Goal: Task Accomplishment & Management: Use online tool/utility

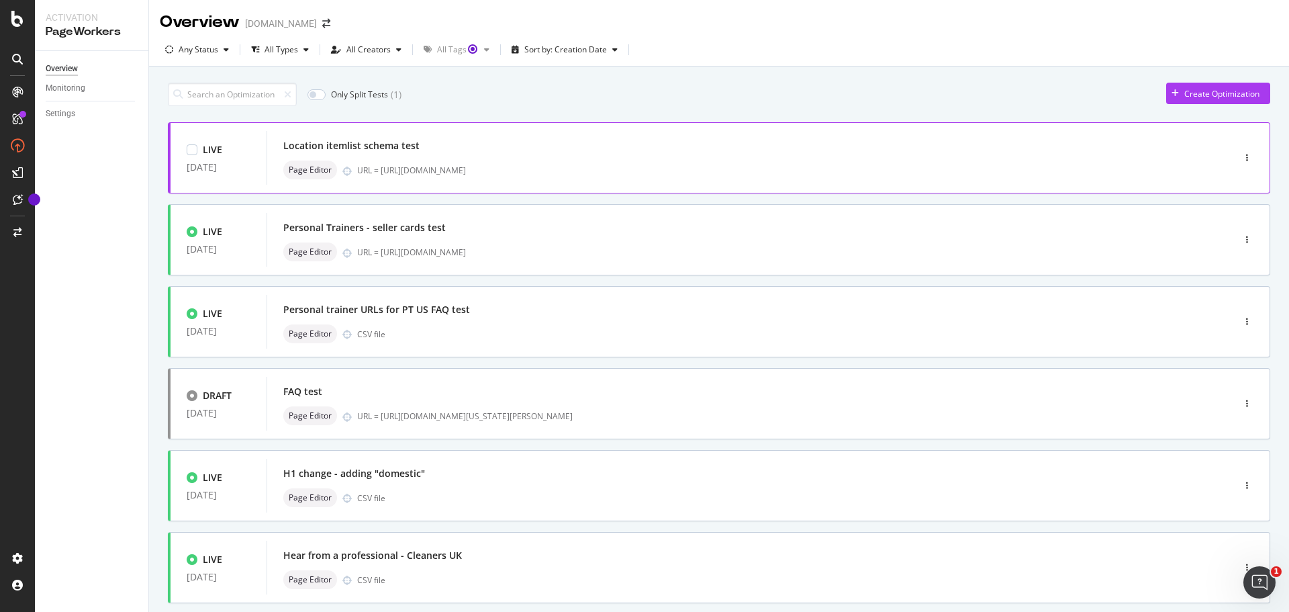
click at [661, 132] on div "Location itemlist schema test Page Editor URL = [URL][DOMAIN_NAME]" at bounding box center [730, 158] width 926 height 54
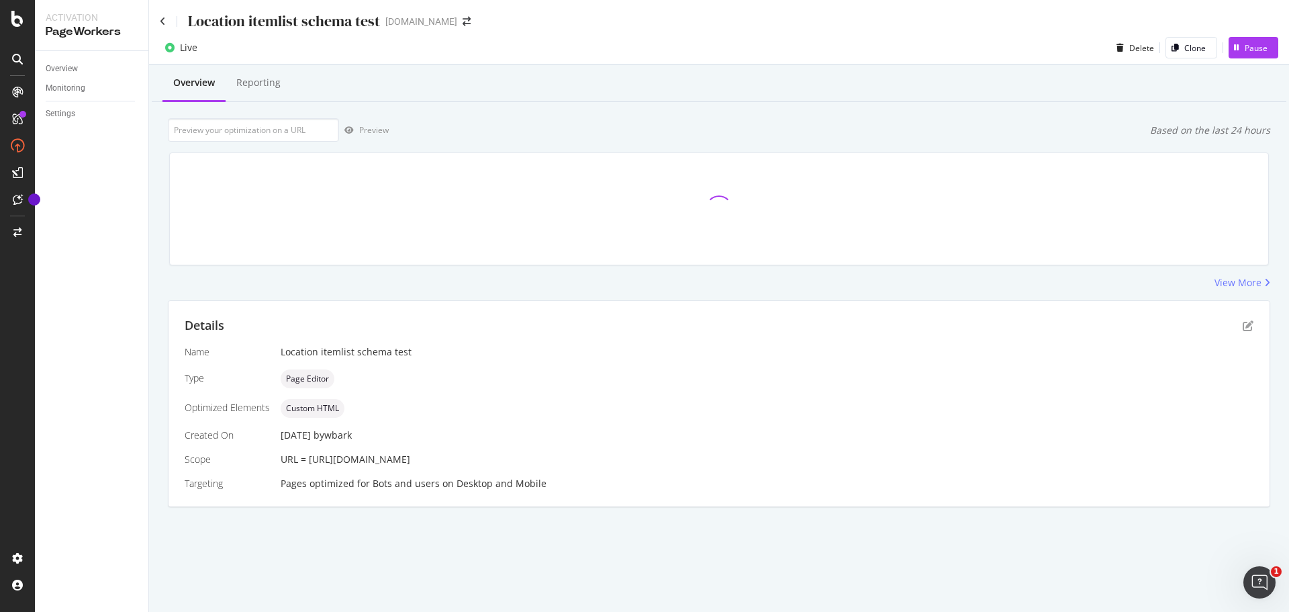
drag, startPoint x: 532, startPoint y: 460, endPoint x: 311, endPoint y: 457, distance: 221.0
click at [310, 461] on div "URL = [URL][DOMAIN_NAME]" at bounding box center [767, 459] width 973 height 13
copy span "[URL][DOMAIN_NAME]"
click at [156, 24] on div "Location itemlist schema test [DOMAIN_NAME]" at bounding box center [719, 16] width 1140 height 32
click at [165, 13] on div "Location itemlist schema test" at bounding box center [270, 21] width 220 height 21
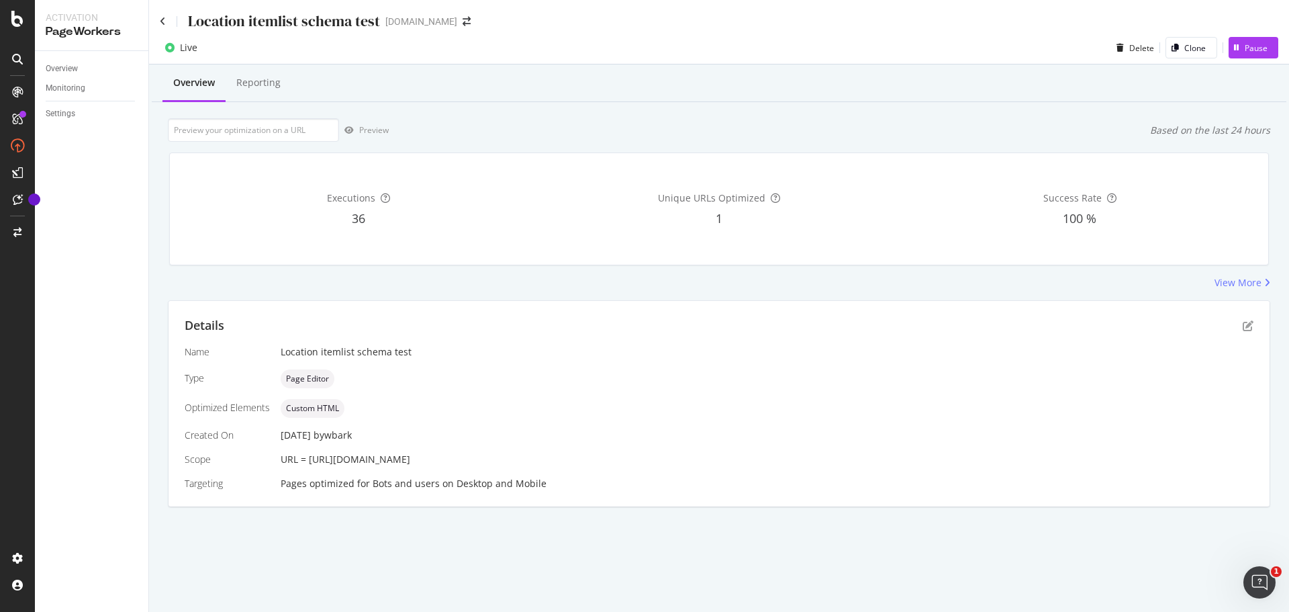
click at [165, 15] on div "Location itemlist schema test" at bounding box center [270, 21] width 220 height 21
click at [165, 21] on icon at bounding box center [163, 21] width 6 height 9
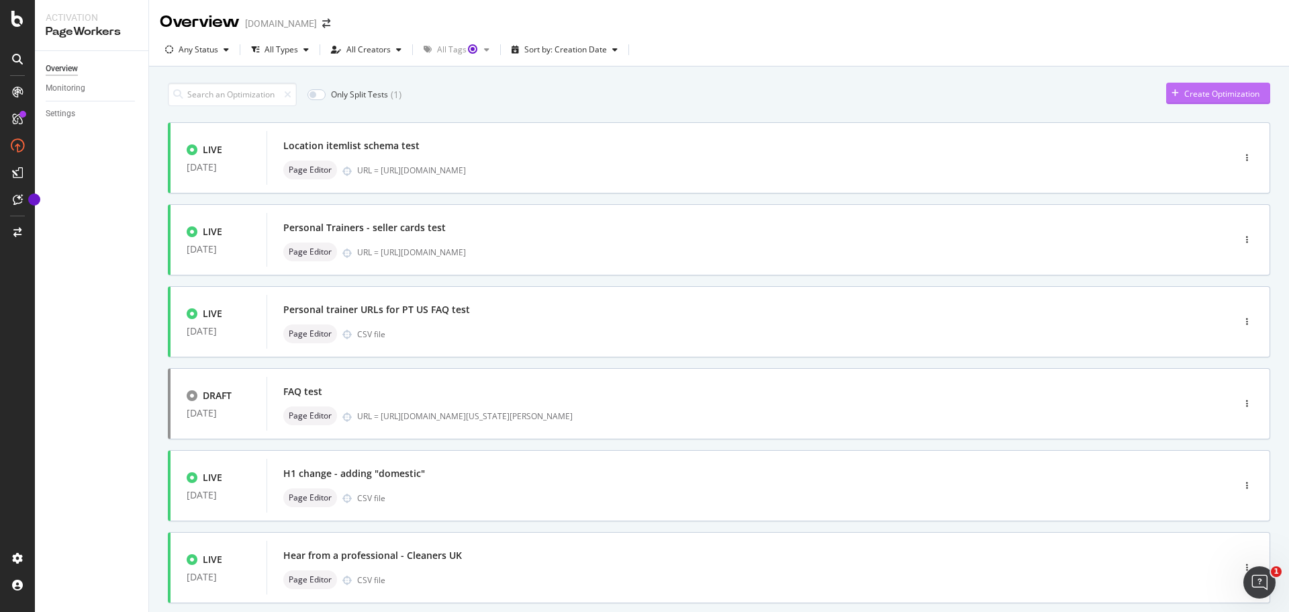
click at [1210, 96] on div "Create Optimization" at bounding box center [1222, 93] width 75 height 11
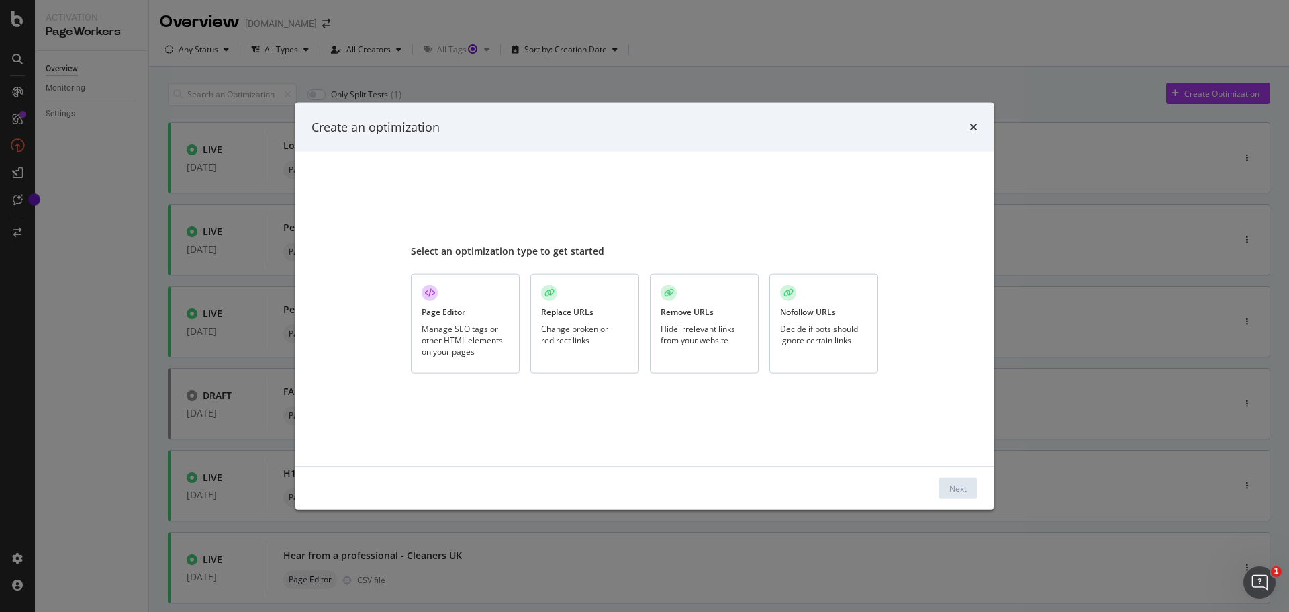
click at [499, 328] on div "Manage SEO tags or other HTML elements on your pages" at bounding box center [465, 340] width 87 height 34
click at [950, 484] on div "Next" at bounding box center [958, 487] width 17 height 11
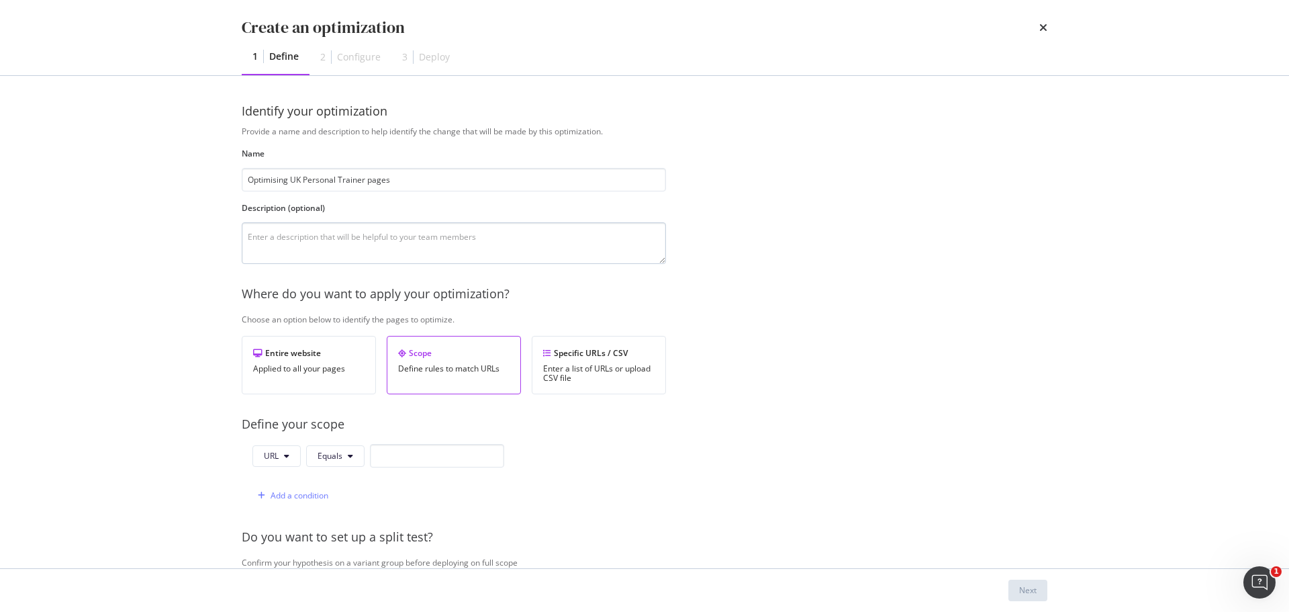
type input "Optimising UK Personal Trainer pages"
click at [317, 246] on textarea "modal" at bounding box center [454, 243] width 424 height 42
type textarea "adding additional contextual information to pages which have been manually upda…"
click at [628, 351] on div "Specific URLs / CSV" at bounding box center [598, 352] width 111 height 11
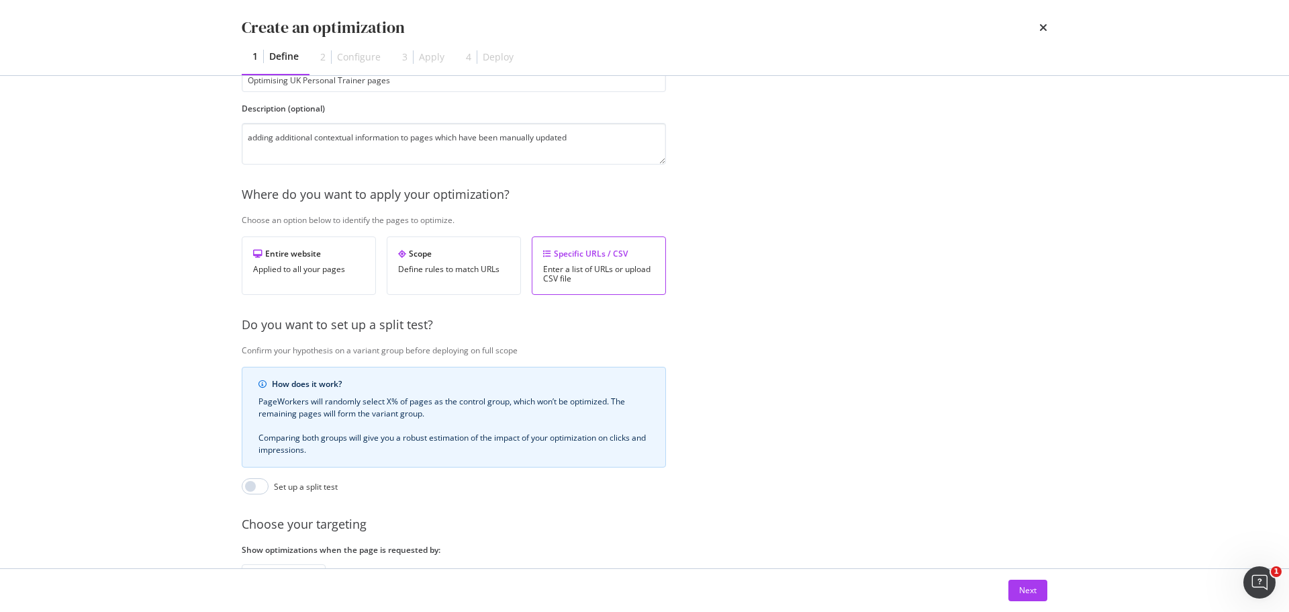
scroll to position [206, 0]
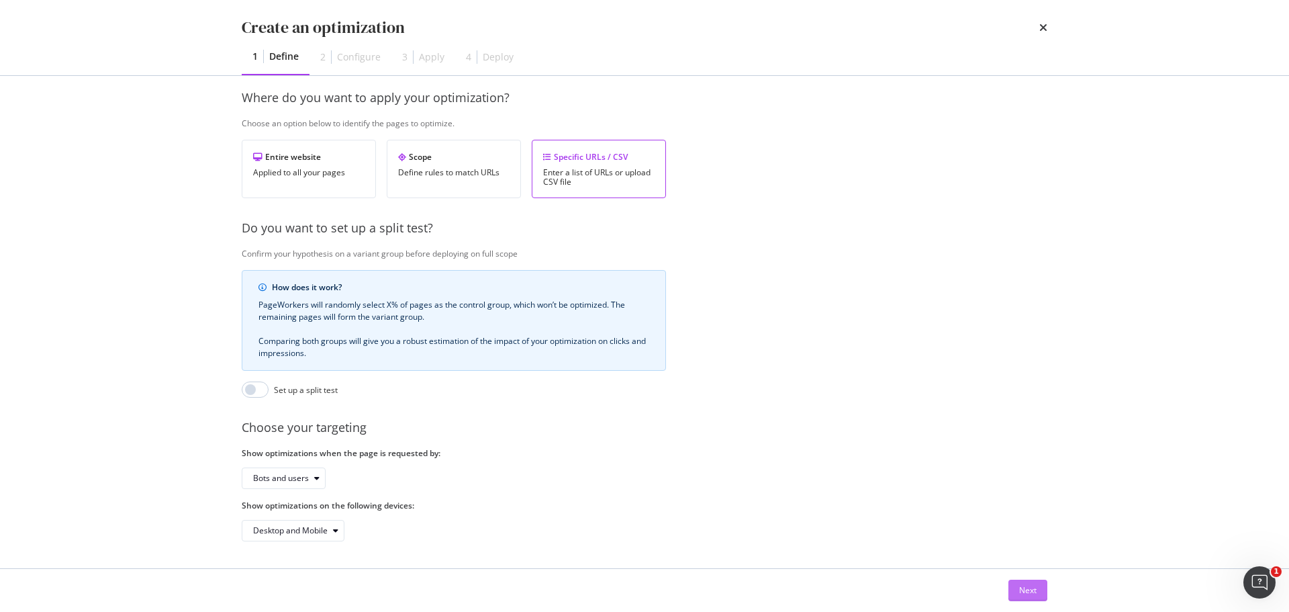
click at [1037, 590] on button "Next" at bounding box center [1028, 590] width 39 height 21
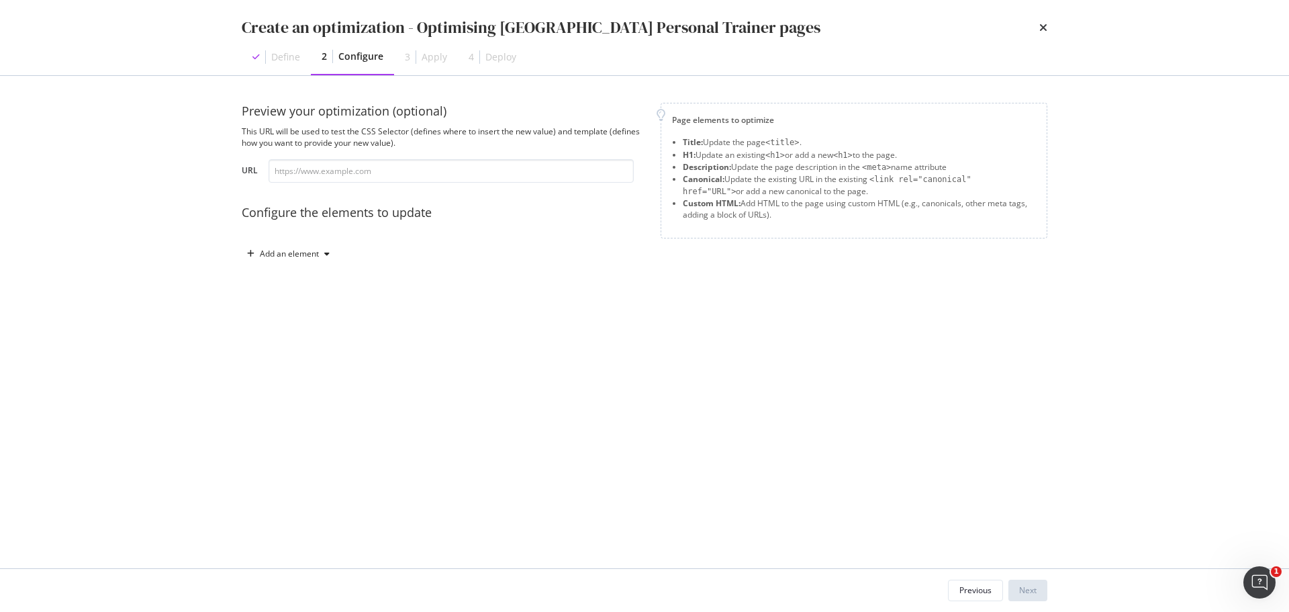
scroll to position [0, 0]
click at [434, 171] on input "modal" at bounding box center [451, 171] width 365 height 24
paste input "[URL][DOMAIN_NAME]"
type input "[URL][DOMAIN_NAME]"
paste input "[URL][DOMAIN_NAME]"
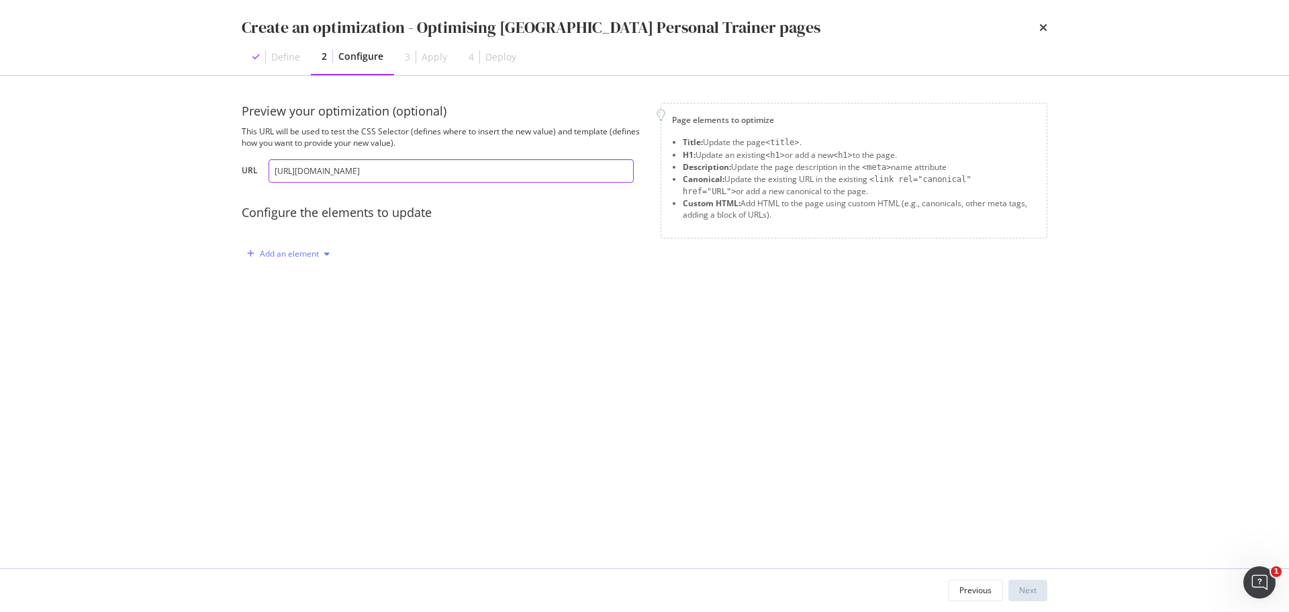
type input "[URL][DOMAIN_NAME]"
click at [317, 258] on div "Add an element" at bounding box center [289, 254] width 59 height 8
click at [319, 367] on div "Custom HTML" at bounding box center [303, 368] width 53 height 11
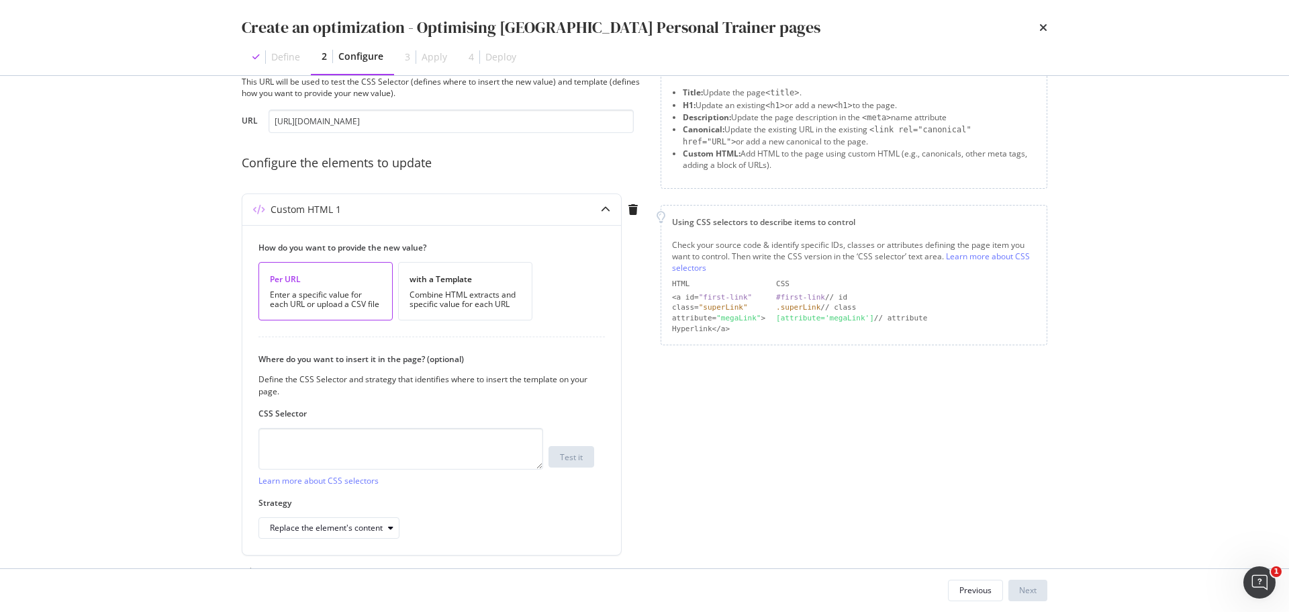
scroll to position [67, 0]
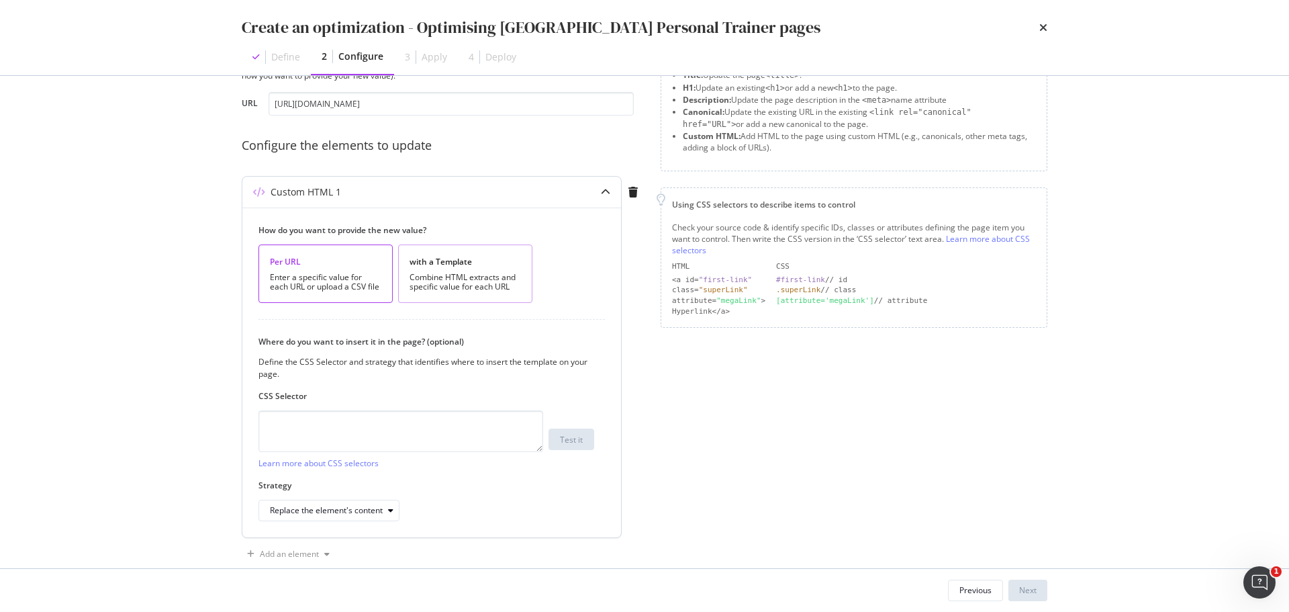
click at [441, 277] on div "Combine HTML extracts and specific value for each URL" at bounding box center [465, 282] width 111 height 19
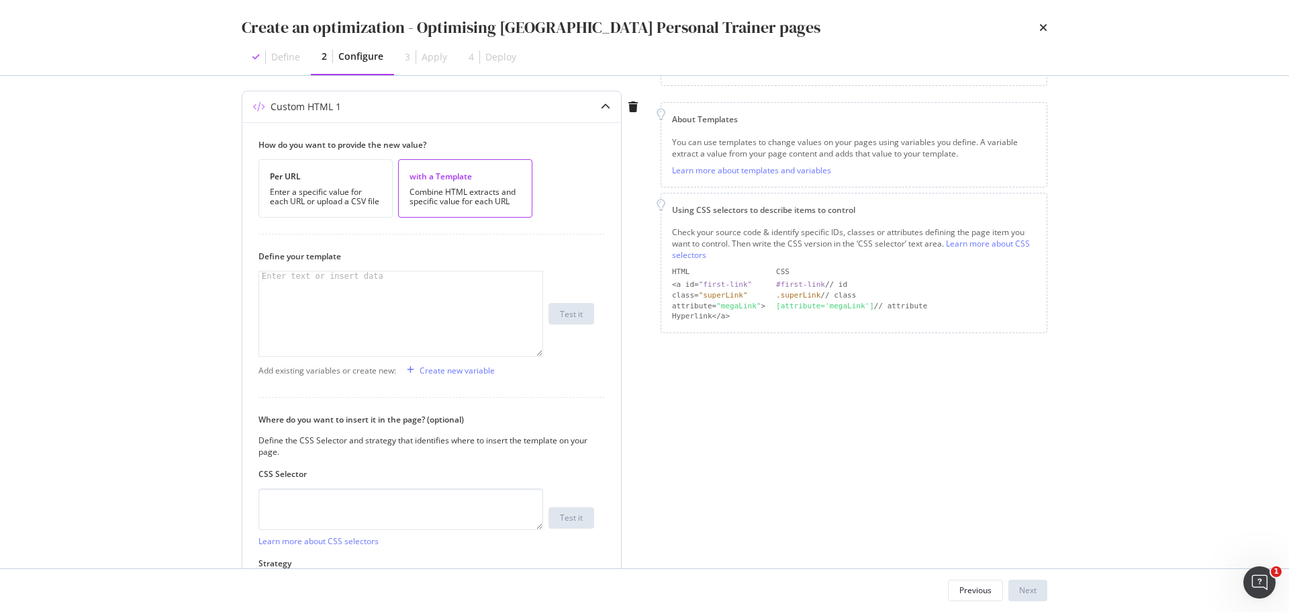
scroll to position [201, 0]
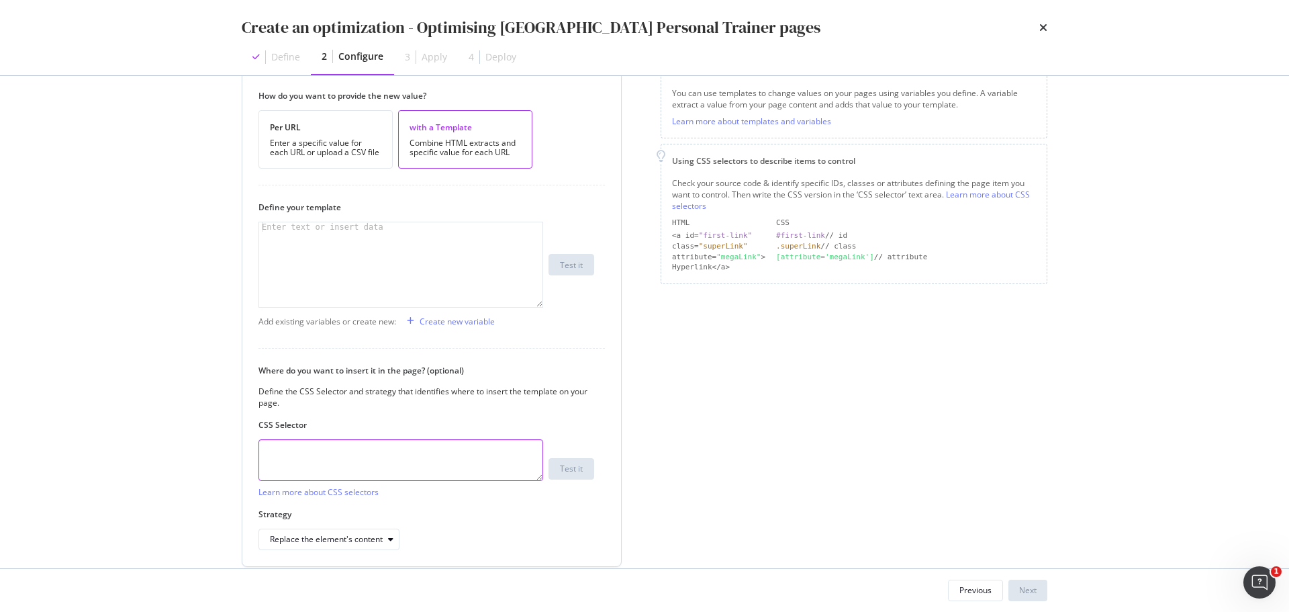
click at [395, 461] on textarea "modal" at bounding box center [401, 460] width 285 height 42
paste textarea "#popular-sellers > div > div > div:nth-child(1) > div > div > h2"
type textarea "#popular-sellers > div > div > div:nth-child(1) > div > div > h2"
click at [394, 255] on div "modal" at bounding box center [400, 273] width 283 height 103
type textarea "in"
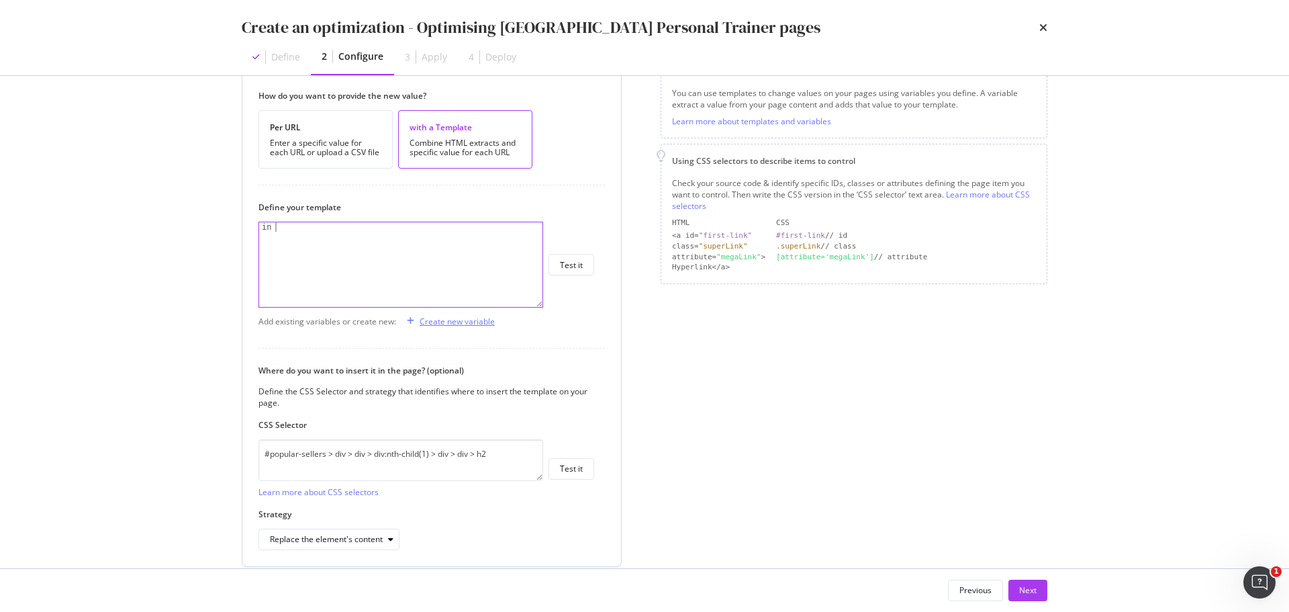
click at [443, 316] on div "Create new variable" at bounding box center [457, 321] width 75 height 11
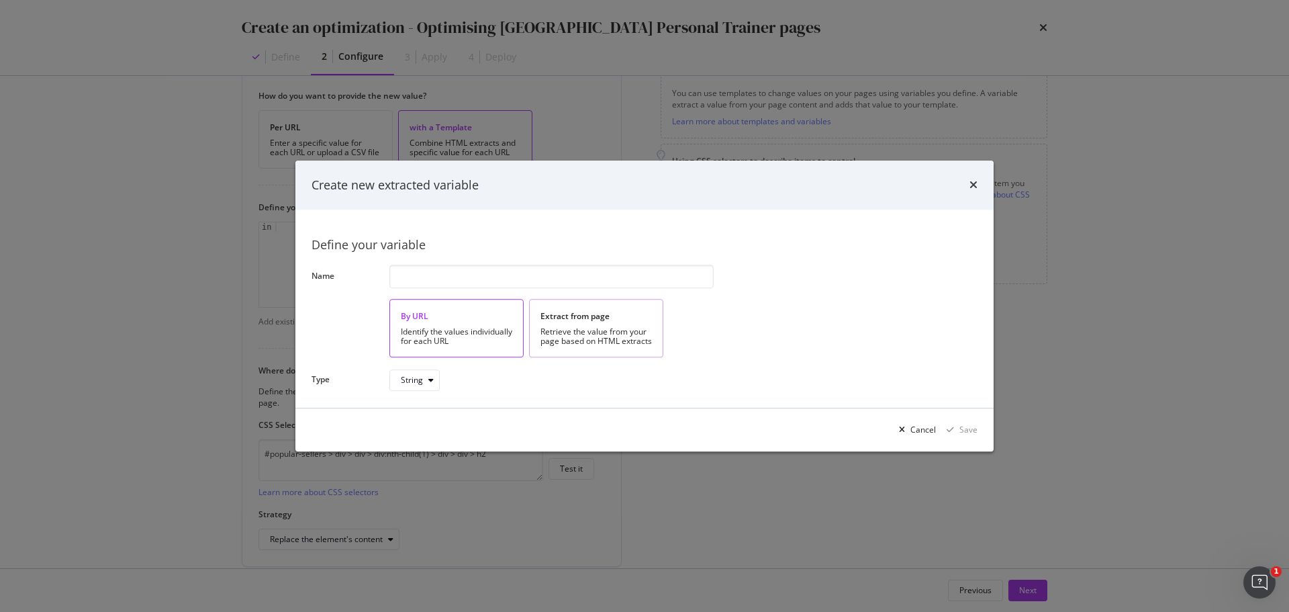
click at [592, 317] on div "Extract from page" at bounding box center [596, 315] width 111 height 11
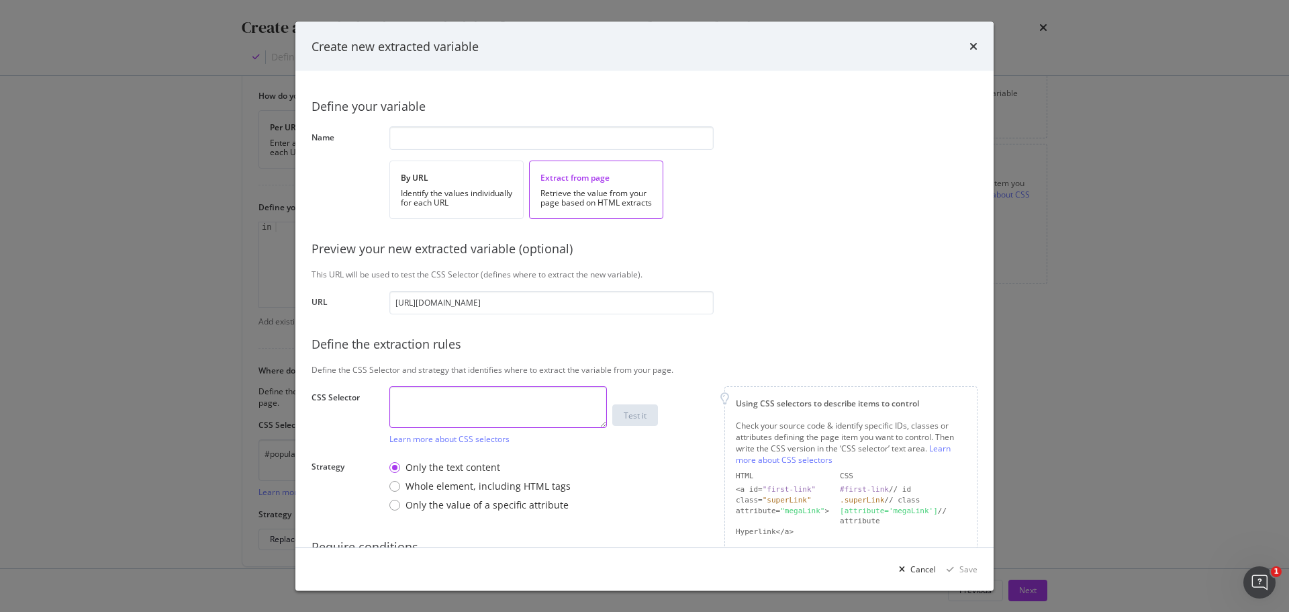
click at [481, 416] on textarea "modal" at bounding box center [498, 406] width 218 height 42
paste textarea "body > div.directory-page > div > div.m-breadcrumb.m-breadcrumb--white > div > …"
type textarea "body > div.directory-page > div > div.m-breadcrumb.m-breadcrumb--white > div > …"
click at [440, 145] on input "modal" at bounding box center [551, 138] width 324 height 24
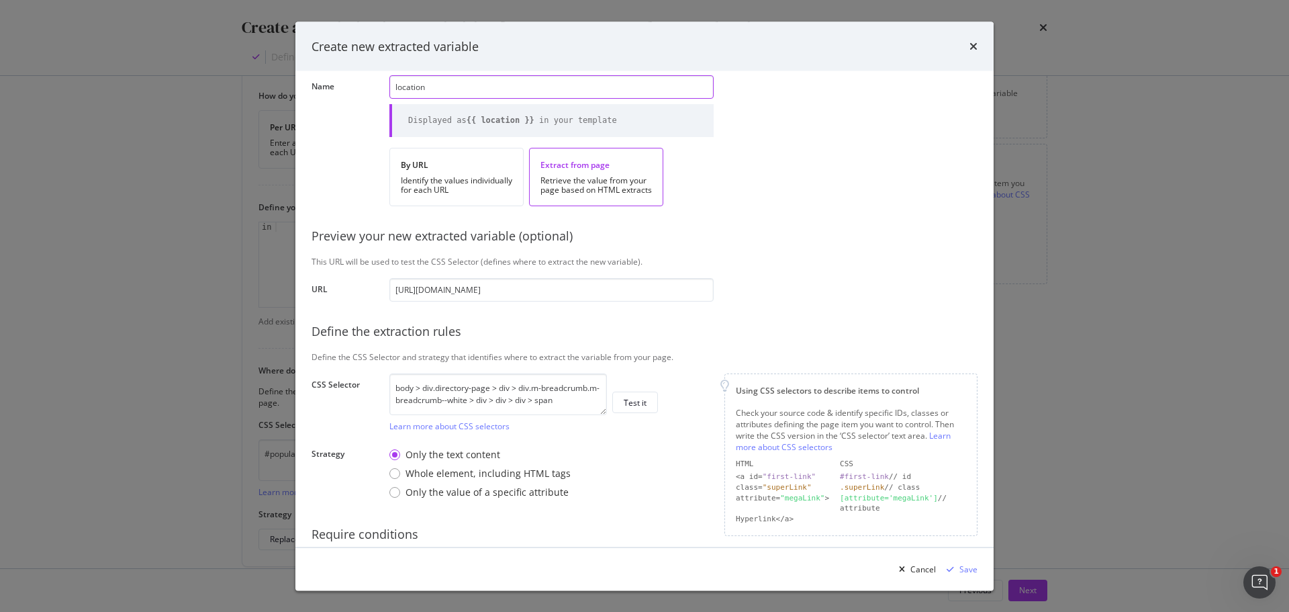
scroll to position [112, 0]
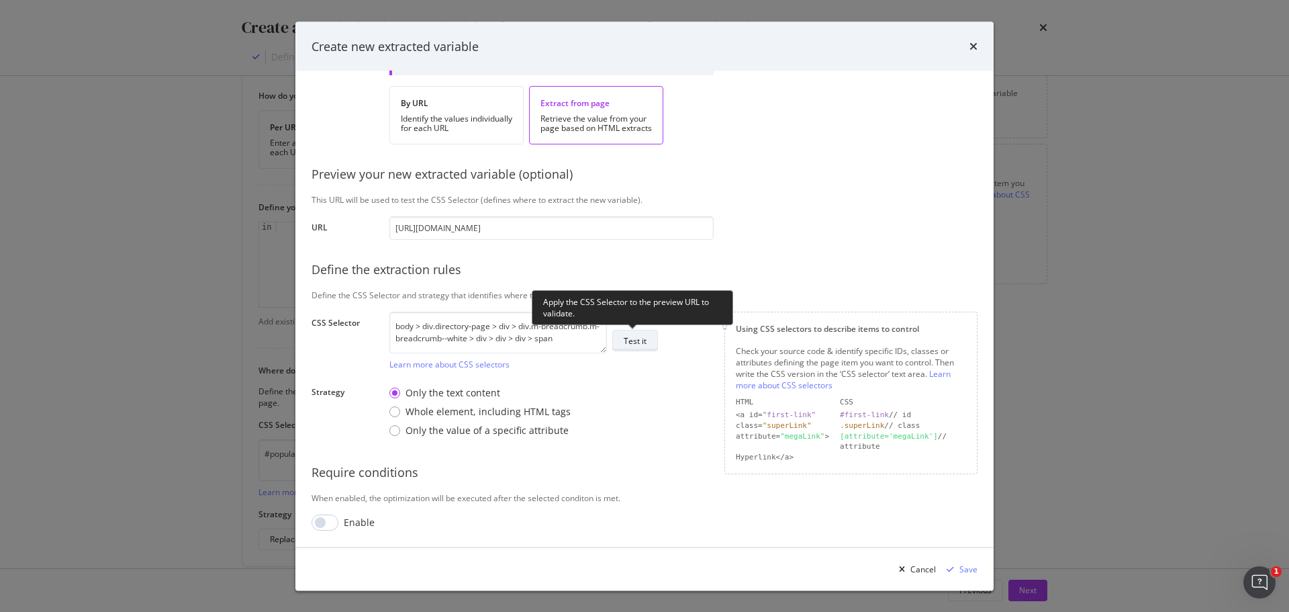
type input "location"
click at [633, 344] on div "Test it" at bounding box center [635, 340] width 23 height 11
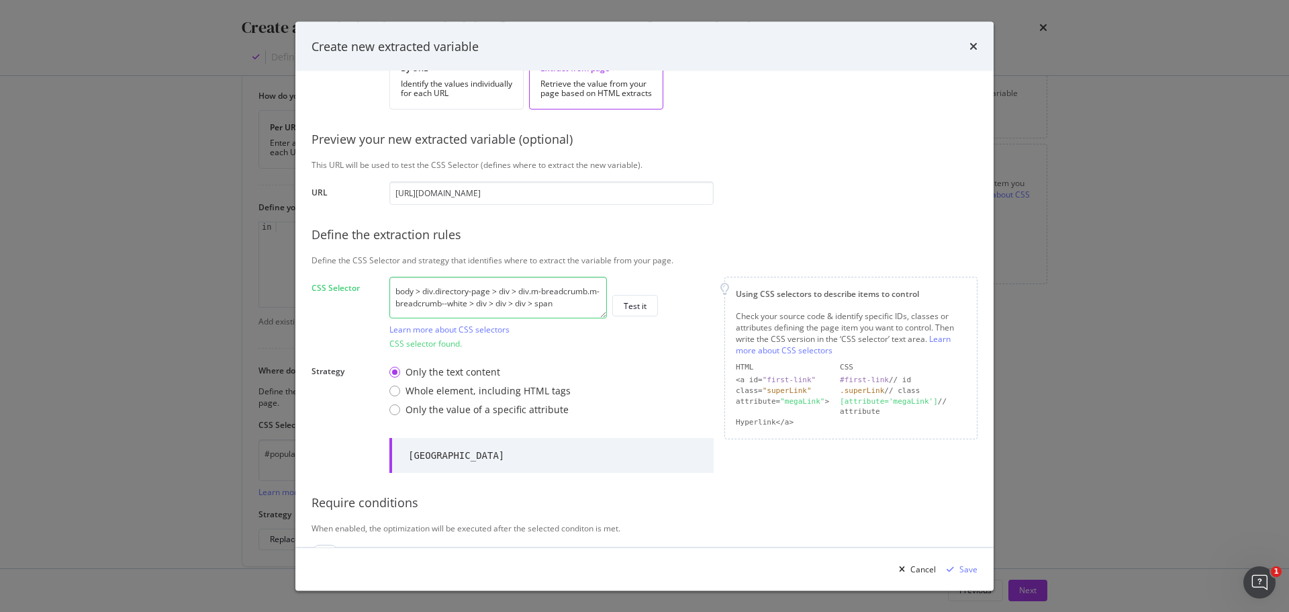
scroll to position [177, 0]
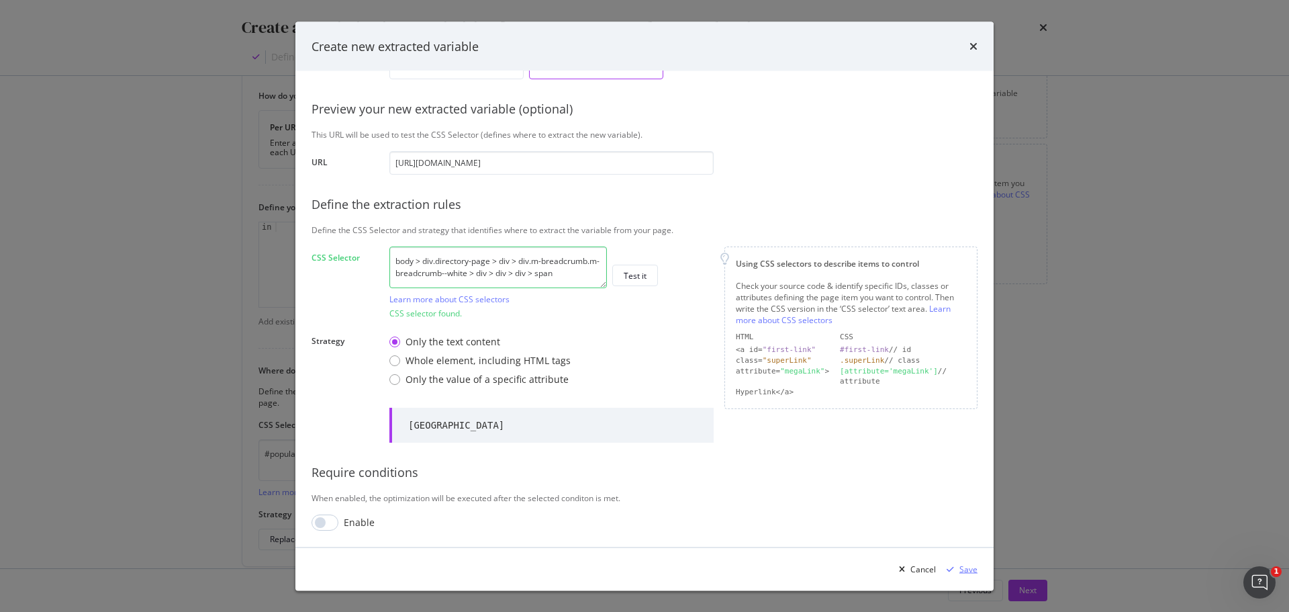
click at [956, 568] on div "modal" at bounding box center [950, 569] width 18 height 8
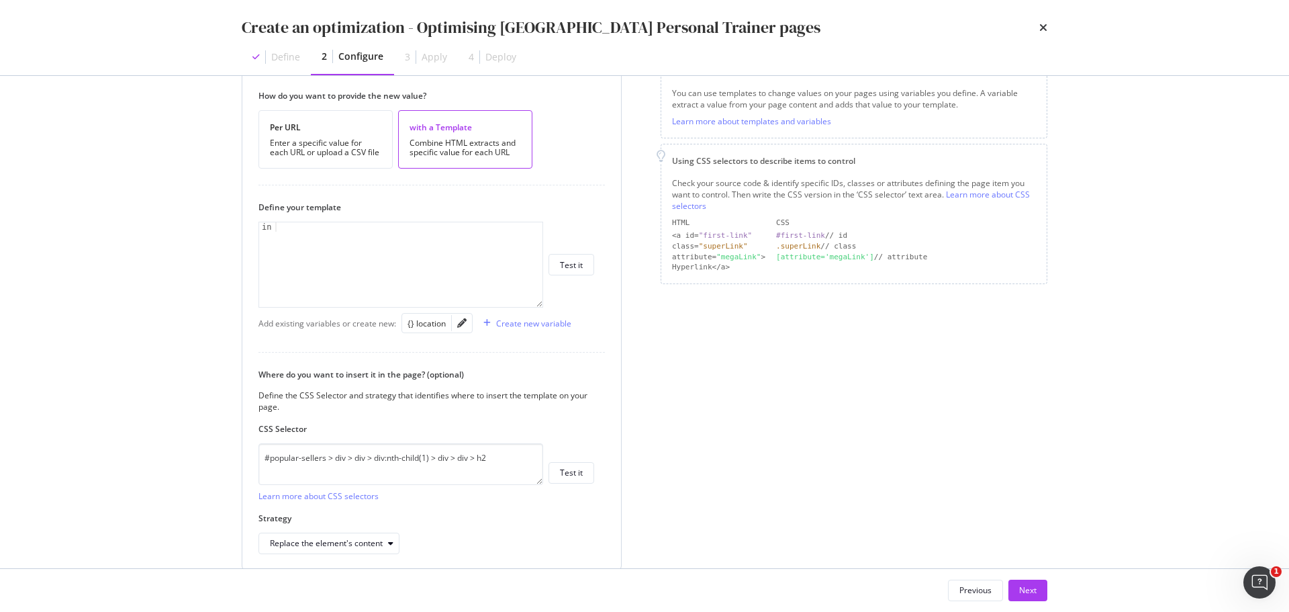
click at [430, 236] on div "in" at bounding box center [400, 273] width 283 height 103
click at [439, 323] on div "{} location" at bounding box center [427, 323] width 38 height 11
click at [278, 229] on div "in {{ location }}" at bounding box center [400, 273] width 283 height 103
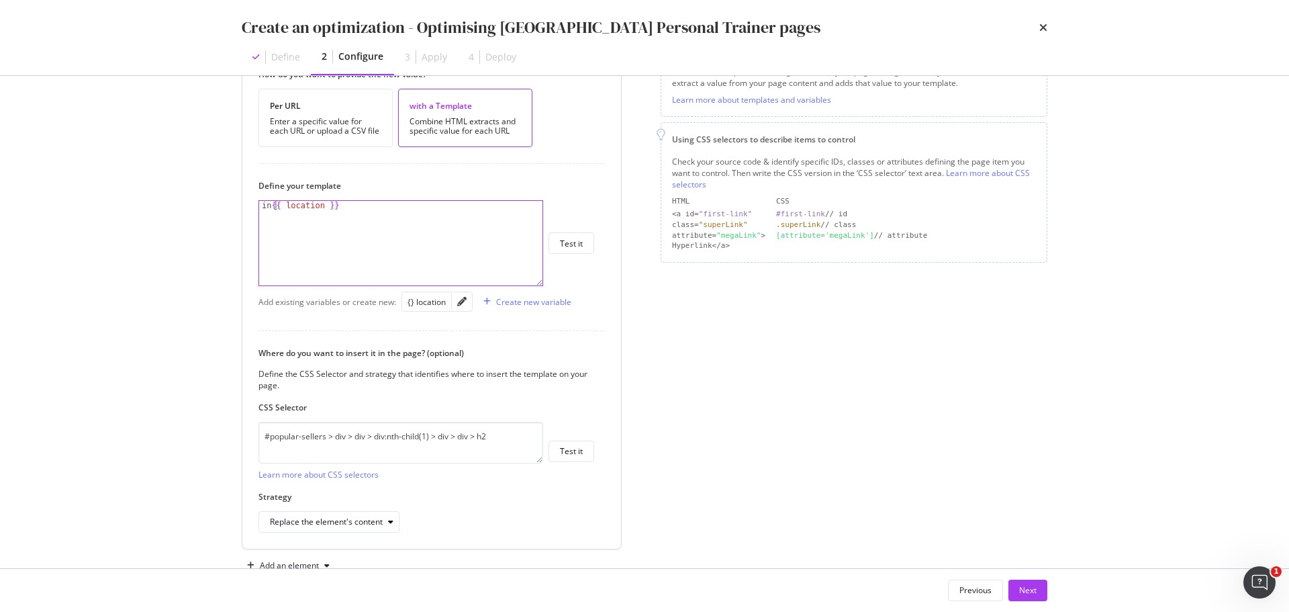
scroll to position [258, 0]
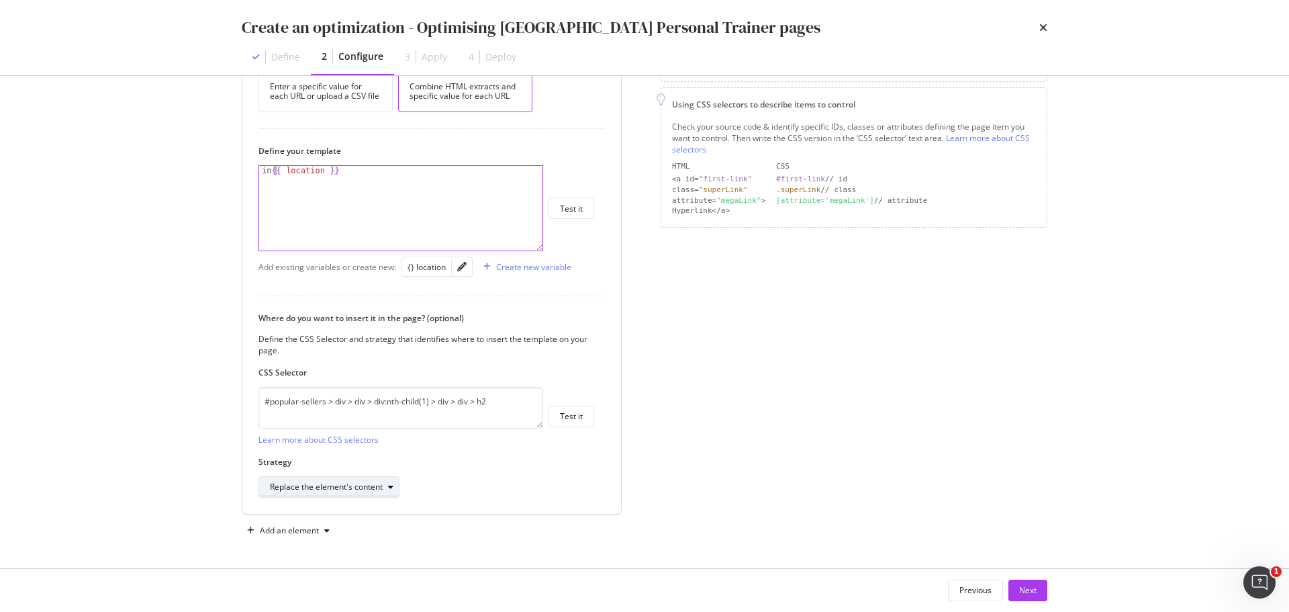
type textarea "in {{ location }}"
click at [342, 483] on div "Replace the element's content" at bounding box center [326, 487] width 113 height 8
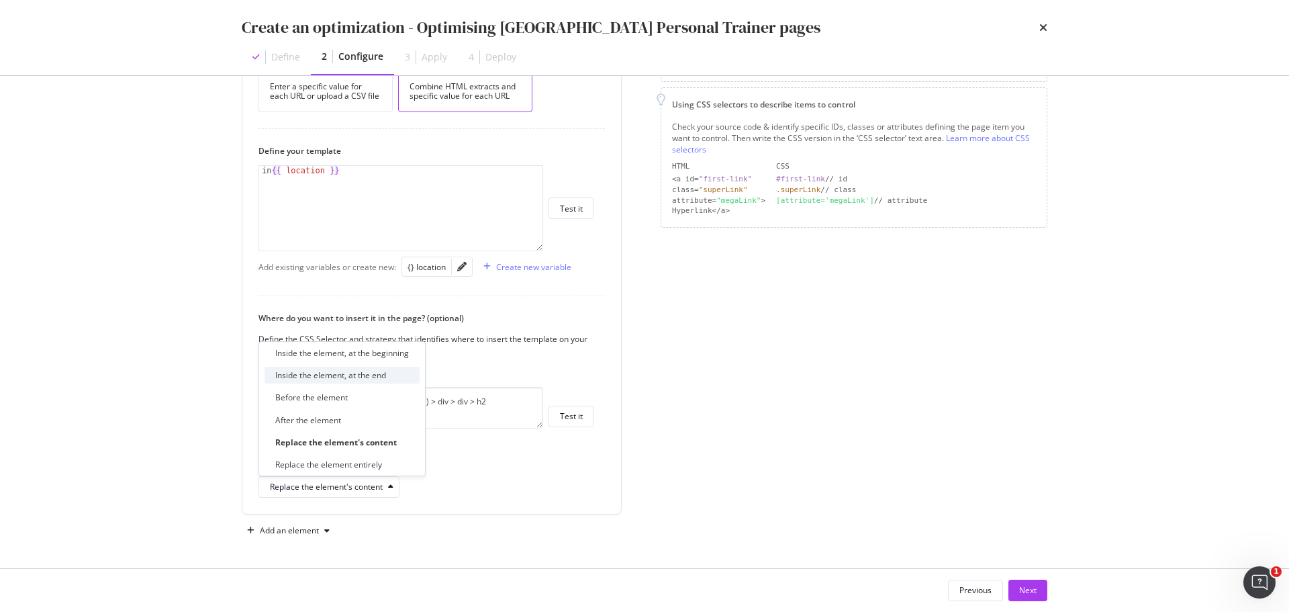
click at [386, 373] on div "Inside the element, at the end" at bounding box center [330, 374] width 111 height 11
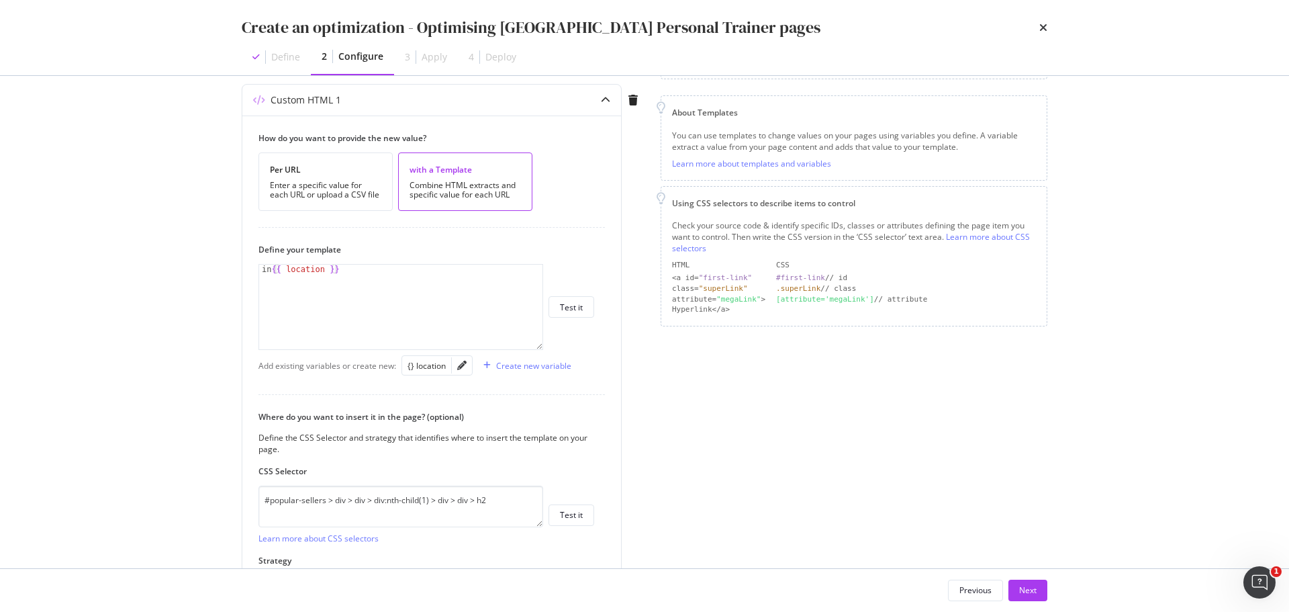
scroll to position [191, 0]
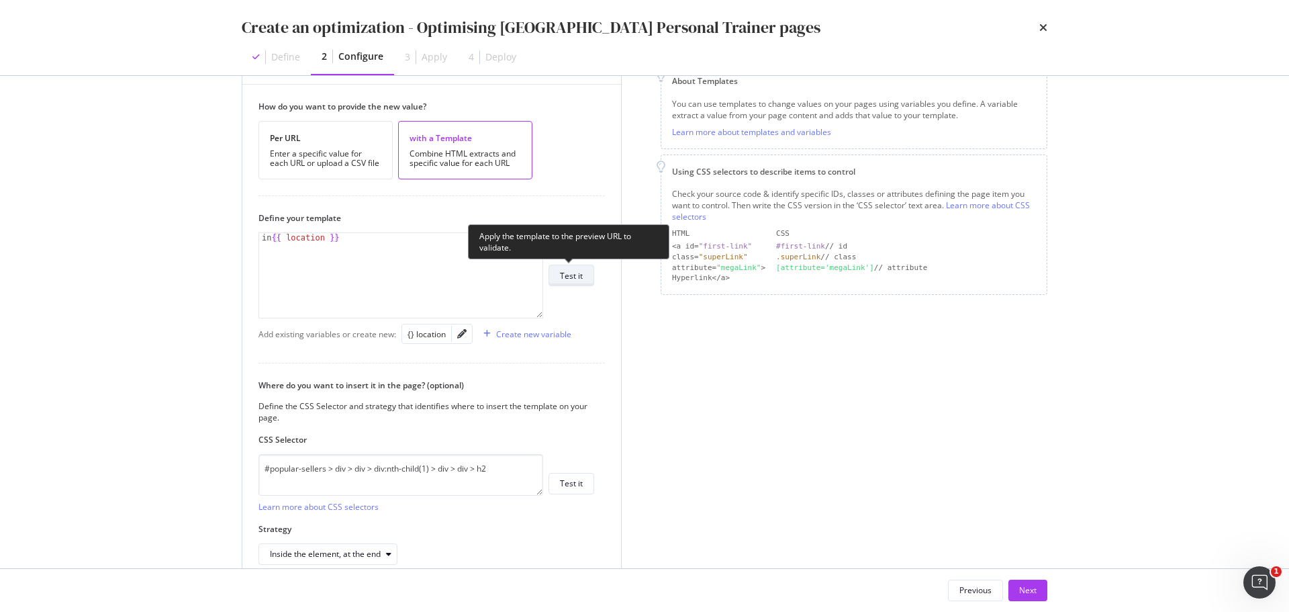
click at [585, 277] on button "Test it" at bounding box center [572, 275] width 46 height 21
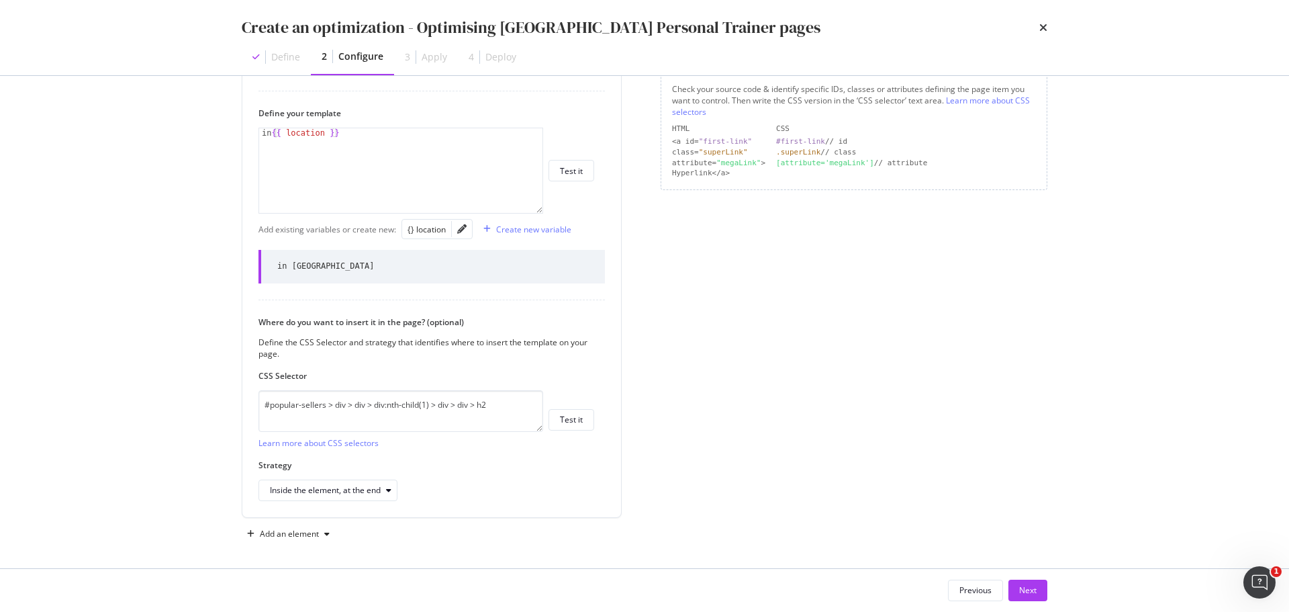
scroll to position [299, 0]
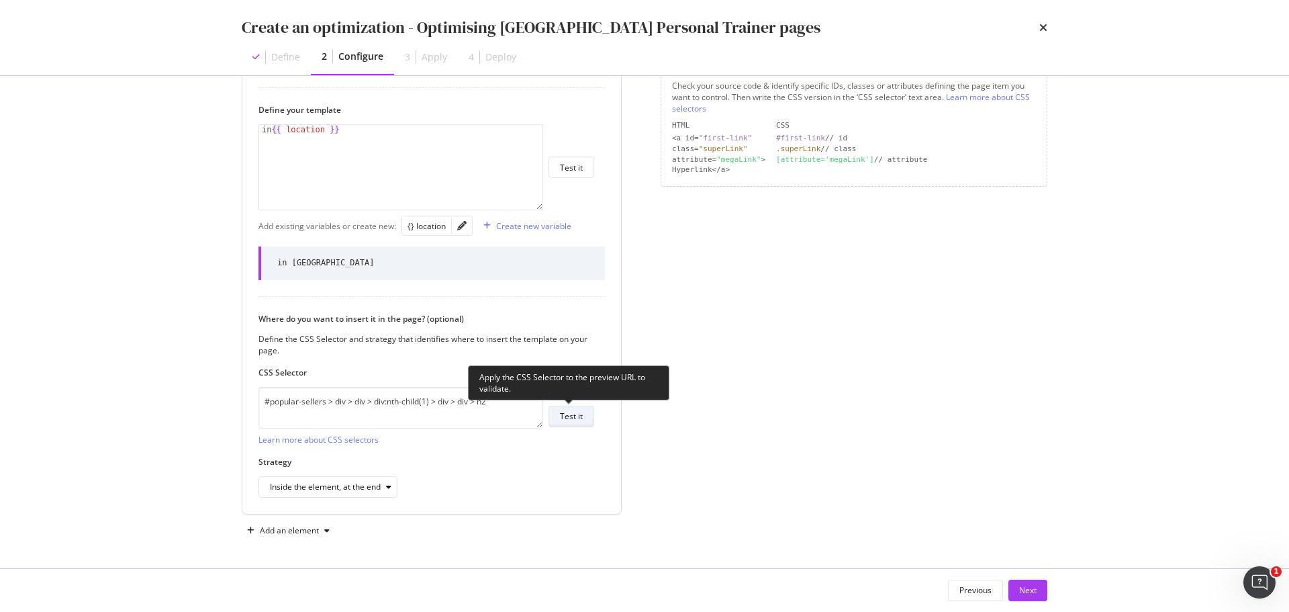
click at [578, 418] on div "Test it" at bounding box center [571, 415] width 23 height 11
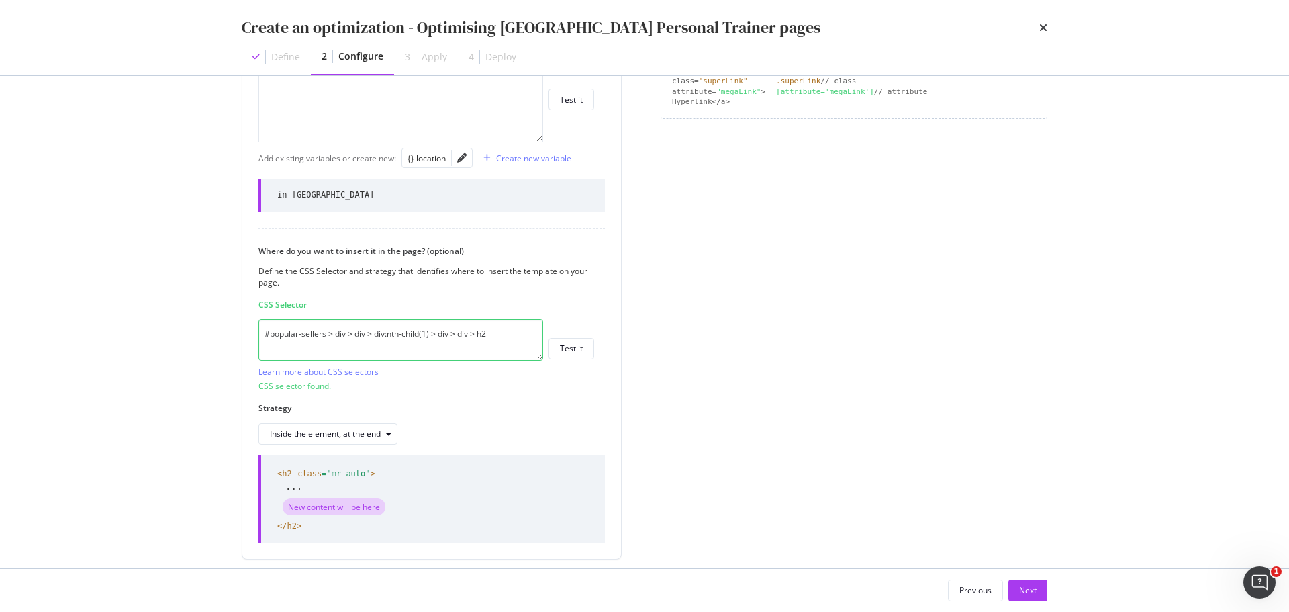
scroll to position [412, 0]
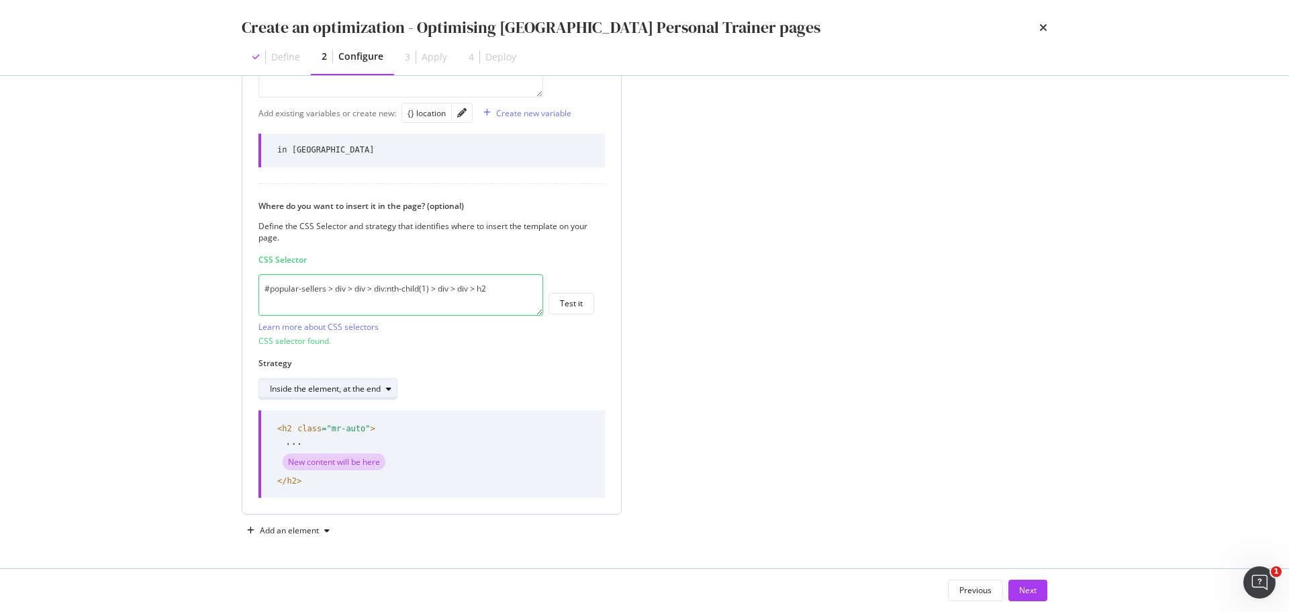
click at [389, 393] on div "Inside the element, at the end" at bounding box center [333, 388] width 127 height 19
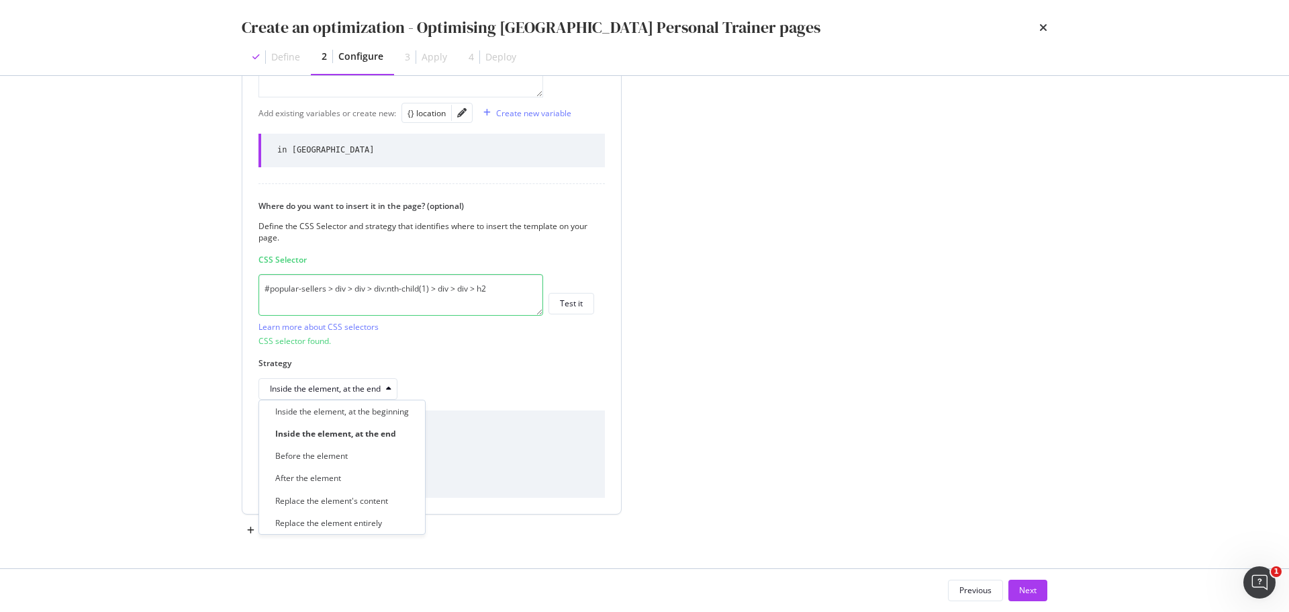
click at [518, 368] on label "Strategy" at bounding box center [427, 362] width 336 height 11
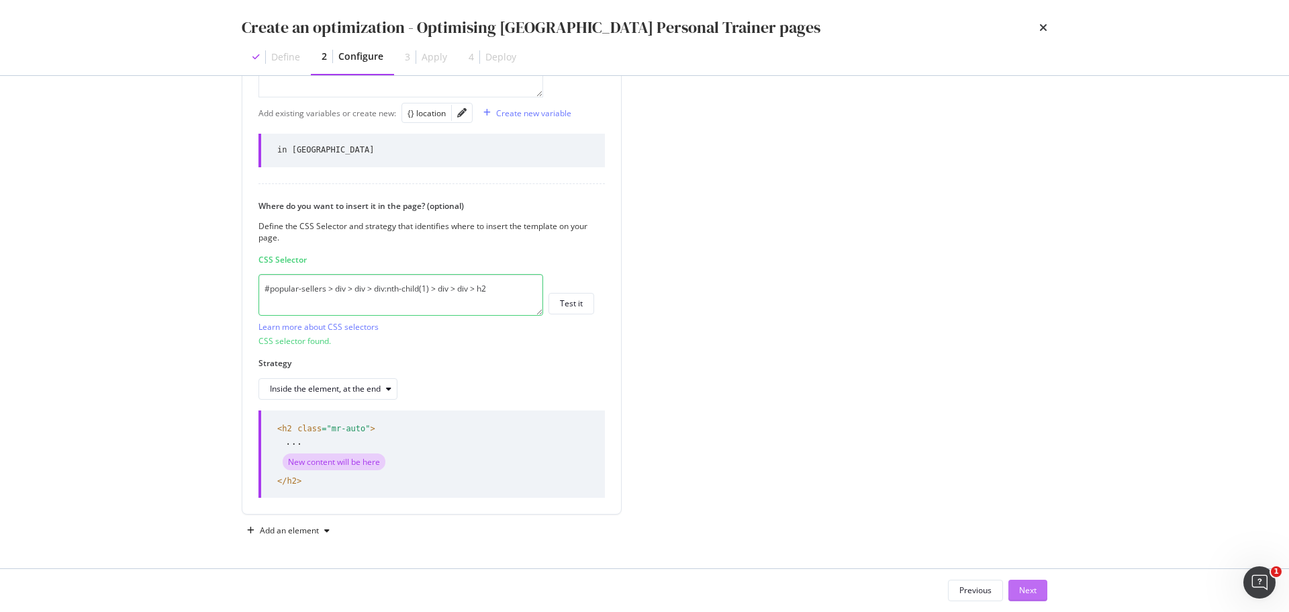
click at [1031, 590] on div "Next" at bounding box center [1027, 589] width 17 height 11
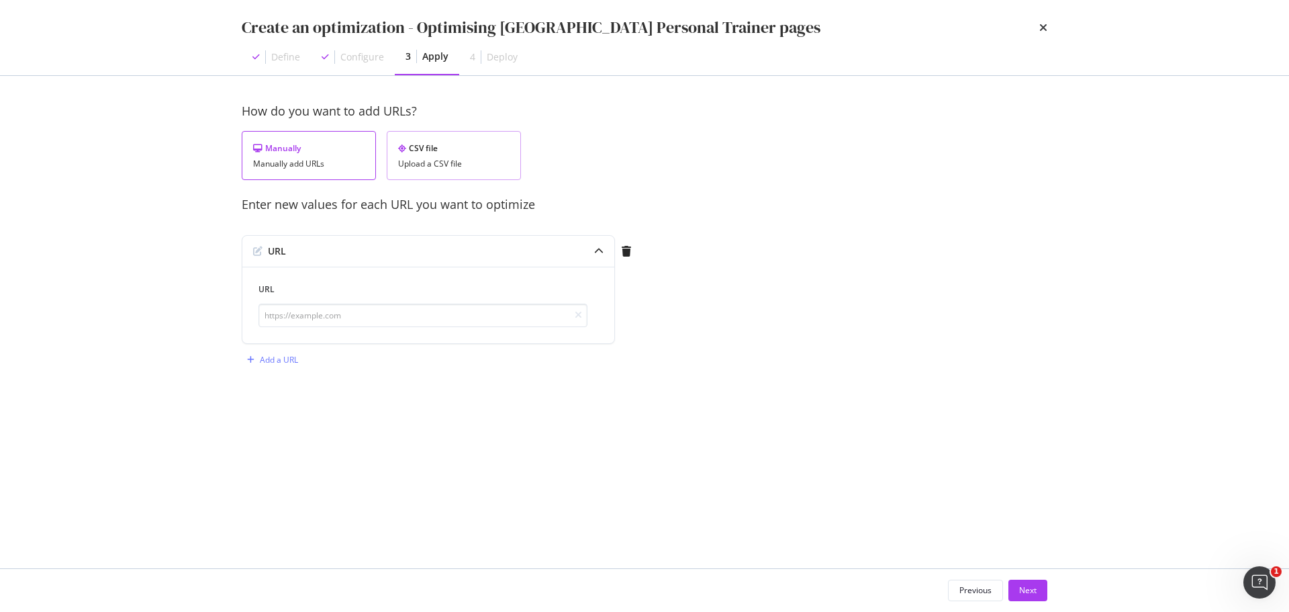
click at [449, 160] on div "Upload a CSV file" at bounding box center [453, 163] width 111 height 9
click at [315, 248] on div "Upload .CSV file" at bounding box center [290, 251] width 59 height 11
click at [1043, 585] on button "Next" at bounding box center [1028, 590] width 39 height 21
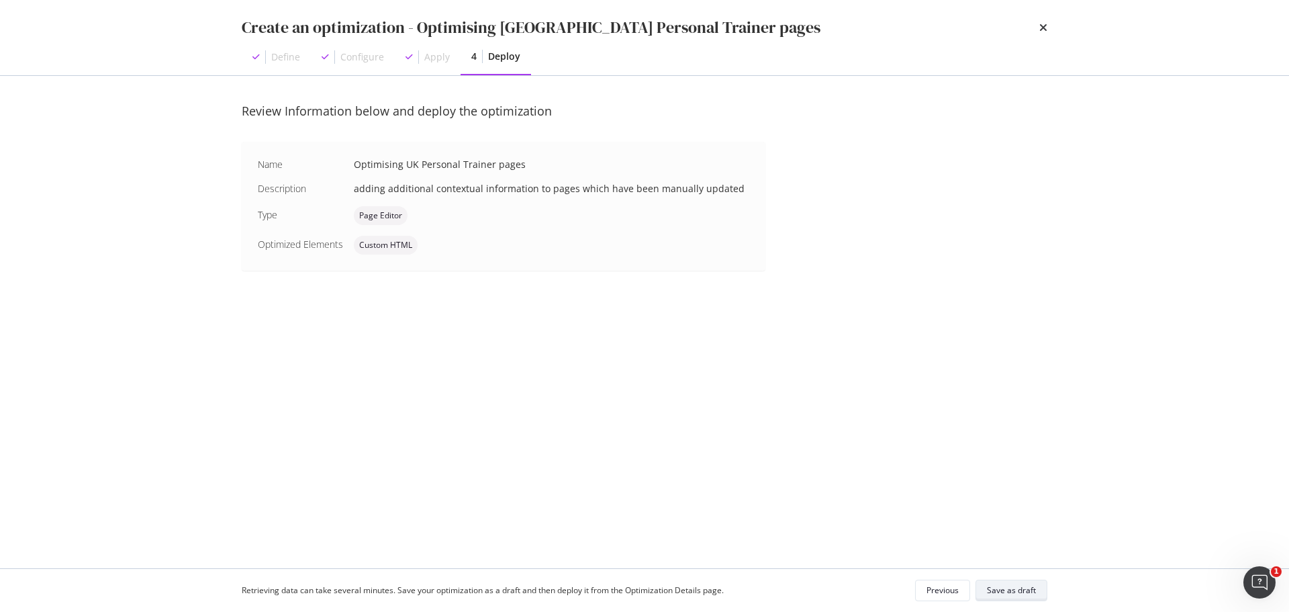
click at [1043, 585] on button "Save as draft" at bounding box center [1012, 590] width 72 height 21
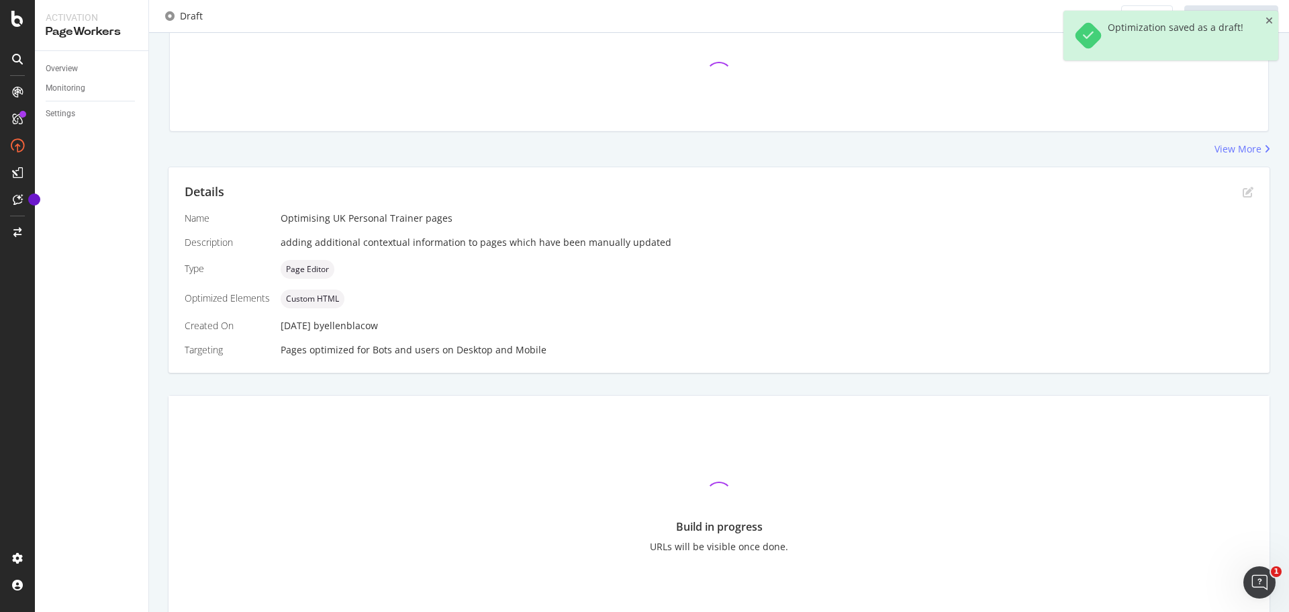
scroll to position [134, 0]
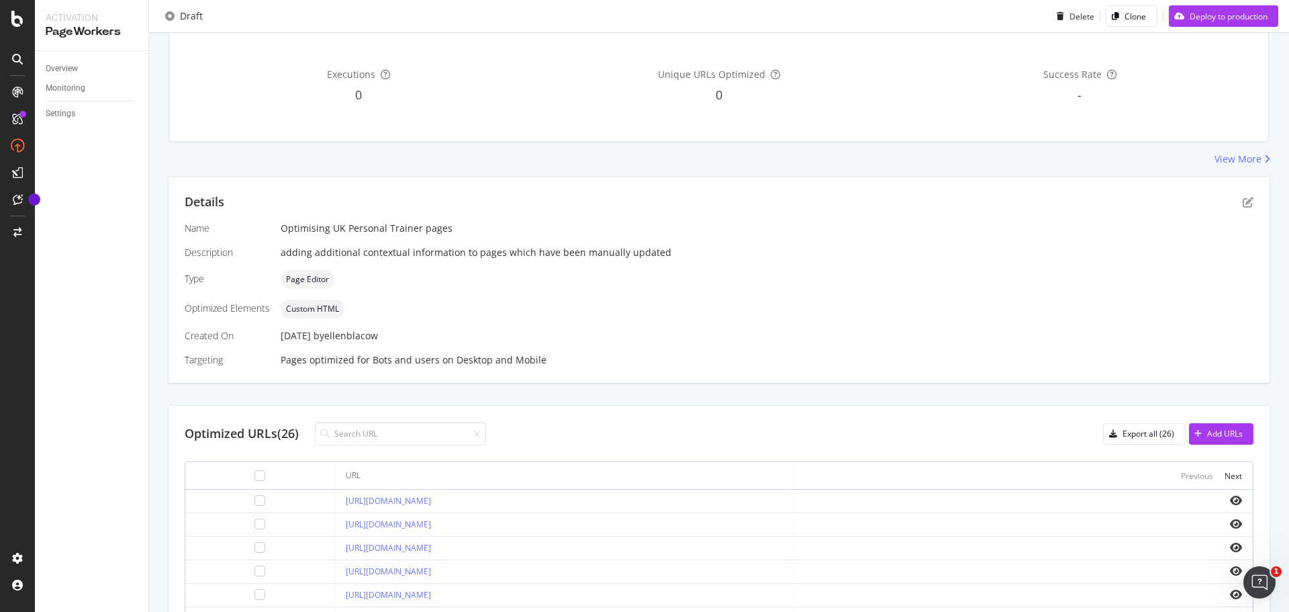
scroll to position [144, 0]
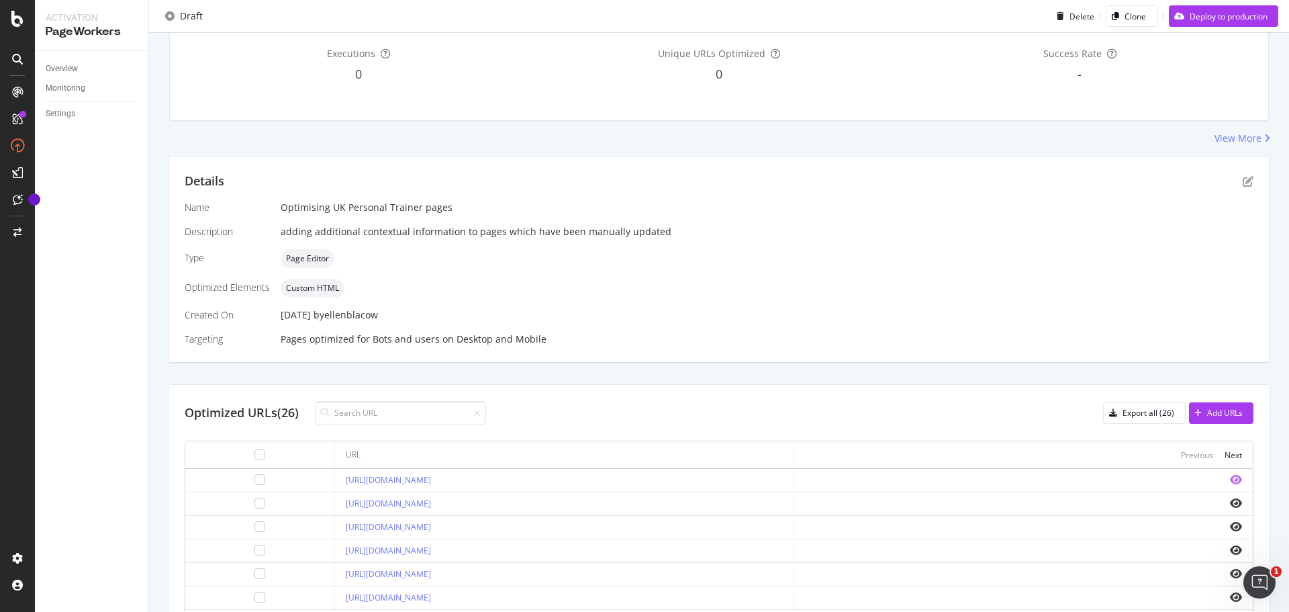
click at [1230, 476] on icon "eye" at bounding box center [1236, 479] width 12 height 11
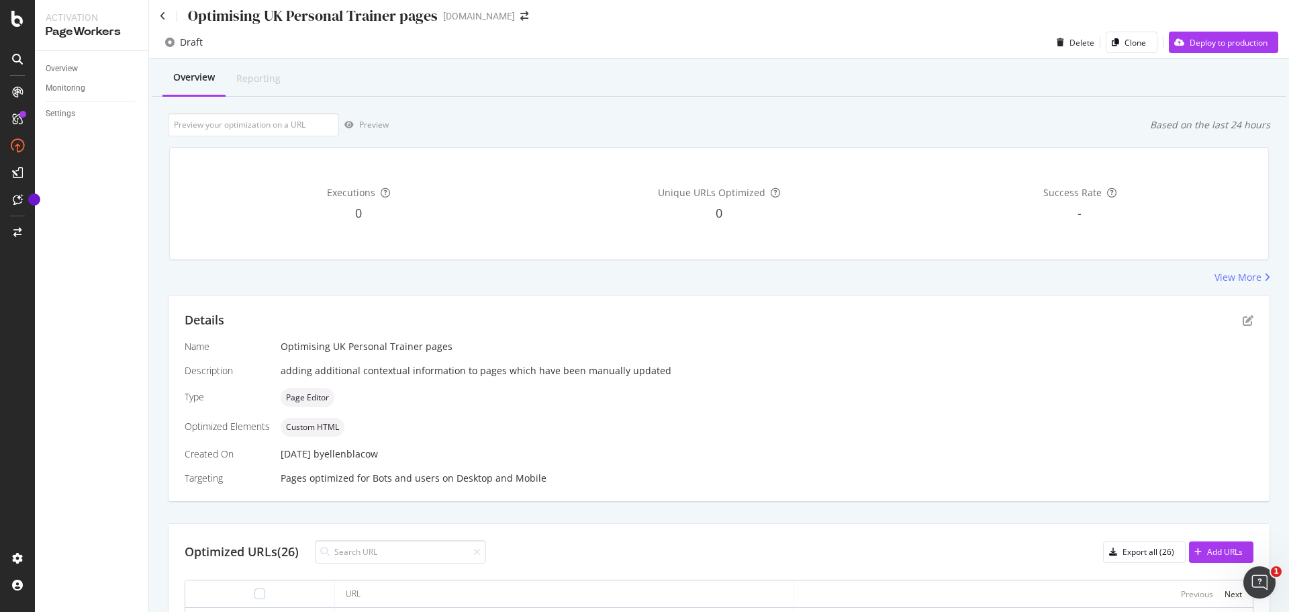
scroll to position [0, 0]
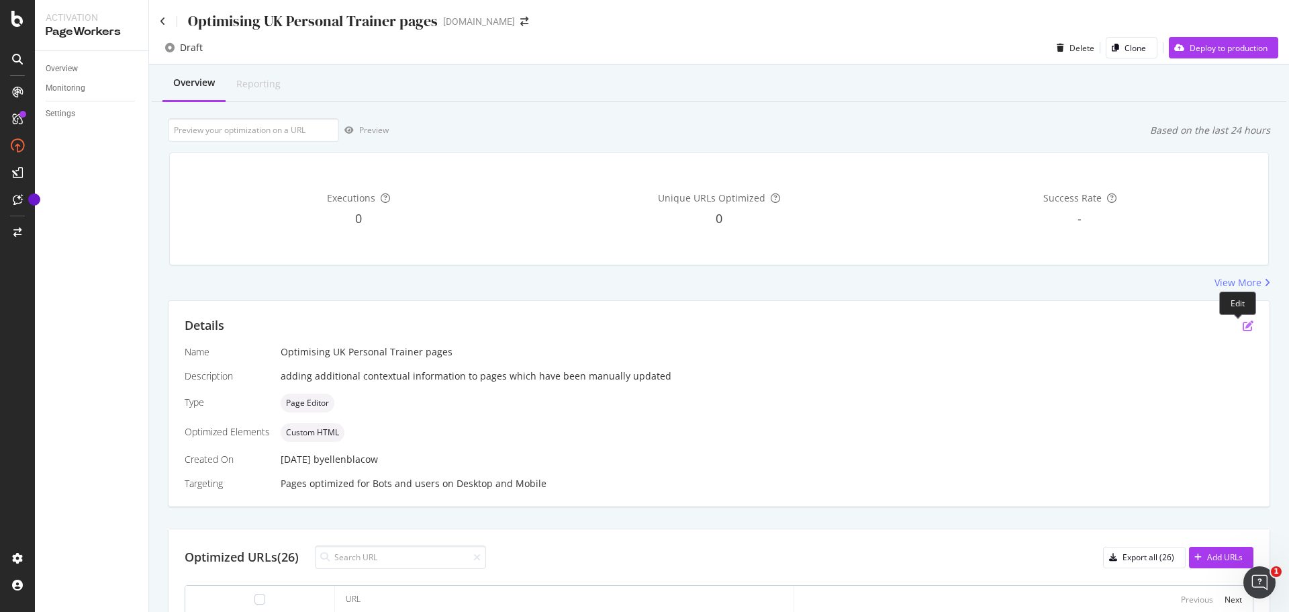
click at [1243, 326] on icon "pen-to-square" at bounding box center [1248, 325] width 11 height 11
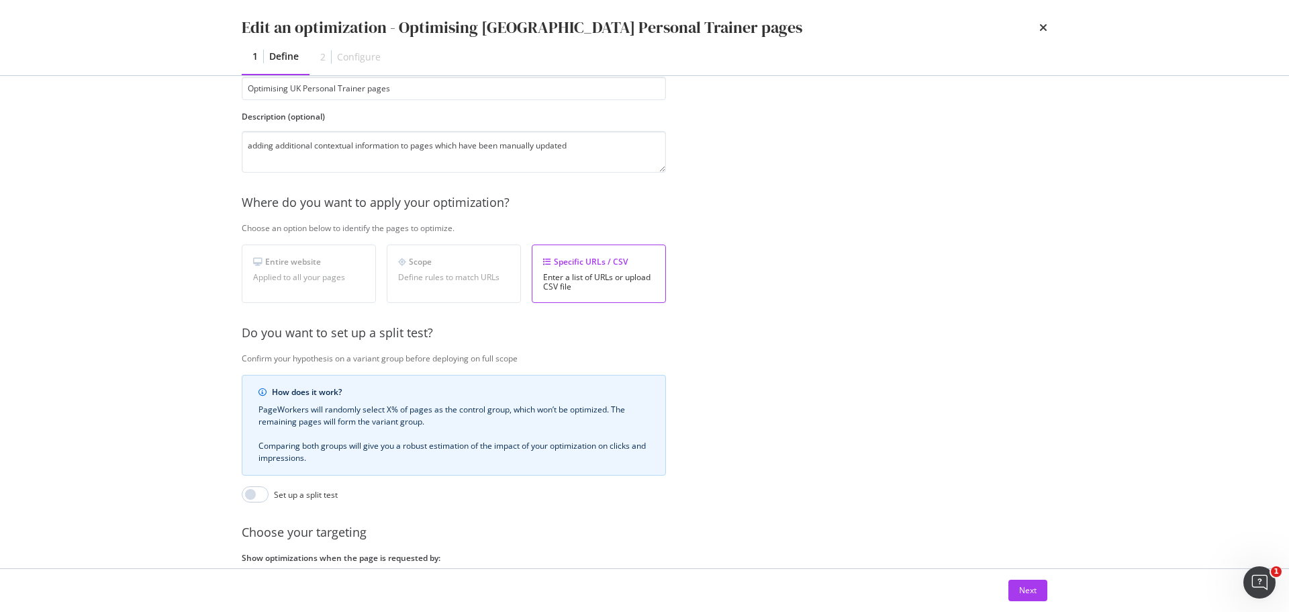
scroll to position [139, 0]
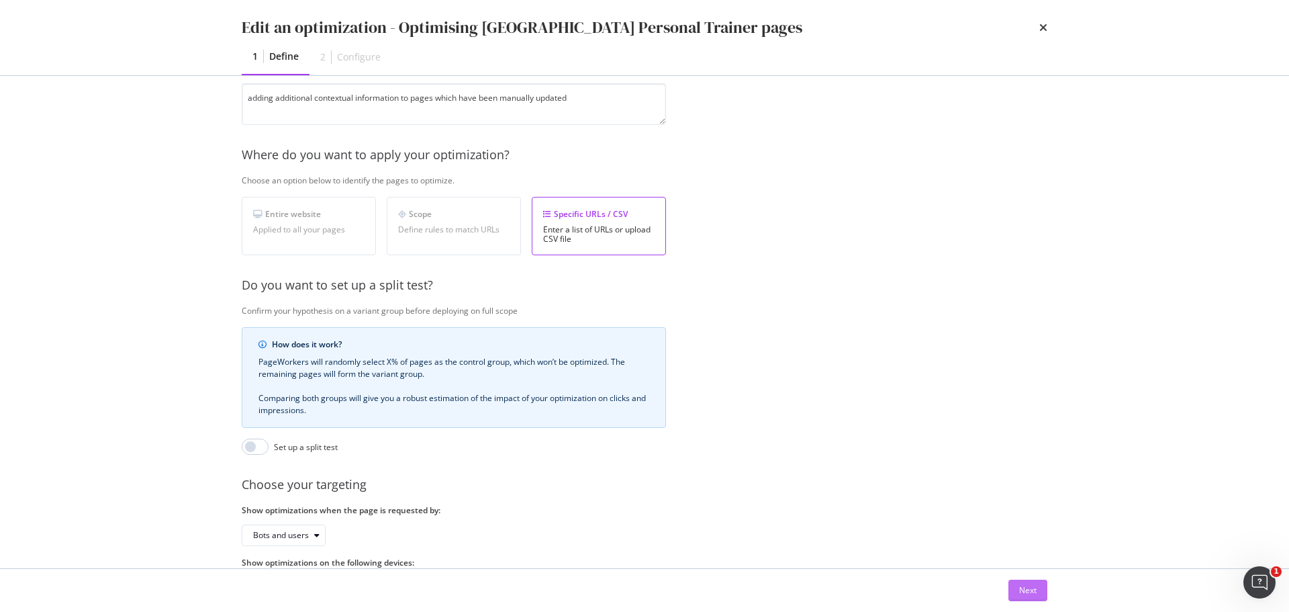
click at [1027, 590] on div "Next" at bounding box center [1027, 589] width 17 height 11
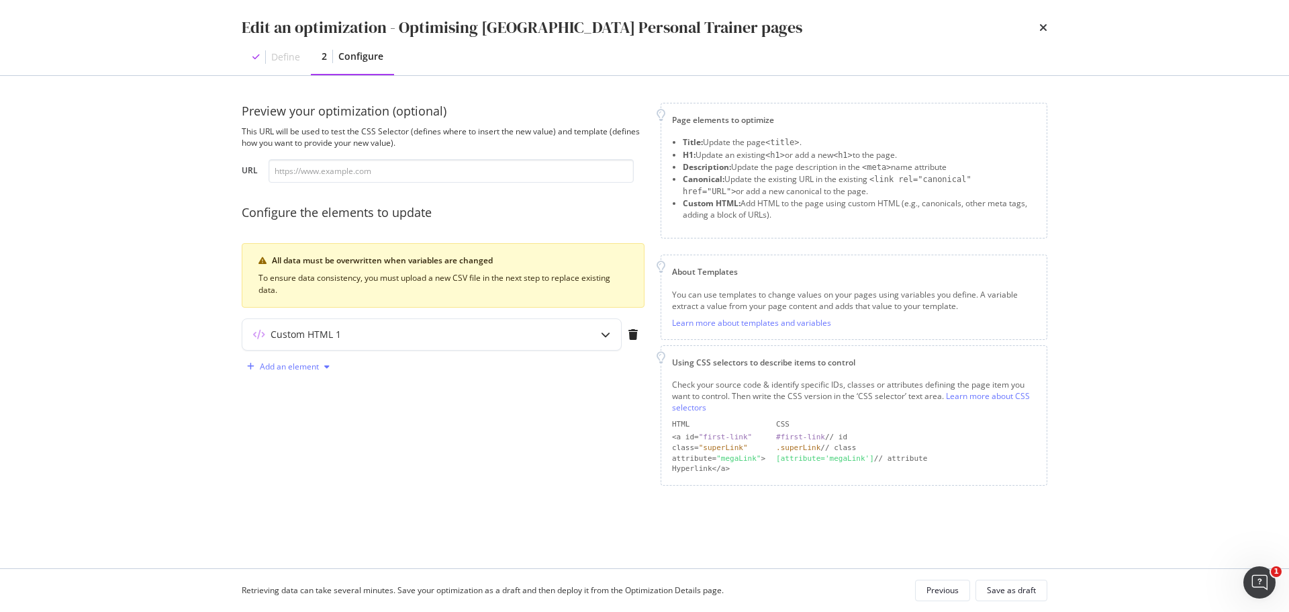
click at [312, 366] on div "Add an element" at bounding box center [289, 367] width 59 height 8
click at [308, 481] on div "Custom HTML" at bounding box center [303, 480] width 53 height 11
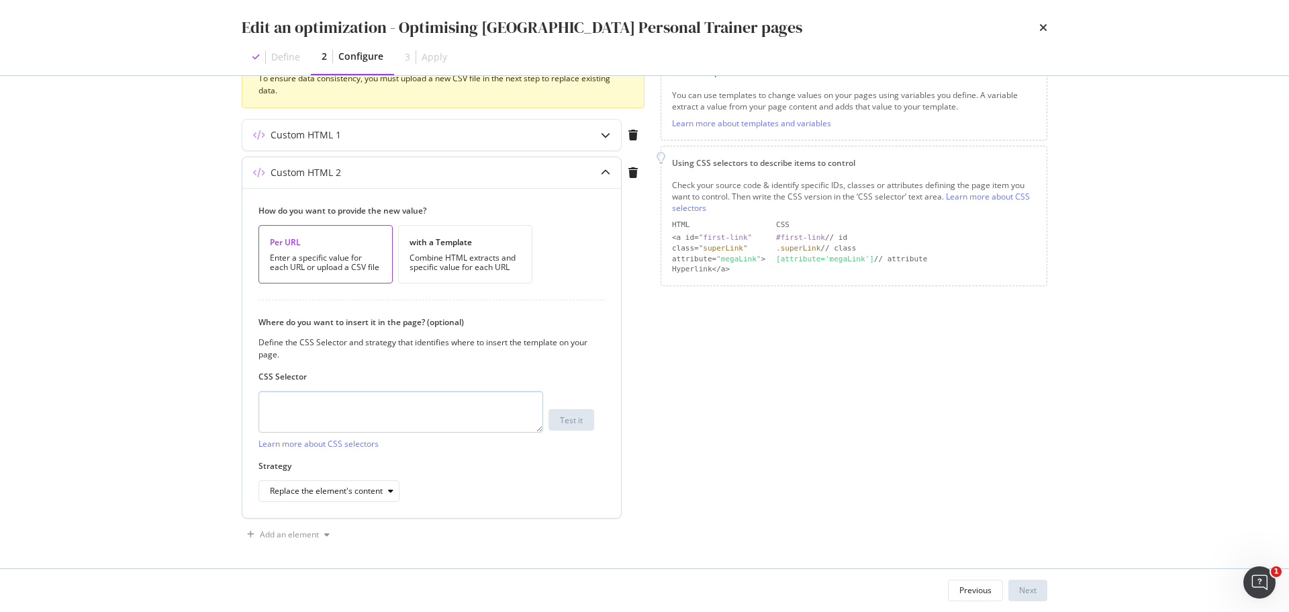
scroll to position [203, 0]
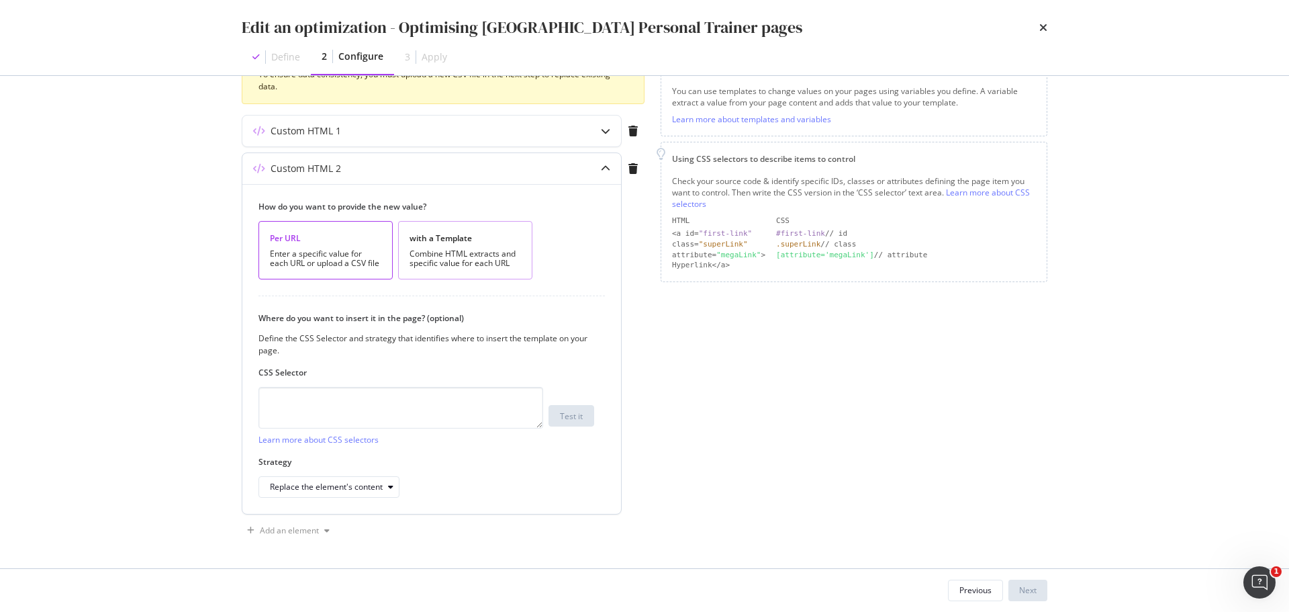
click at [459, 258] on div "Combine HTML extracts and specific value for each URL" at bounding box center [465, 258] width 111 height 19
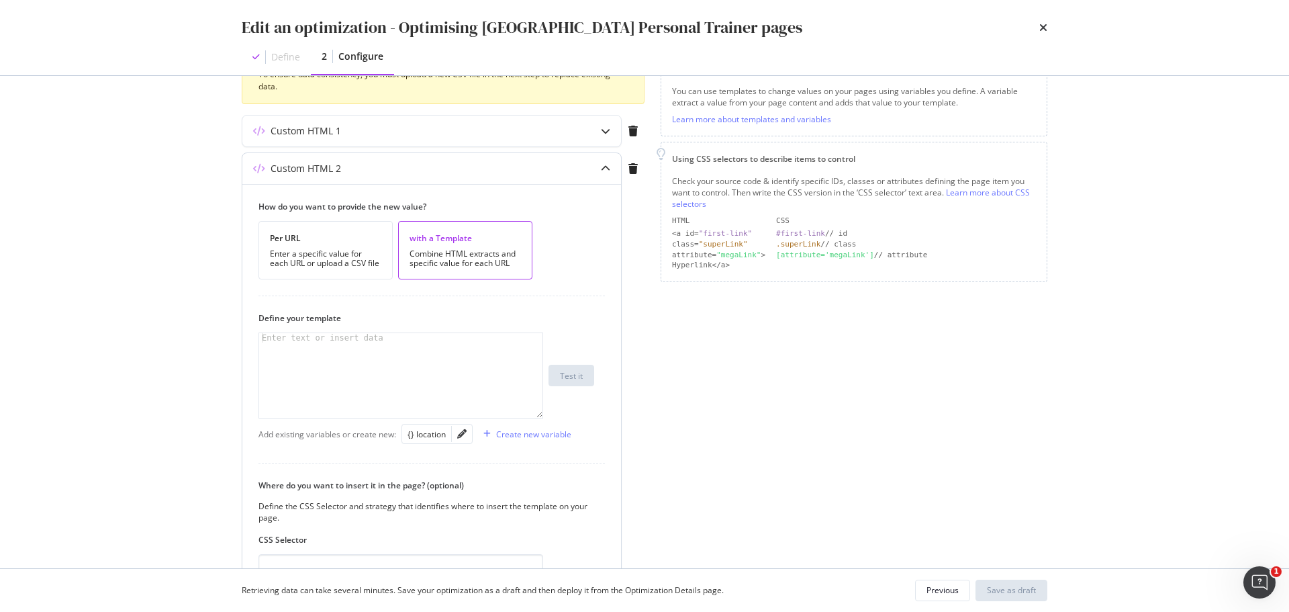
click at [456, 347] on div "modal" at bounding box center [400, 384] width 283 height 103
click at [408, 432] on div "{} location" at bounding box center [427, 433] width 38 height 11
type textarea "in {{ location }}"
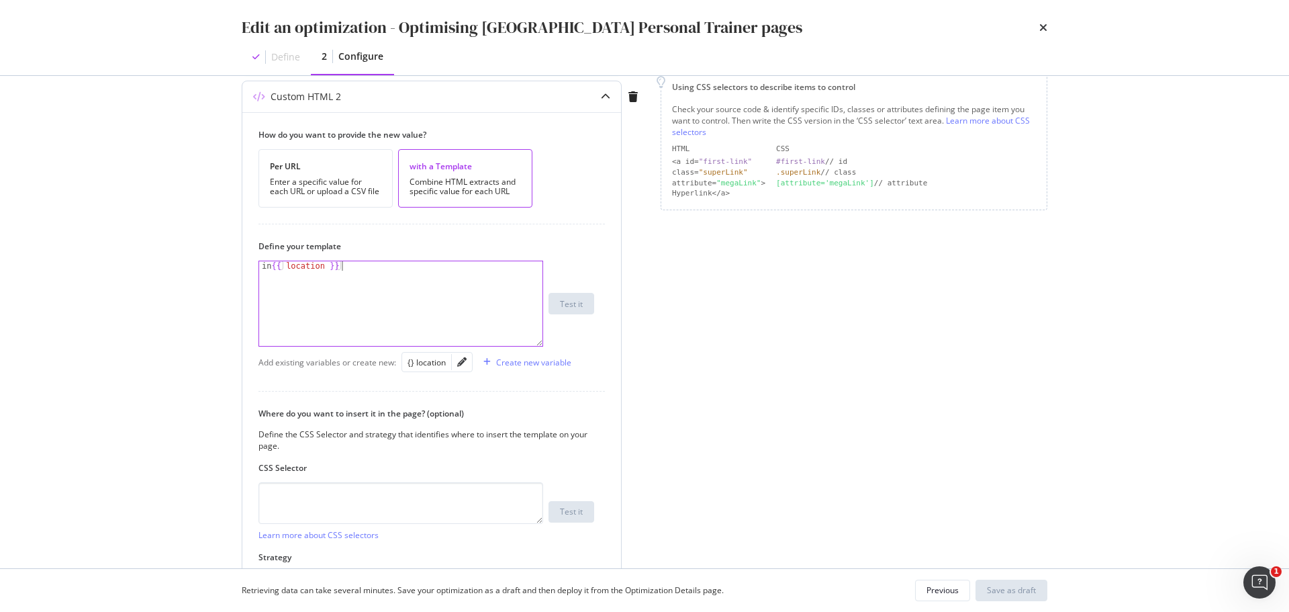
scroll to position [338, 0]
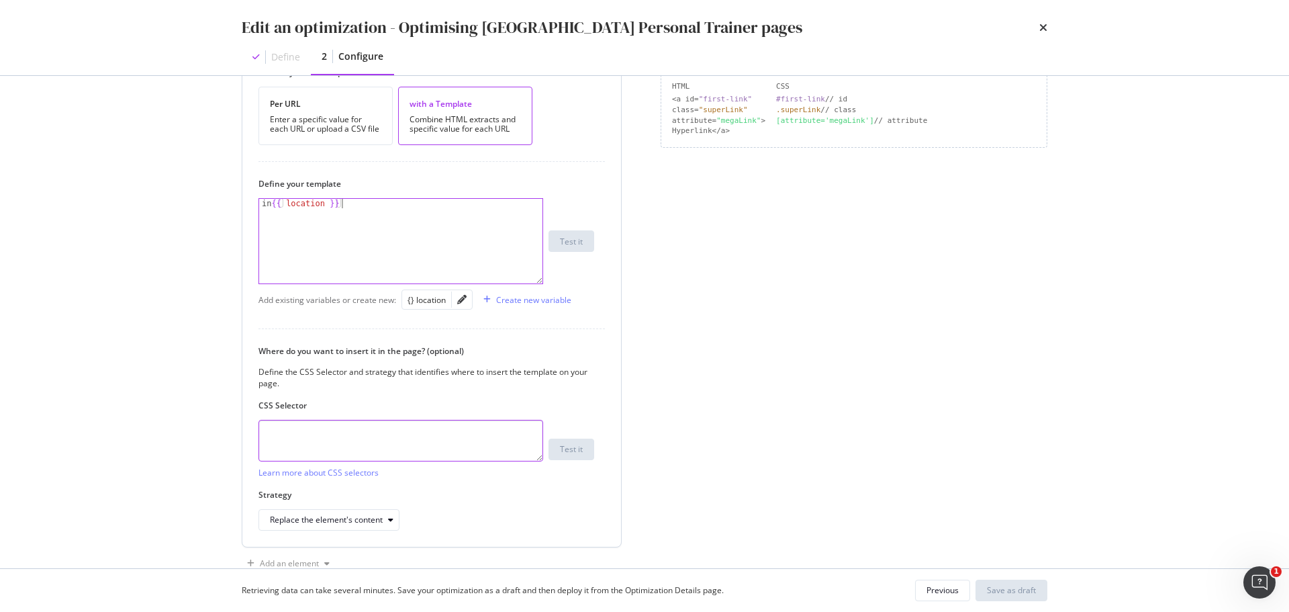
click at [440, 428] on textarea "modal" at bounding box center [401, 441] width 285 height 42
paste textarea "#related-services > div > div:nth-child(1) > div > h2"
type textarea "#related-services > div > div:nth-child(1) > div > h2"
click at [608, 308] on div "How do you want to provide the new value? Per URL Enter a specific value for ea…" at bounding box center [431, 298] width 379 height 497
click at [471, 508] on div "Strategy Replace the element's content" at bounding box center [427, 510] width 336 height 42
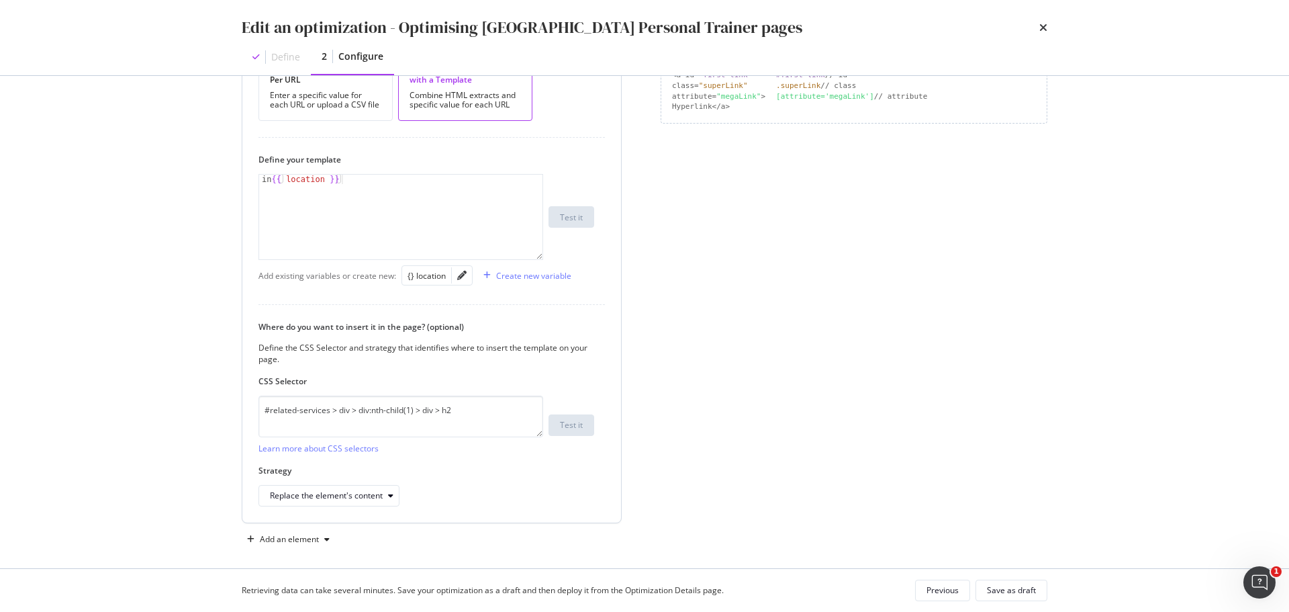
scroll to position [371, 0]
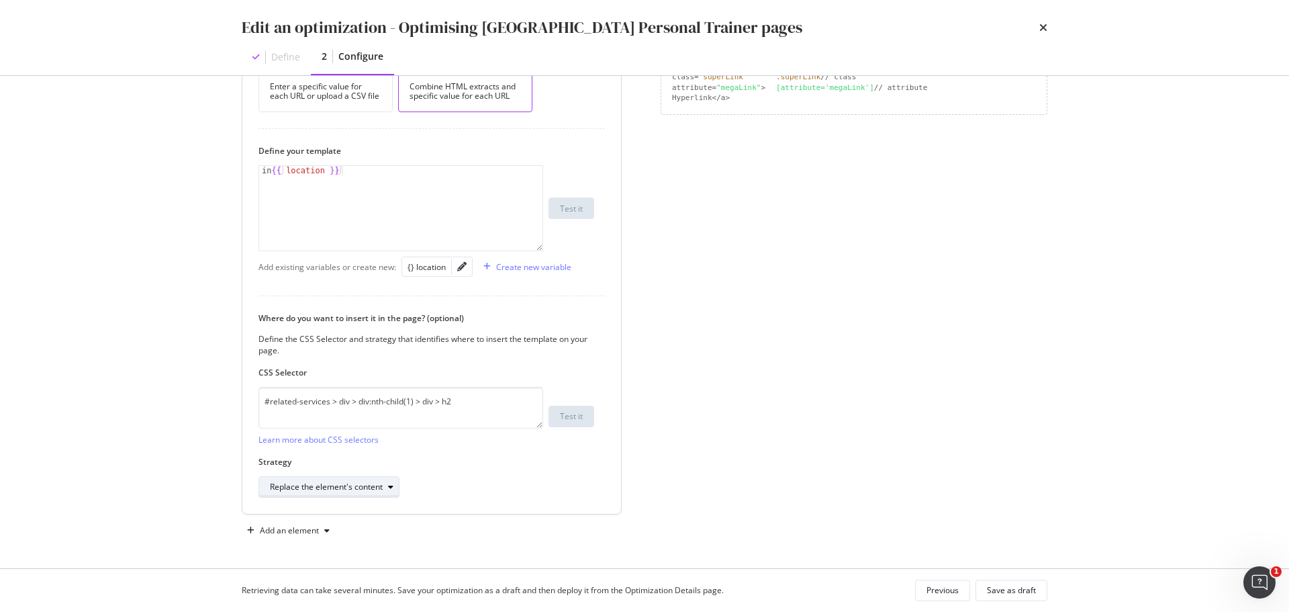
click at [394, 492] on div "Replace the element's content" at bounding box center [334, 486] width 129 height 19
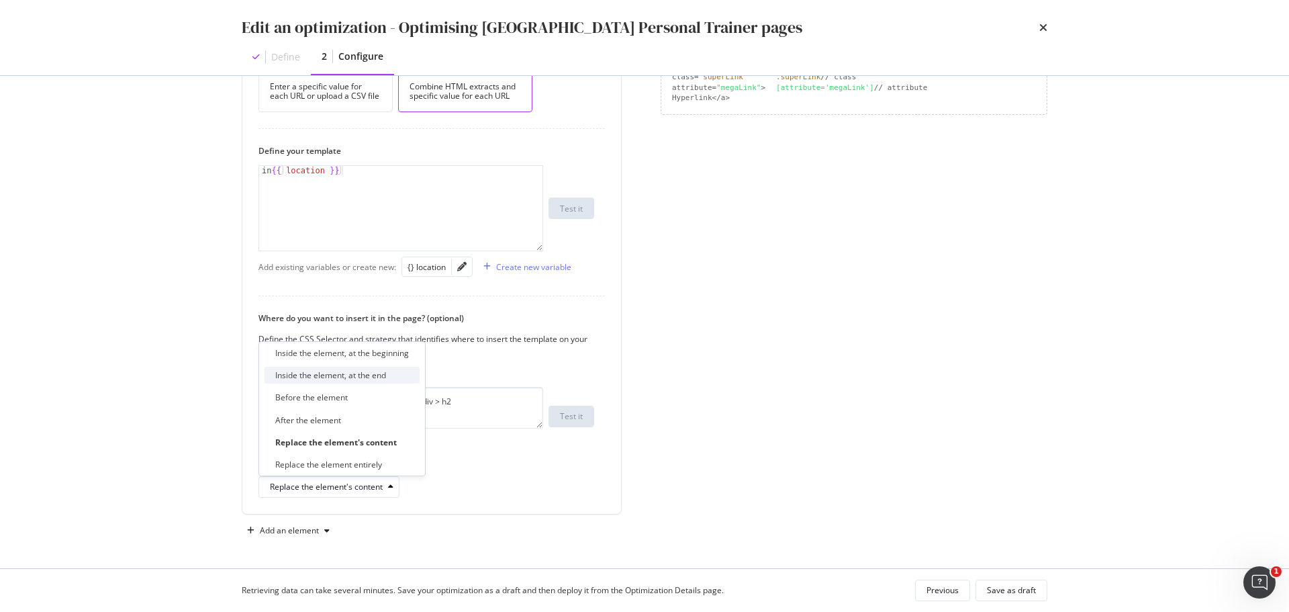
click at [397, 378] on div "Inside the element, at the end" at bounding box center [342, 375] width 155 height 17
click at [583, 492] on div "Inside the element, at the end" at bounding box center [427, 486] width 336 height 21
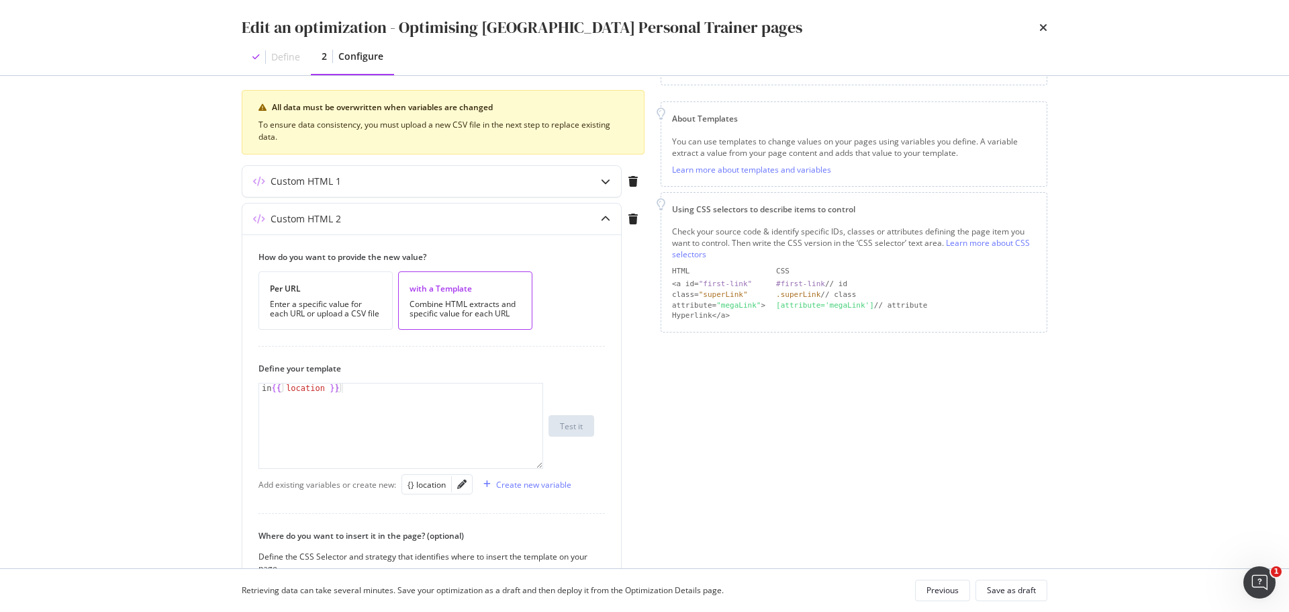
scroll to position [35, 0]
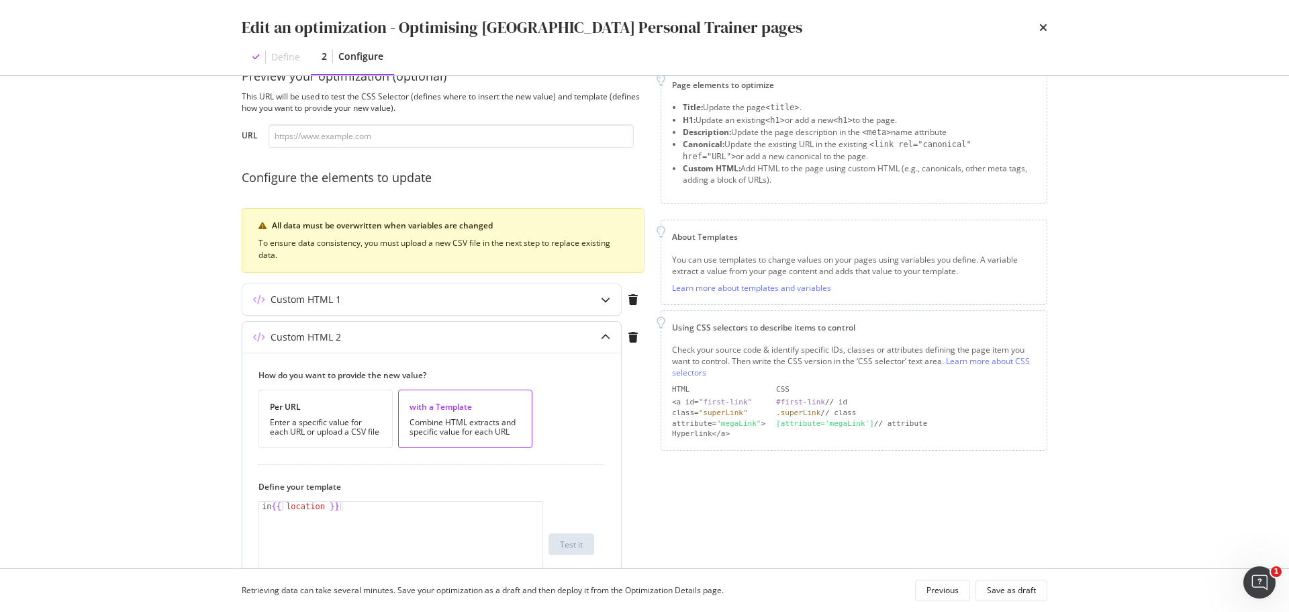
click at [399, 507] on div "in {{ location }}" at bounding box center [400, 553] width 283 height 103
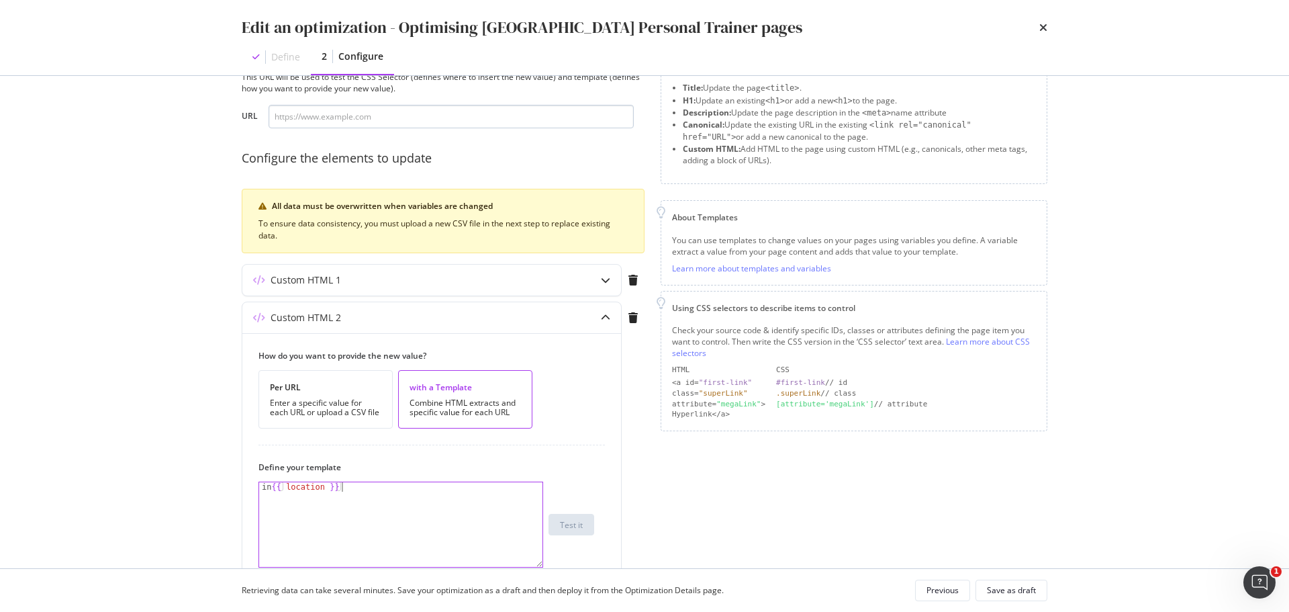
scroll to position [0, 0]
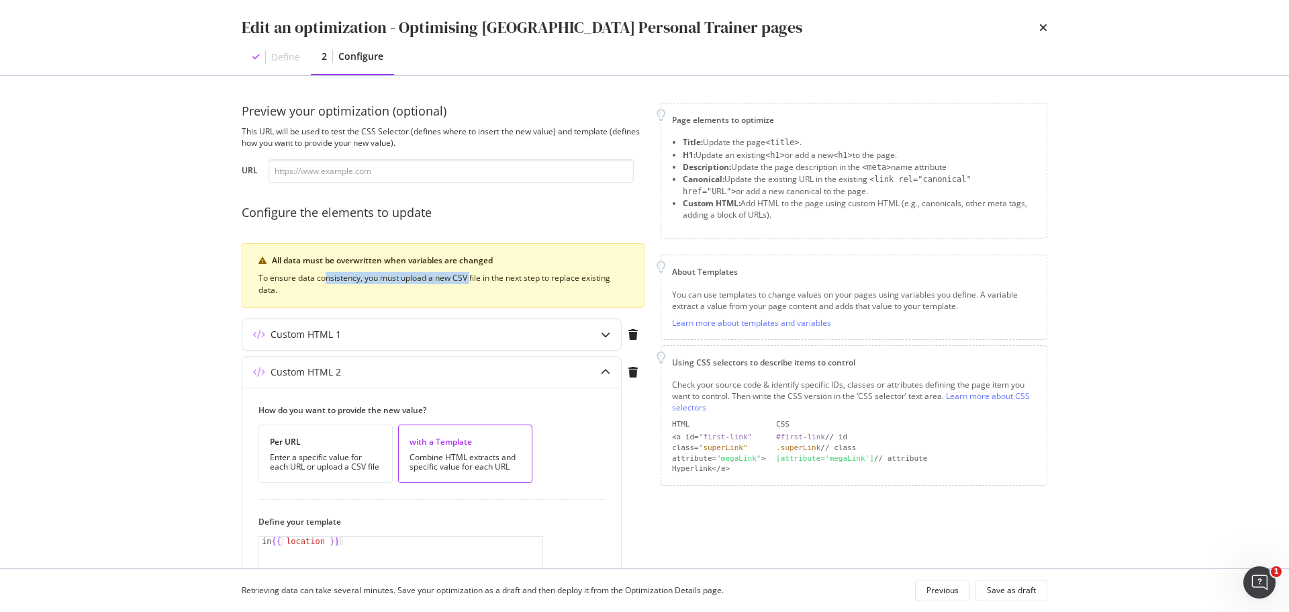
drag, startPoint x: 326, startPoint y: 277, endPoint x: 470, endPoint y: 273, distance: 143.8
click at [470, 273] on div "To ensure data consistency, you must upload a new CSV file in the next step to …" at bounding box center [443, 284] width 369 height 24
click at [467, 272] on div "To ensure data consistency, you must upload a new CSV file in the next step to …" at bounding box center [443, 284] width 369 height 24
drag, startPoint x: 498, startPoint y: 275, endPoint x: 650, endPoint y: 281, distance: 151.9
click at [650, 281] on div "Preview your optimization (optional) This URL will be used to test the CSS Sele…" at bounding box center [645, 507] width 806 height 809
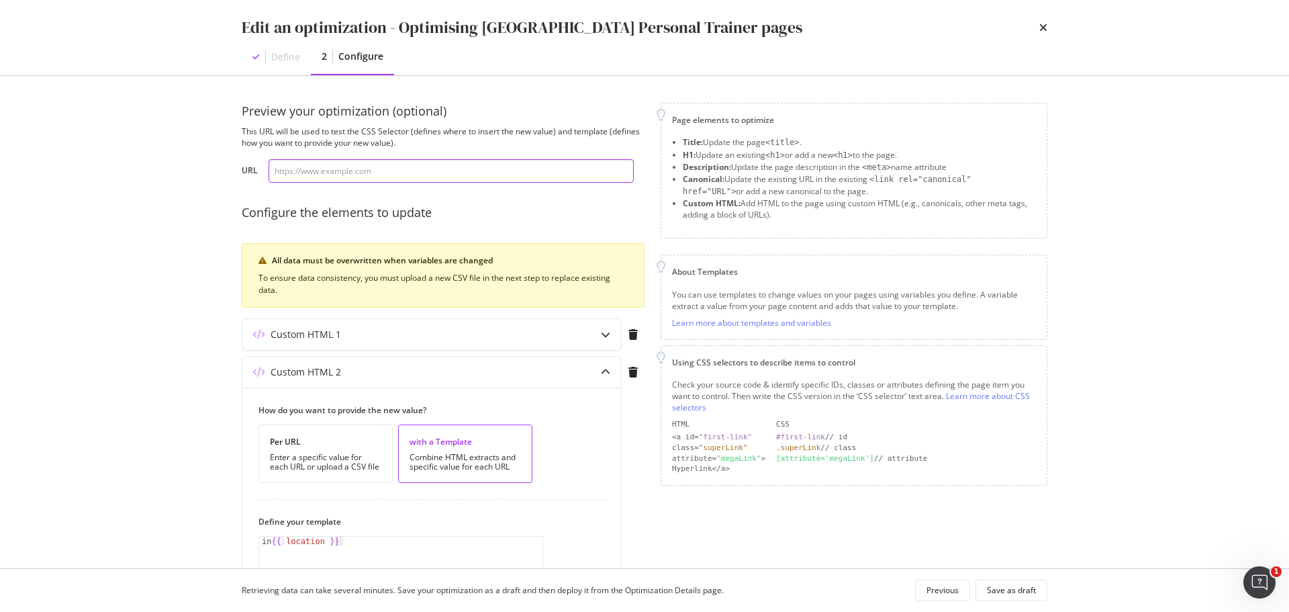
click at [326, 175] on input "modal" at bounding box center [451, 171] width 365 height 24
paste input "[URL][DOMAIN_NAME]"
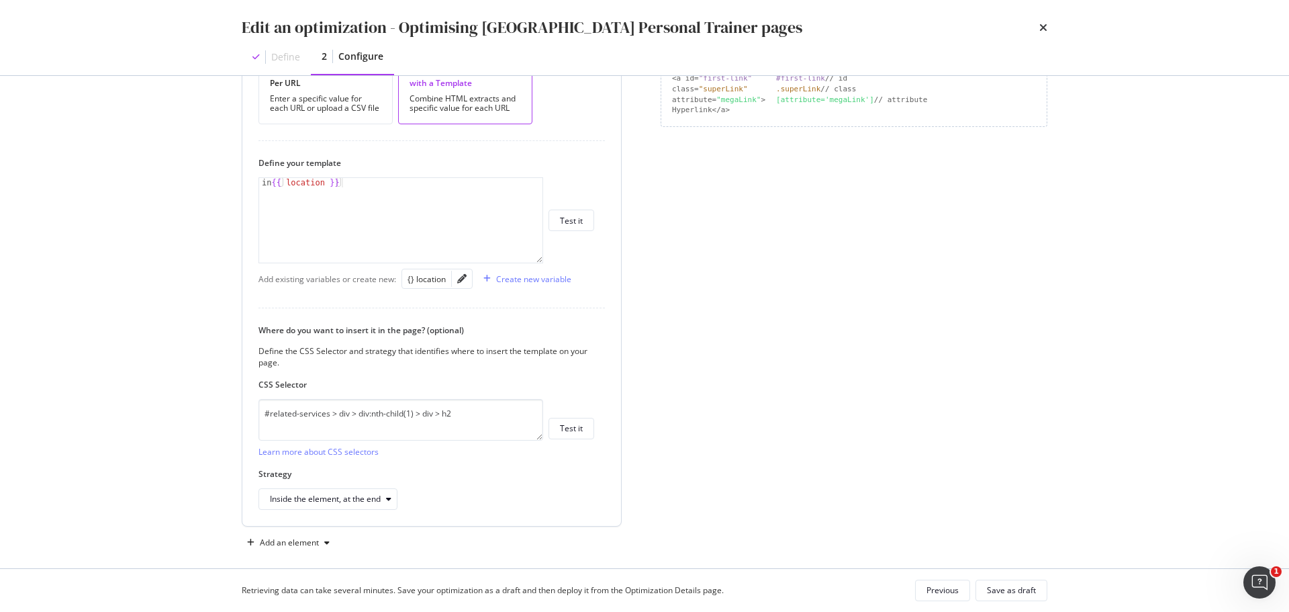
scroll to position [371, 0]
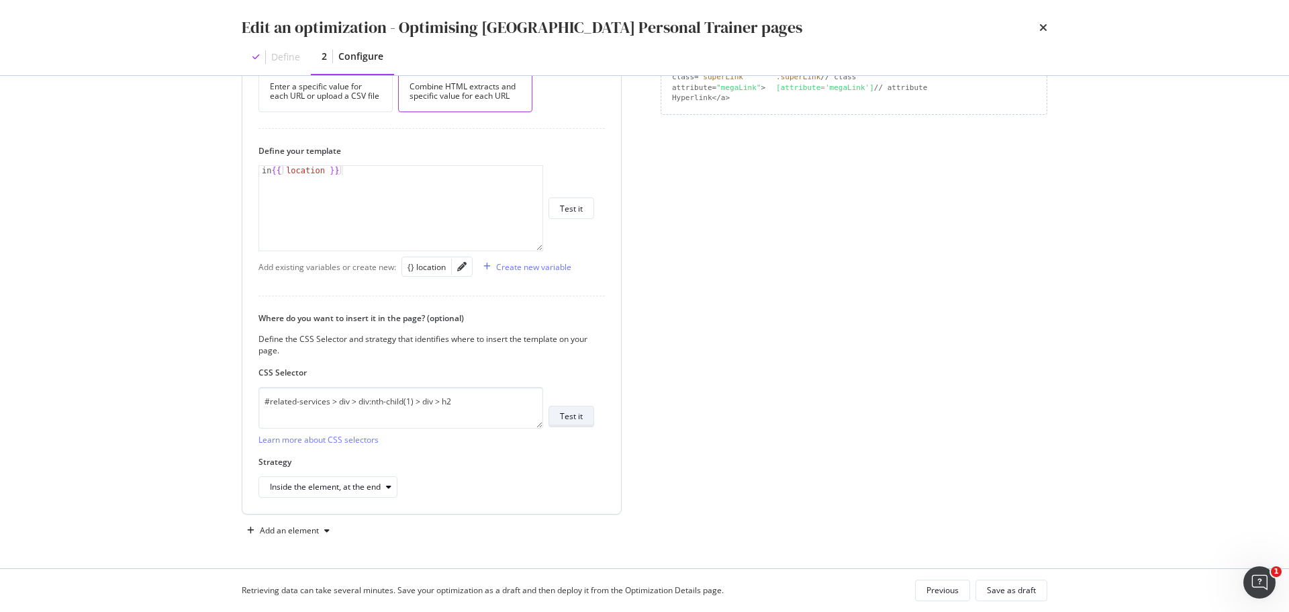
type input "[URL][DOMAIN_NAME]"
click at [565, 411] on div "Test it" at bounding box center [571, 415] width 23 height 11
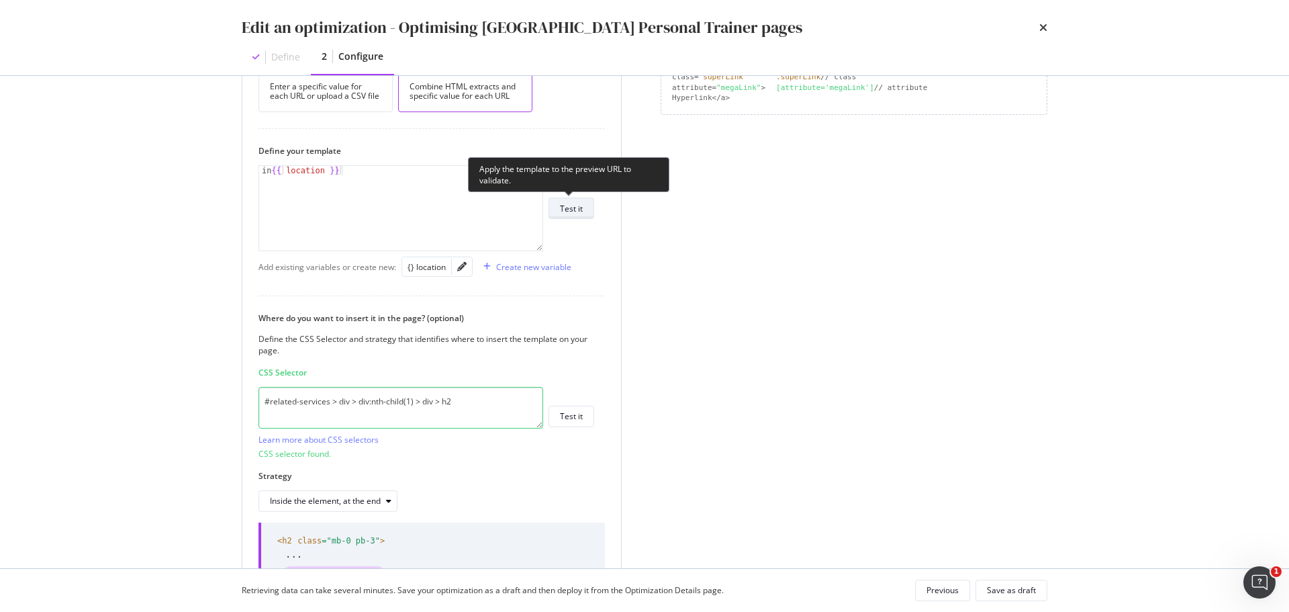
click at [577, 209] on div "Test it" at bounding box center [571, 208] width 23 height 11
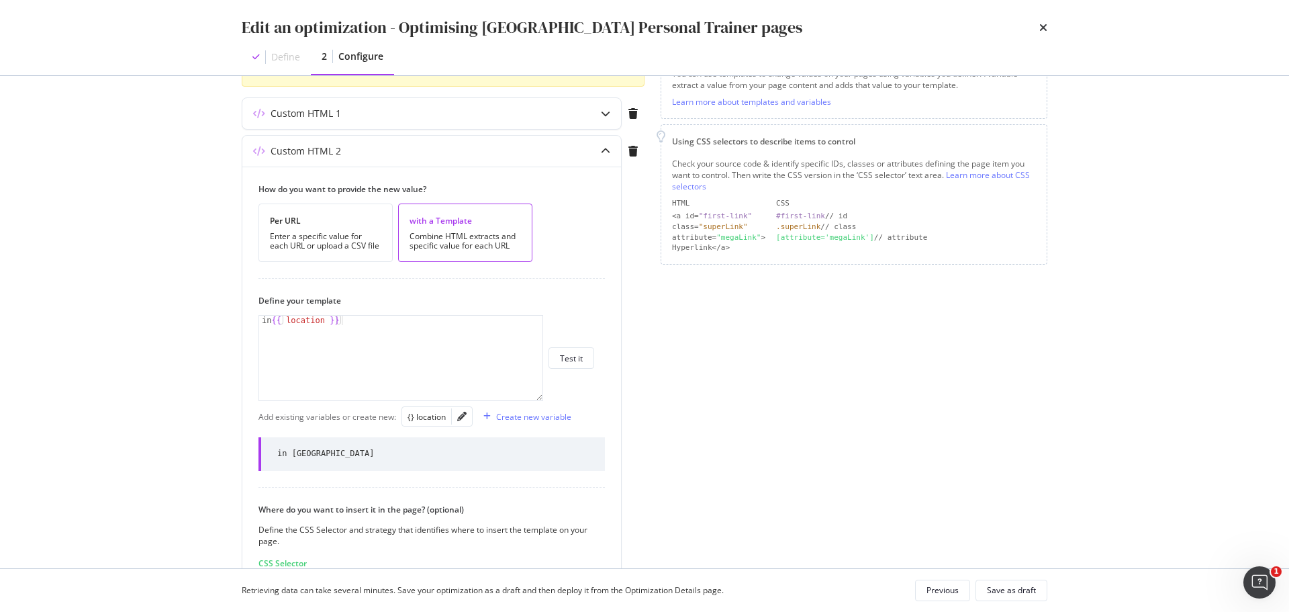
scroll to position [189, 0]
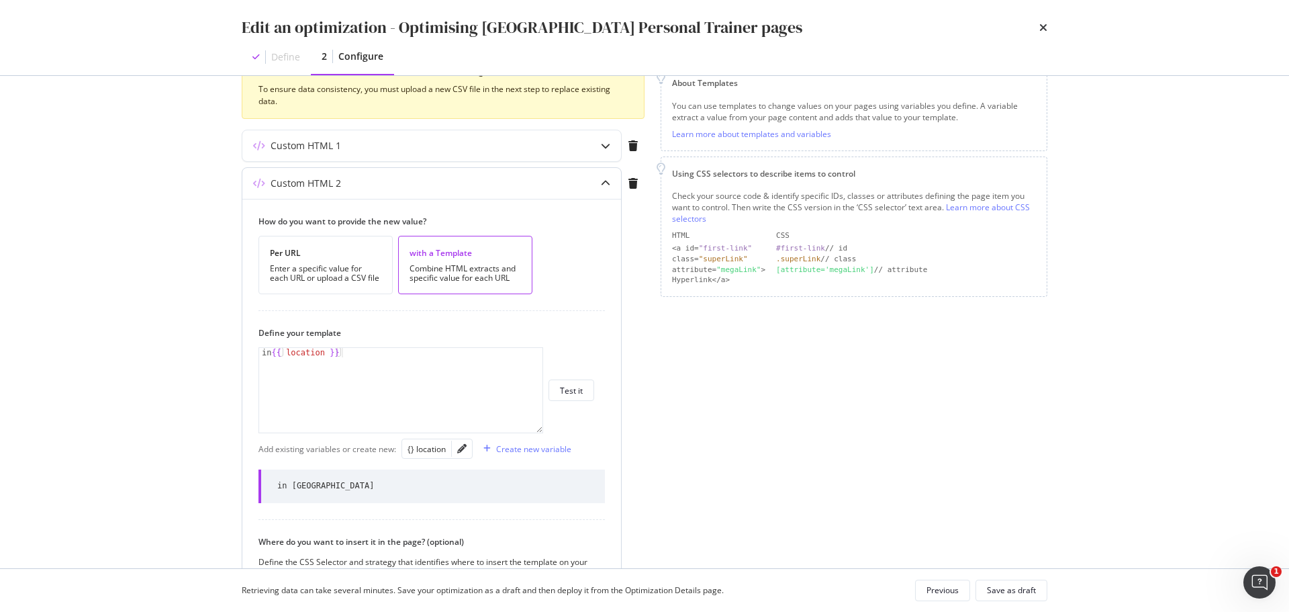
click at [595, 181] on div "modal" at bounding box center [605, 183] width 31 height 31
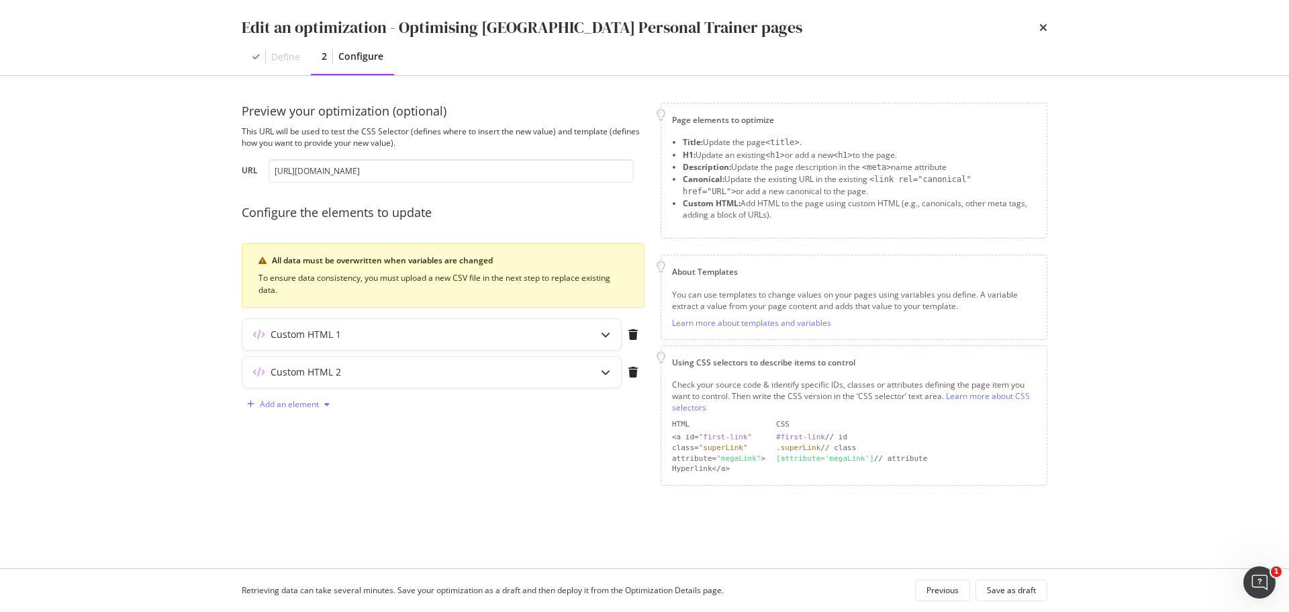
click at [306, 400] on div "Add an element" at bounding box center [289, 404] width 59 height 8
click at [310, 515] on div "Custom HTML" at bounding box center [303, 518] width 53 height 11
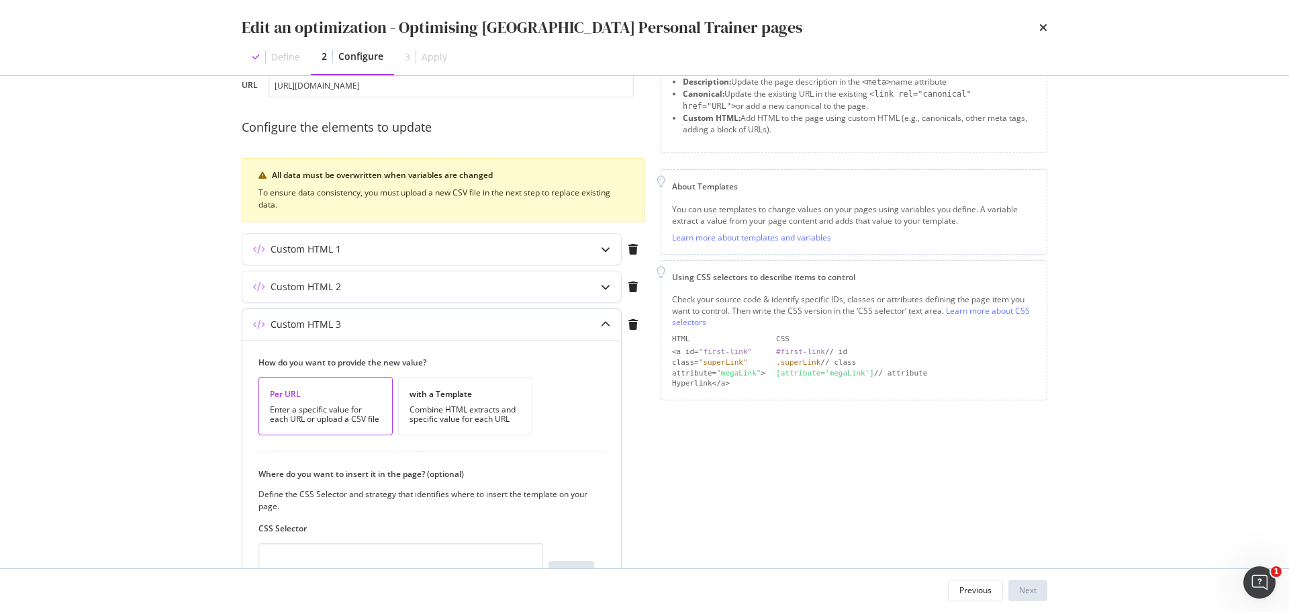
scroll to position [201, 0]
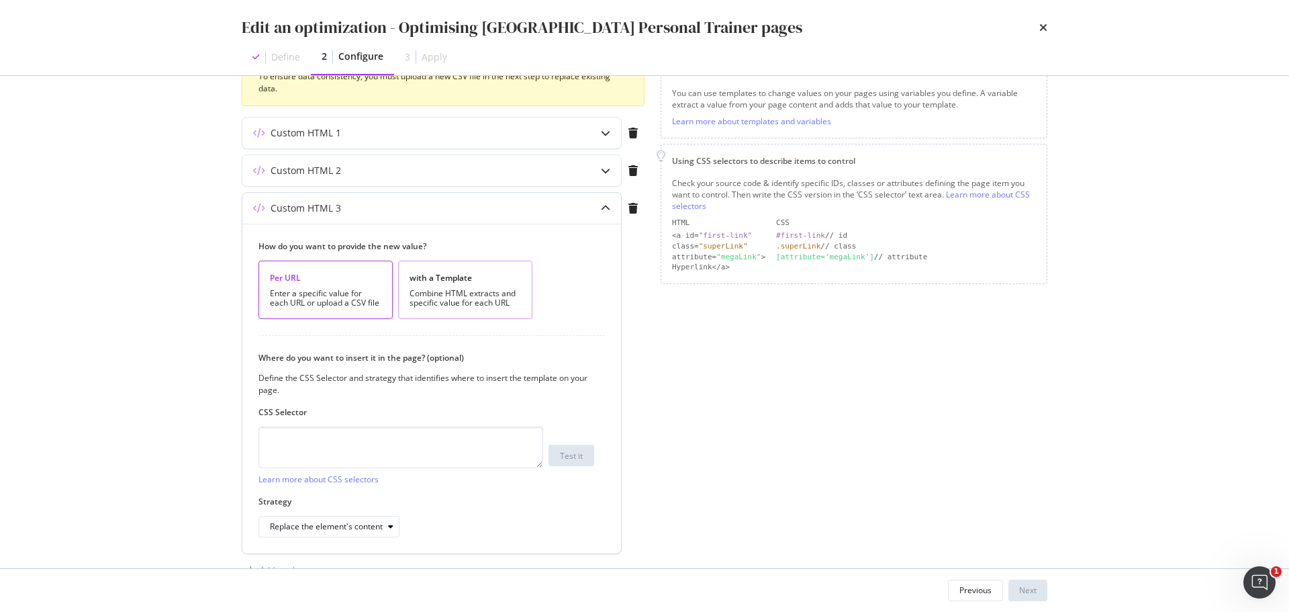
click at [508, 292] on div "Combine HTML extracts and specific value for each URL" at bounding box center [465, 298] width 111 height 19
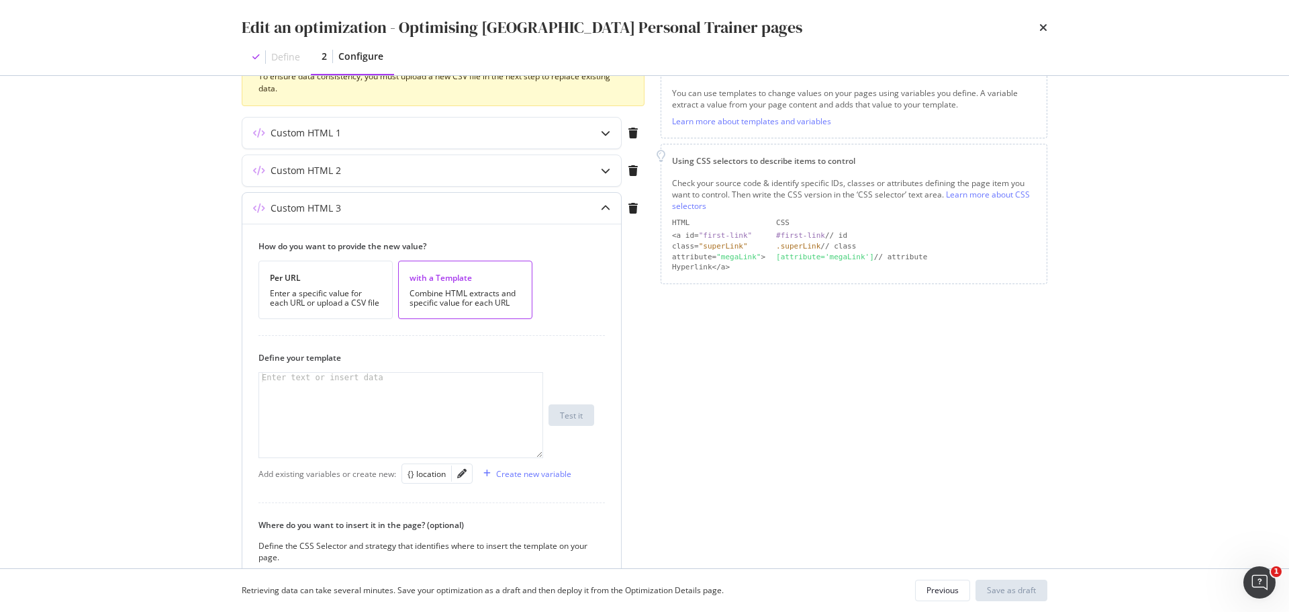
click at [472, 390] on div "modal" at bounding box center [400, 424] width 283 height 103
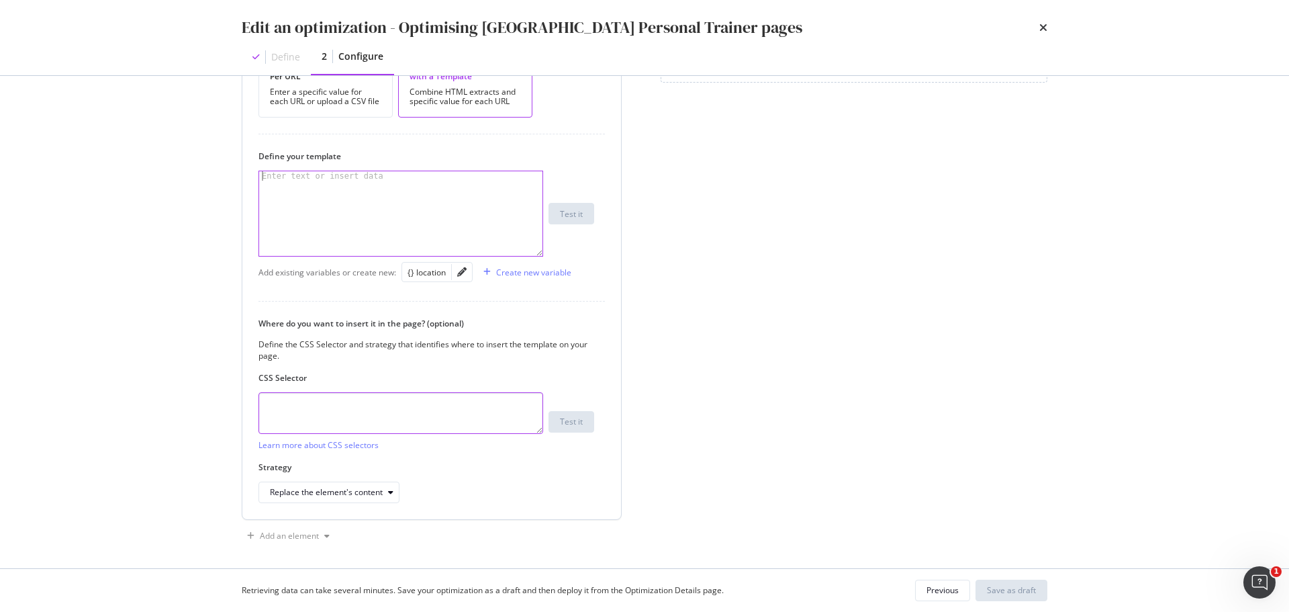
click at [418, 396] on textarea "modal" at bounding box center [401, 413] width 285 height 42
paste textarea "#seller-qa > div > div > div > div.col-12.col-md-6.mt-5.mt-md-0.seller-collapsi…"
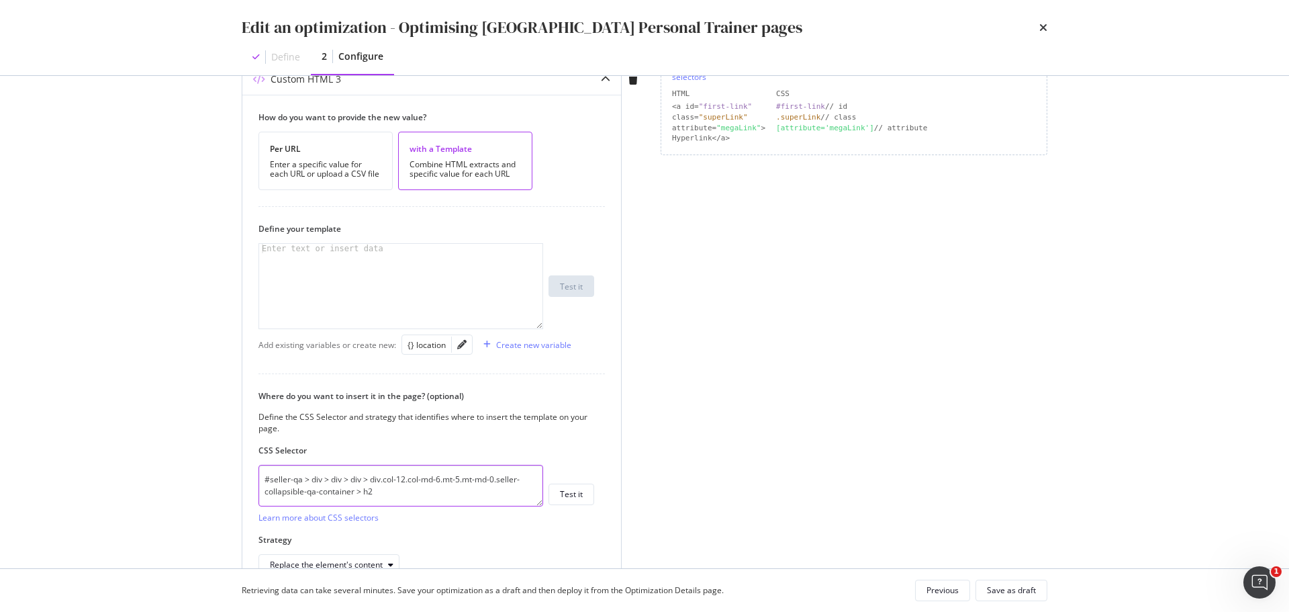
scroll to position [269, 0]
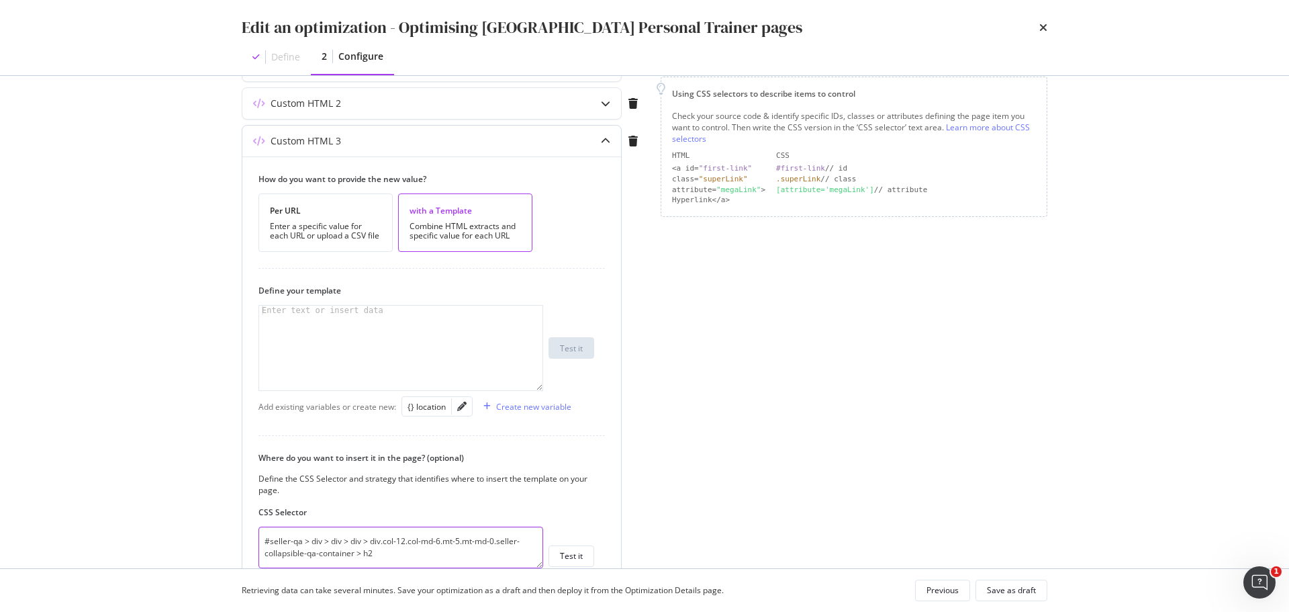
type textarea "#seller-qa > div > div > div > div.col-12.col-md-6.mt-5.mt-md-0.seller-collapsi…"
click at [394, 346] on div "modal" at bounding box center [400, 357] width 283 height 103
click at [410, 402] on div "{} location" at bounding box center [427, 406] width 38 height 11
click at [402, 308] on div "Hear from a personal trainer in {{ location }}" at bounding box center [400, 357] width 283 height 103
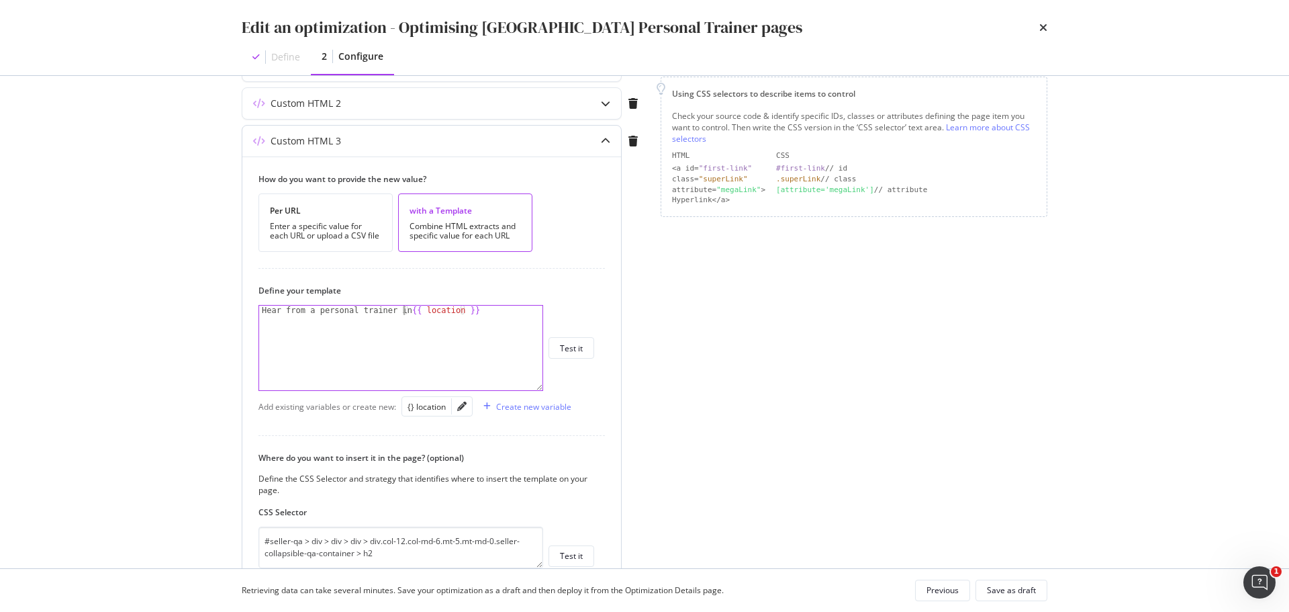
click at [579, 361] on div "Hear from a personal trainer in {{ location }} Hear from a personal trainer in …" at bounding box center [427, 348] width 336 height 86
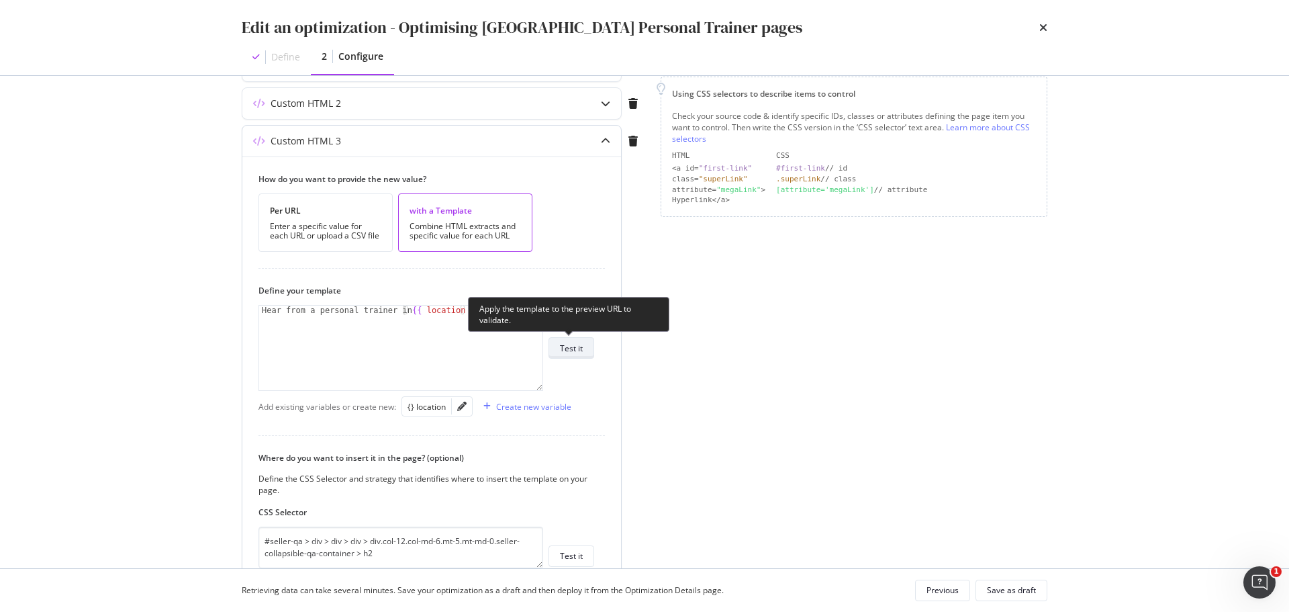
click at [583, 346] on button "Test it" at bounding box center [572, 347] width 46 height 21
click at [261, 310] on div "Hear from a personal trainer in {{ location }}" at bounding box center [400, 357] width 283 height 103
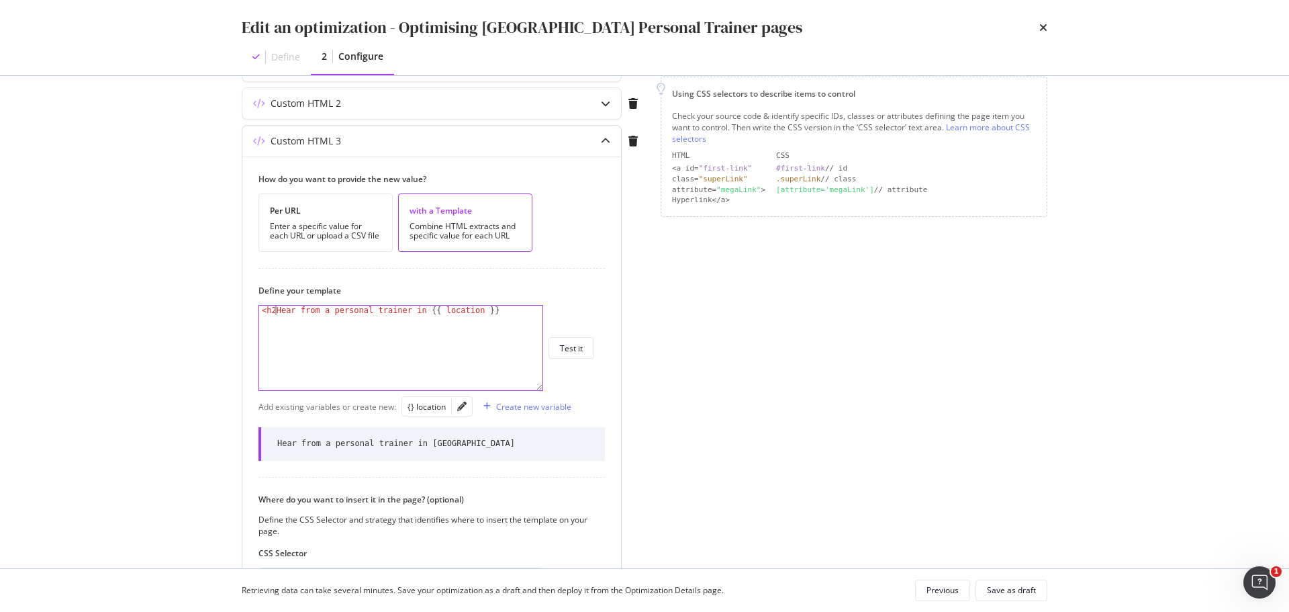
scroll to position [0, 1]
click at [518, 310] on div "< h2 > Hear from a personal trainer in {{ location }}" at bounding box center [400, 357] width 283 height 103
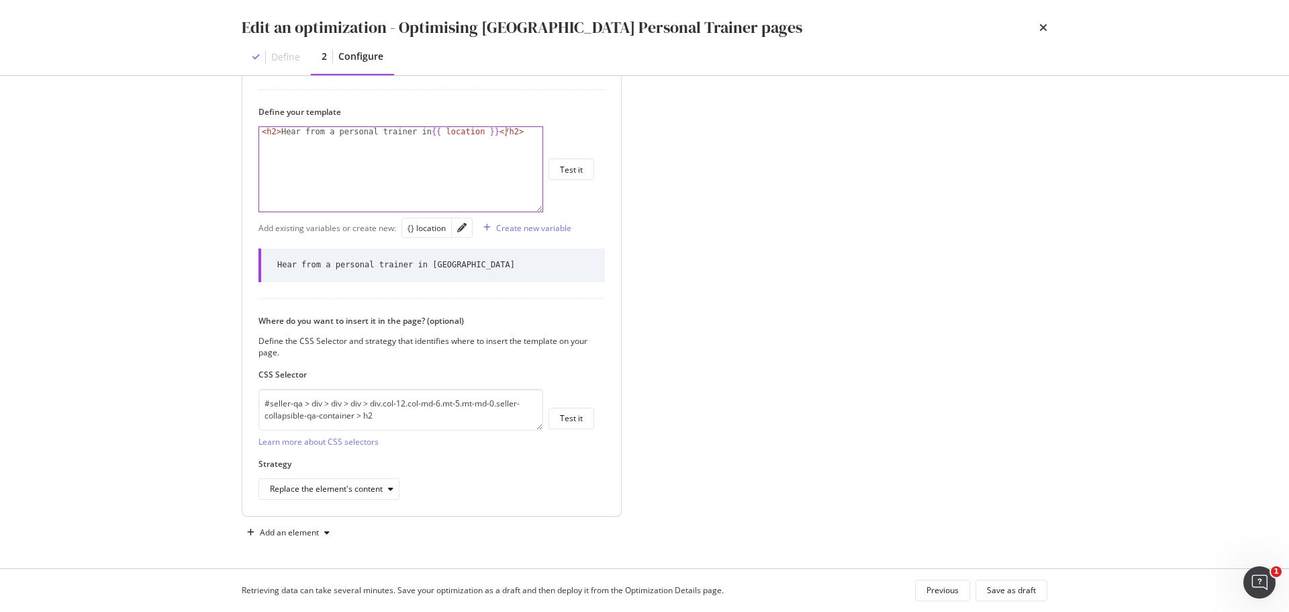
scroll to position [449, 0]
click at [371, 486] on div "Replace the element's content" at bounding box center [326, 487] width 113 height 8
click at [398, 442] on div "Replace the element's content" at bounding box center [342, 442] width 155 height 17
drag, startPoint x: 277, startPoint y: 130, endPoint x: 244, endPoint y: 128, distance: 32.9
click at [247, 130] on div "How do you want to provide the new value? Per URL Enter a specific value for ea…" at bounding box center [431, 245] width 379 height 538
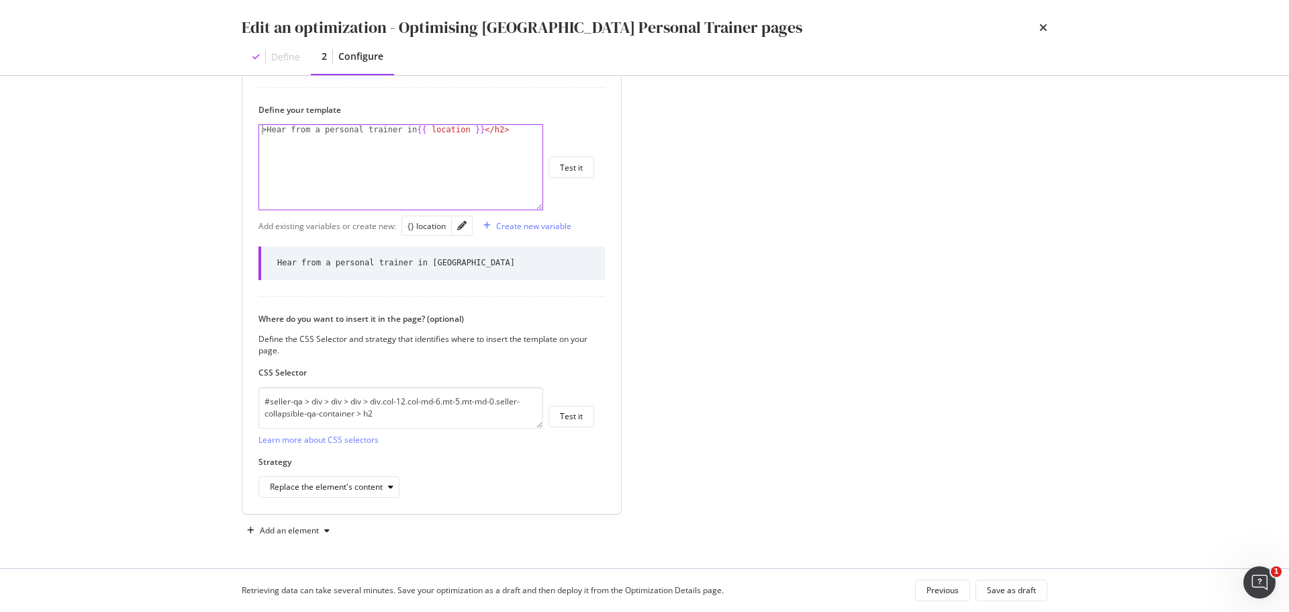
scroll to position [0, 18]
click at [500, 131] on div "Hear from a personal trainer in {{ location }} </ h2 >" at bounding box center [400, 176] width 283 height 103
type textarea "Hear from a personal trainer in {{ location }}"
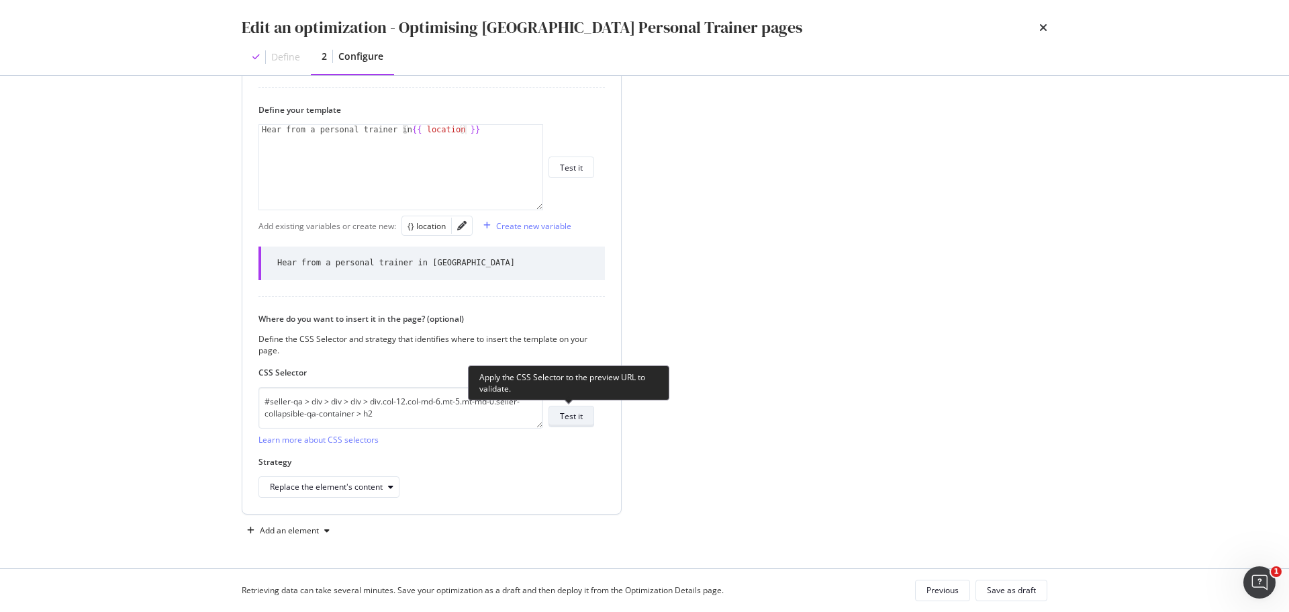
click at [586, 414] on button "Test it" at bounding box center [572, 416] width 46 height 21
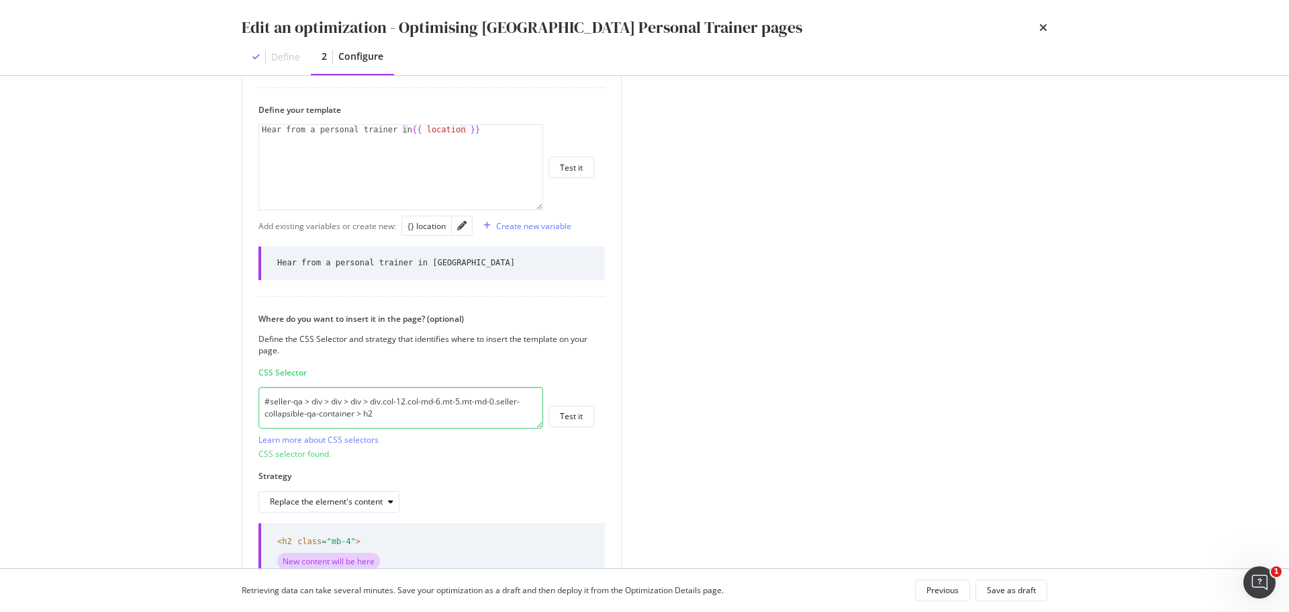
click at [1250, 183] on div "Edit an optimization - Optimising UK Personal Trainer pages Define 2 Configure …" at bounding box center [644, 306] width 1289 height 612
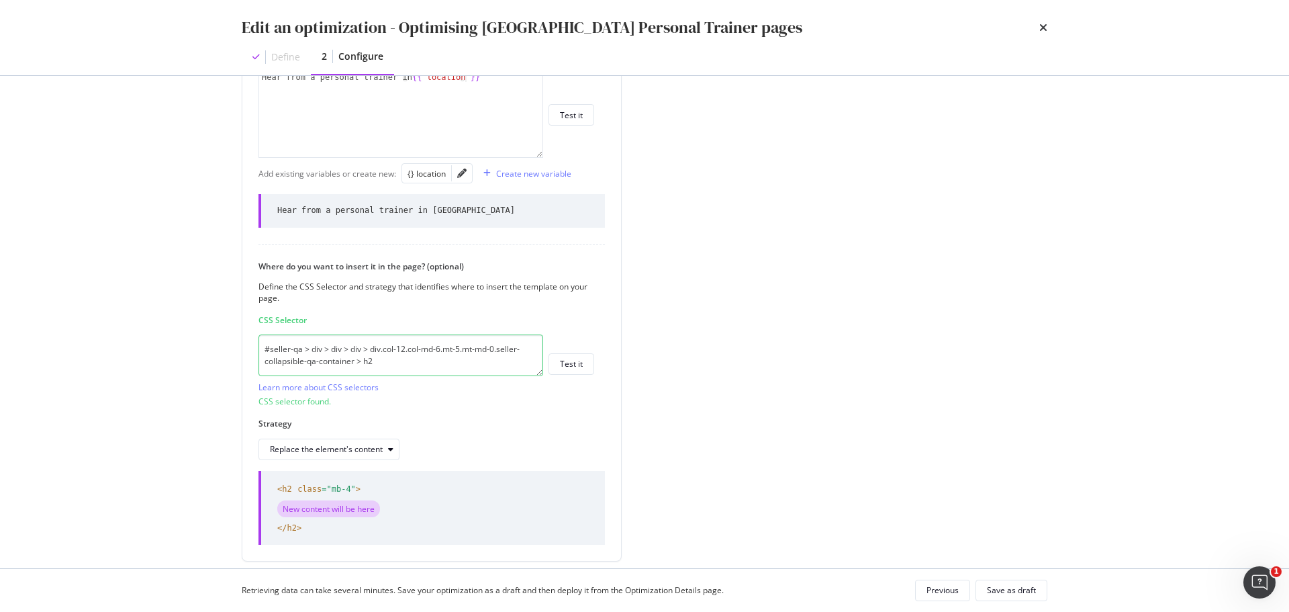
scroll to position [549, 0]
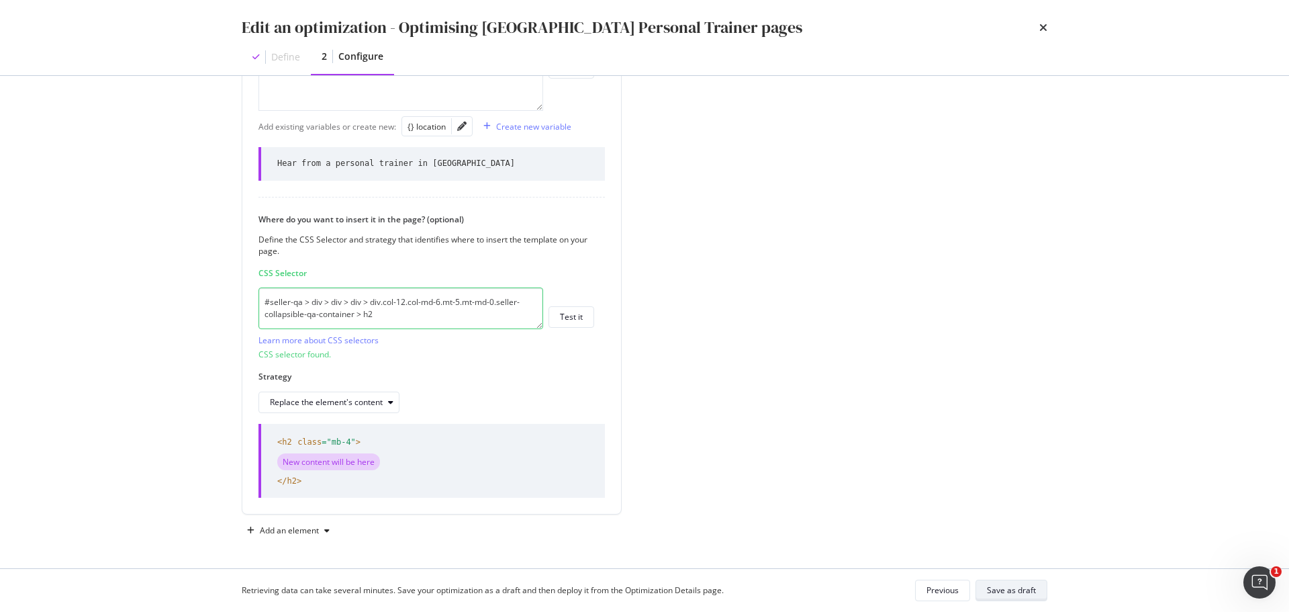
click at [1006, 592] on div "Save as draft" at bounding box center [1011, 589] width 49 height 11
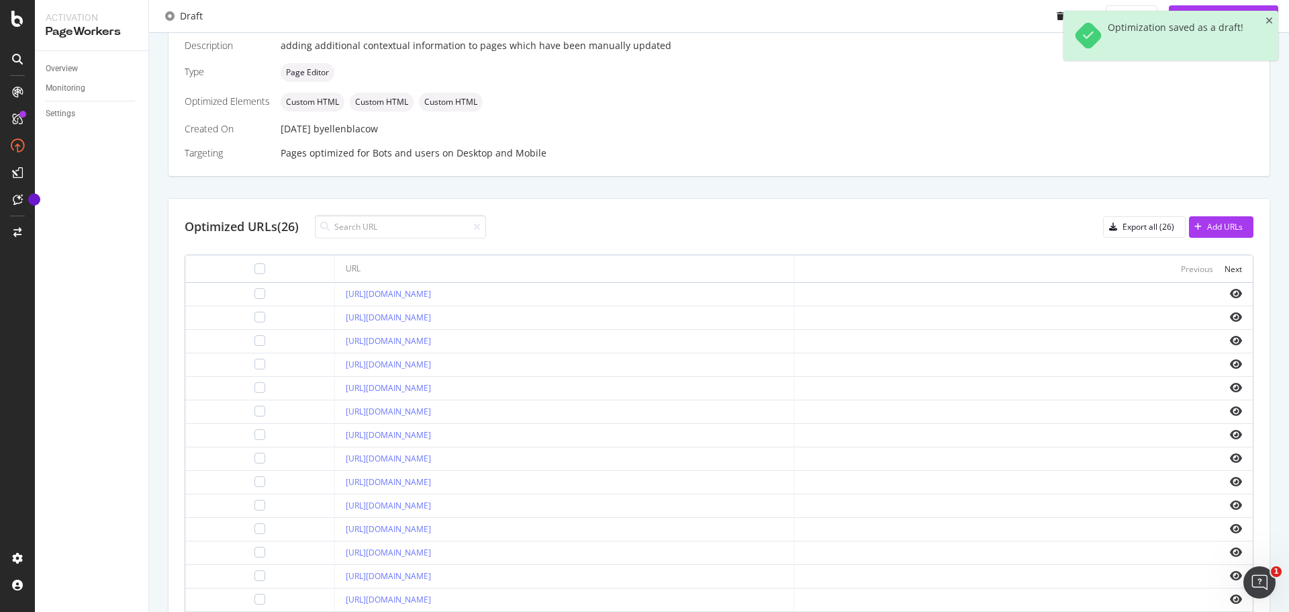
scroll to position [336, 0]
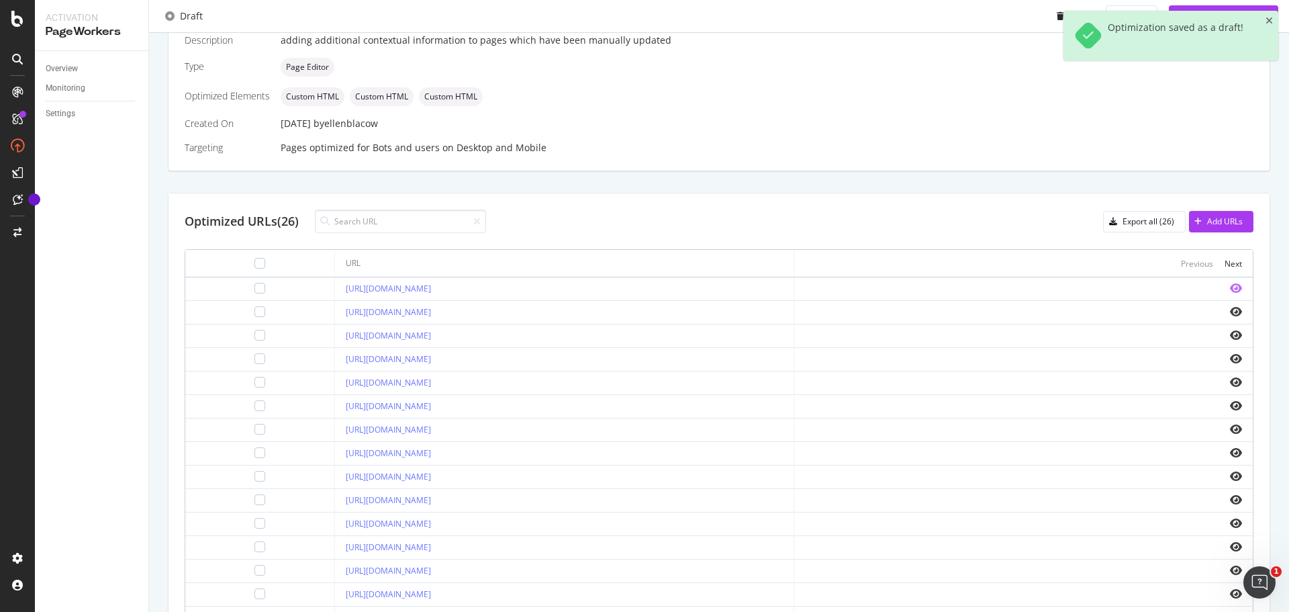
click at [1230, 291] on icon "eye" at bounding box center [1236, 288] width 12 height 11
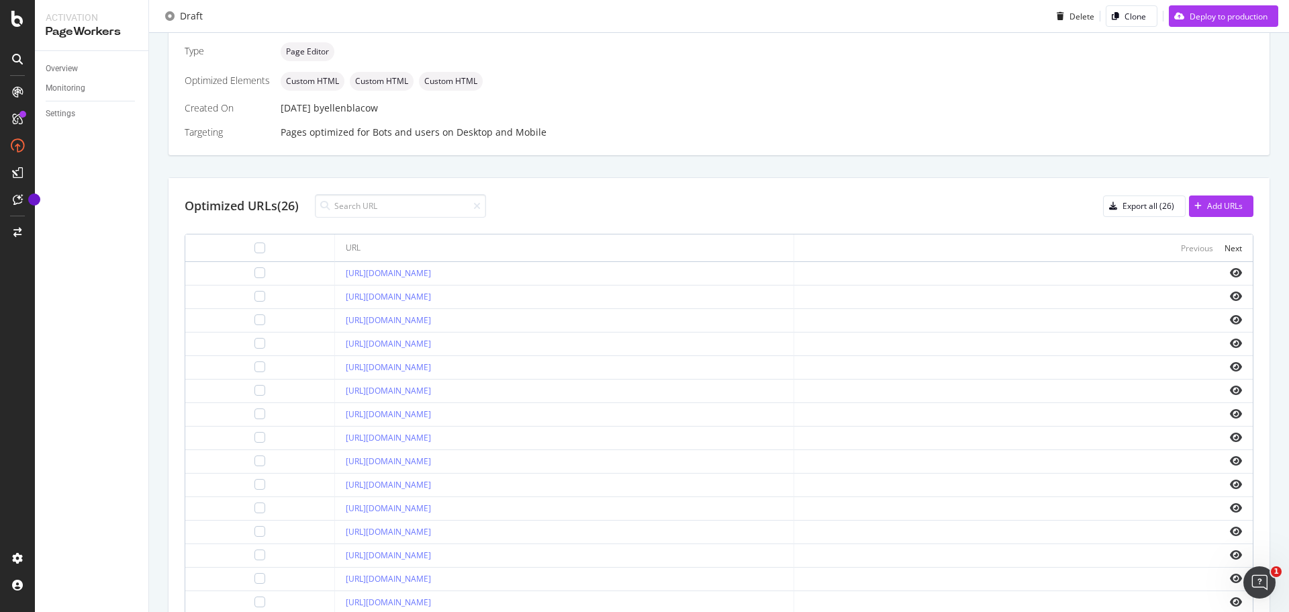
scroll to position [134, 0]
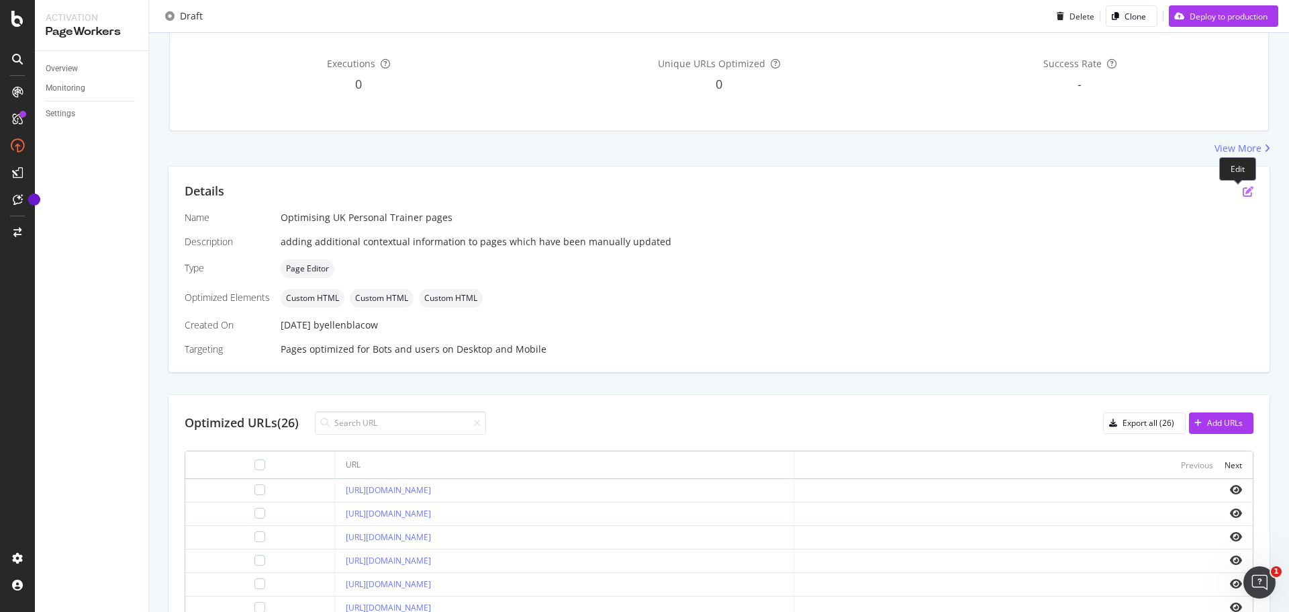
click at [1243, 190] on icon "pen-to-square" at bounding box center [1248, 191] width 11 height 11
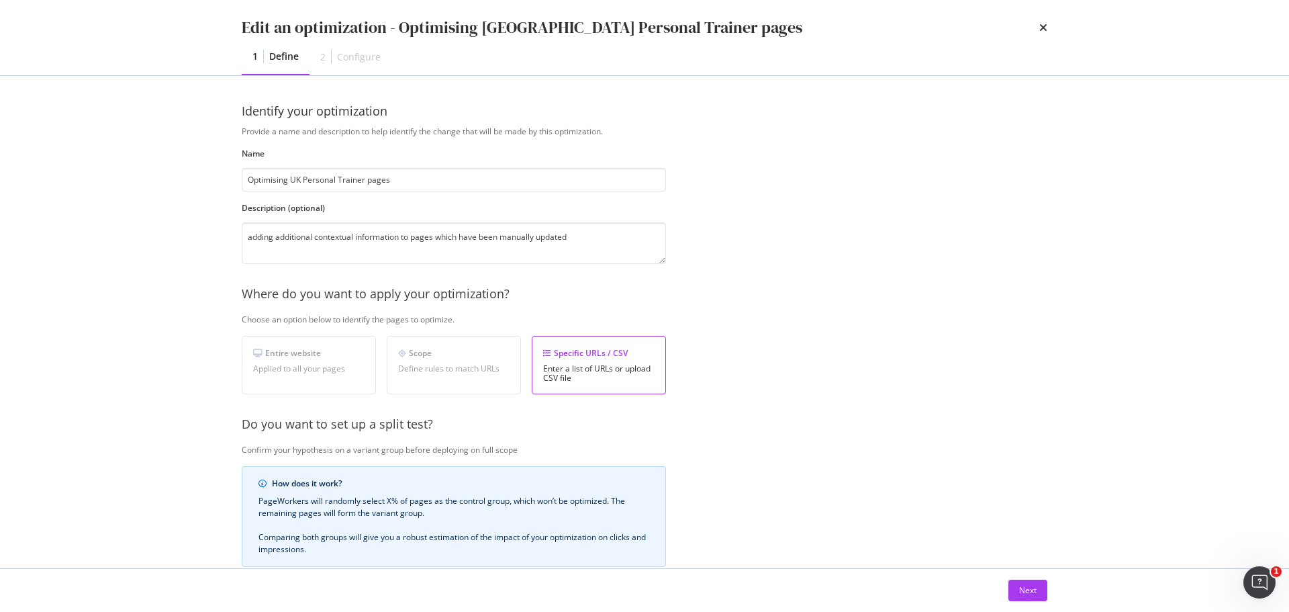
scroll to position [206, 0]
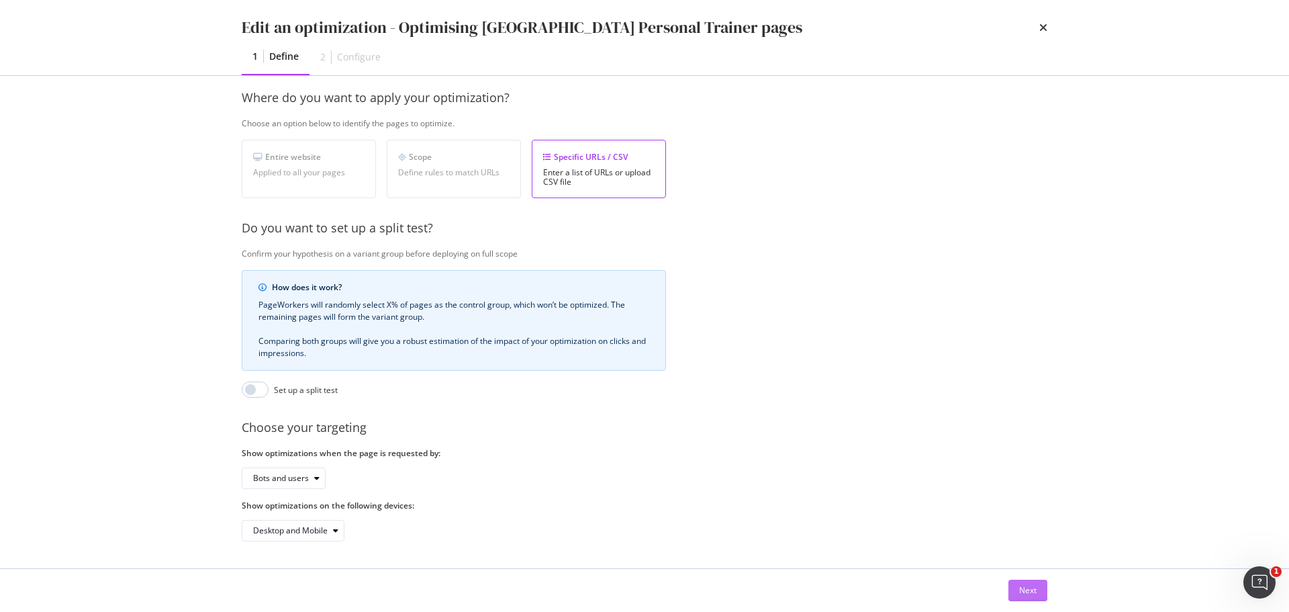
click at [1027, 585] on div "Next" at bounding box center [1027, 589] width 17 height 11
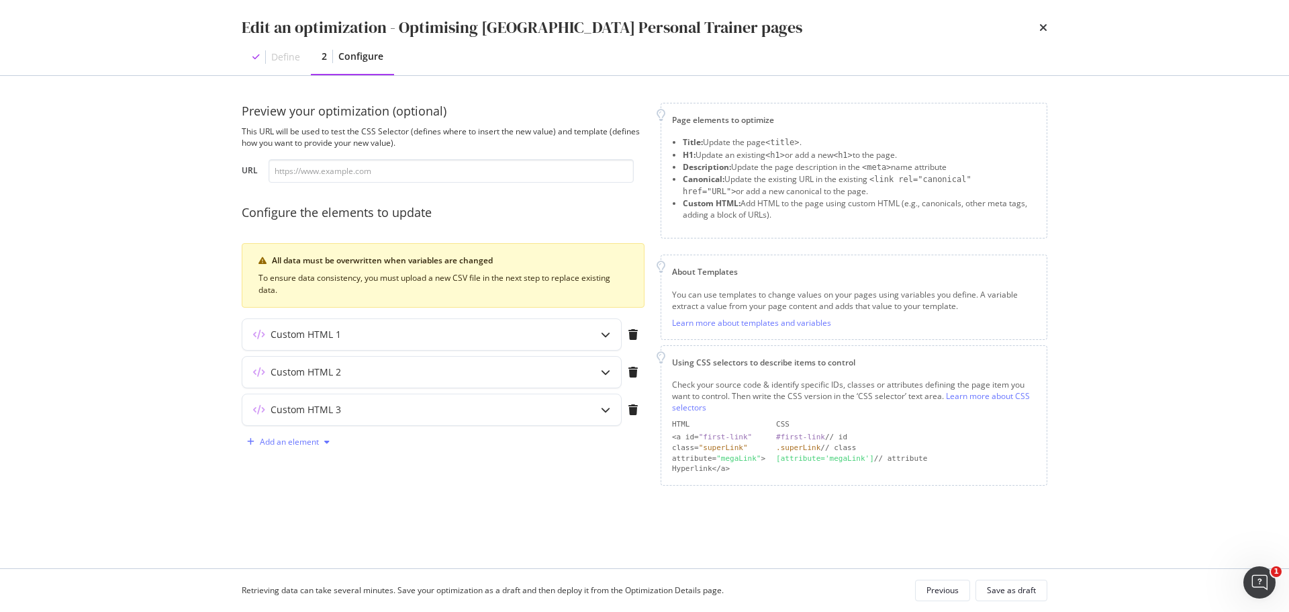
click at [292, 434] on div "Add an element" at bounding box center [288, 442] width 93 height 20
click at [295, 551] on div "Custom HTML" at bounding box center [303, 556] width 53 height 11
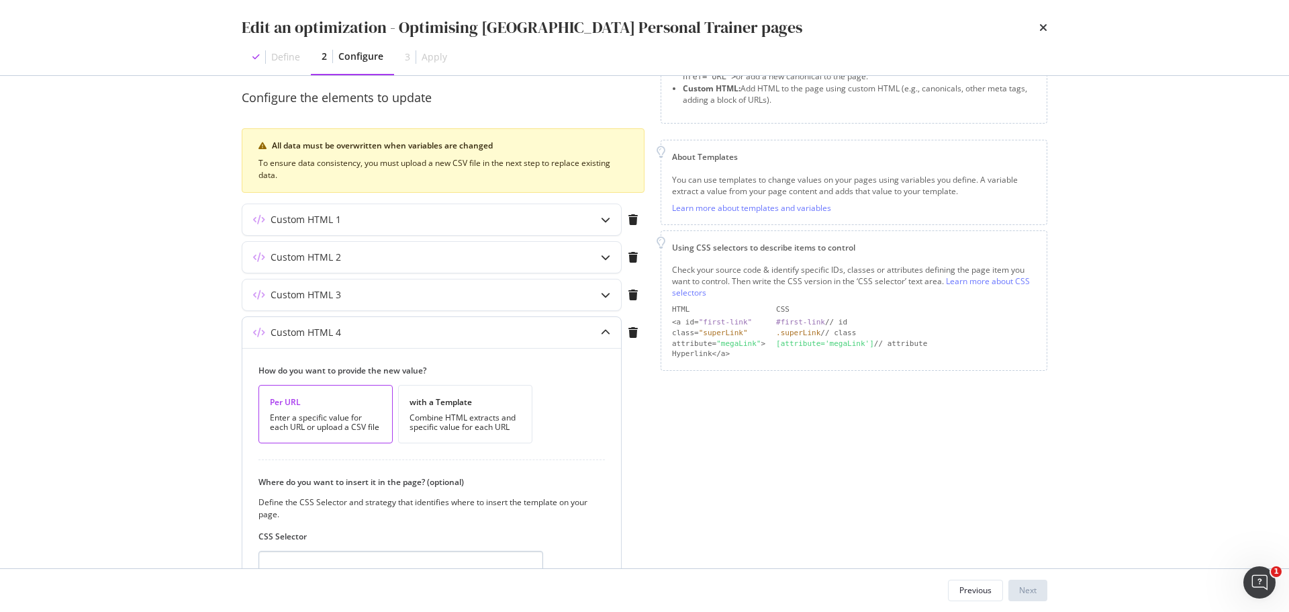
scroll to position [279, 0]
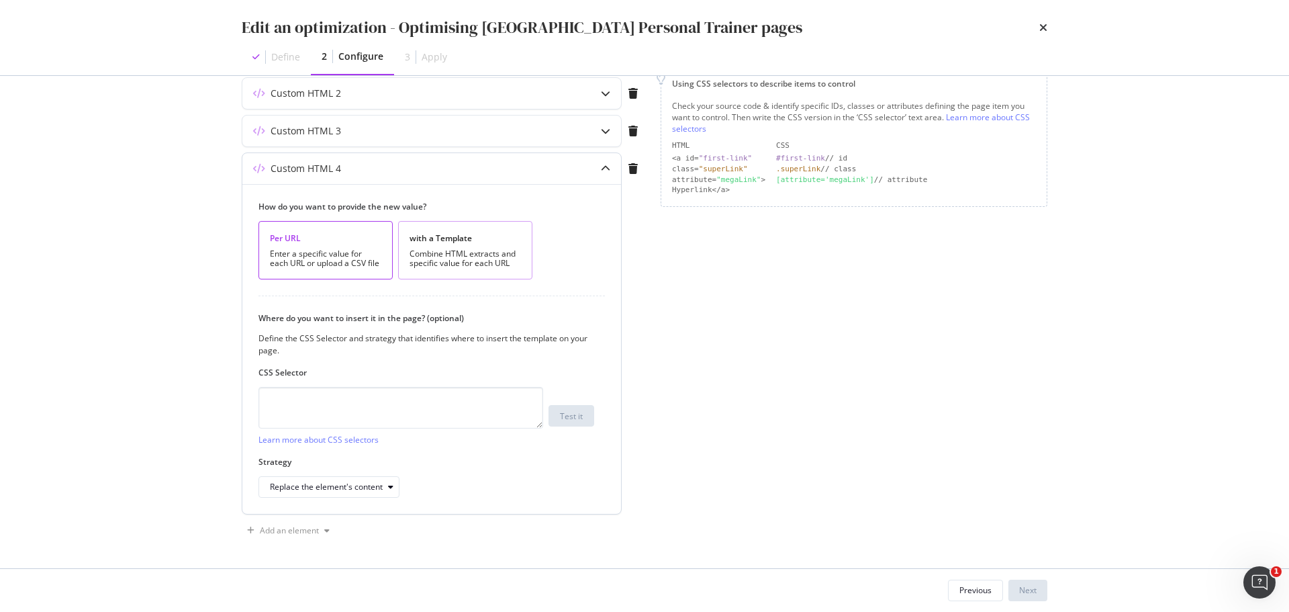
click at [469, 256] on div "Combine HTML extracts and specific value for each URL" at bounding box center [465, 258] width 111 height 19
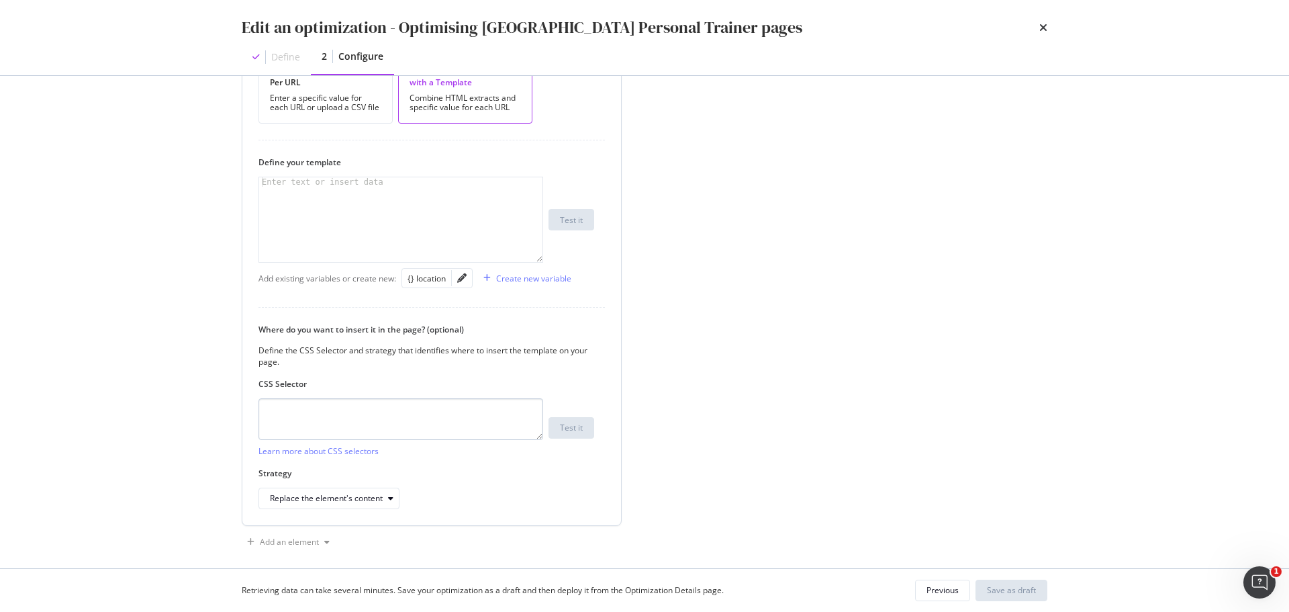
scroll to position [446, 0]
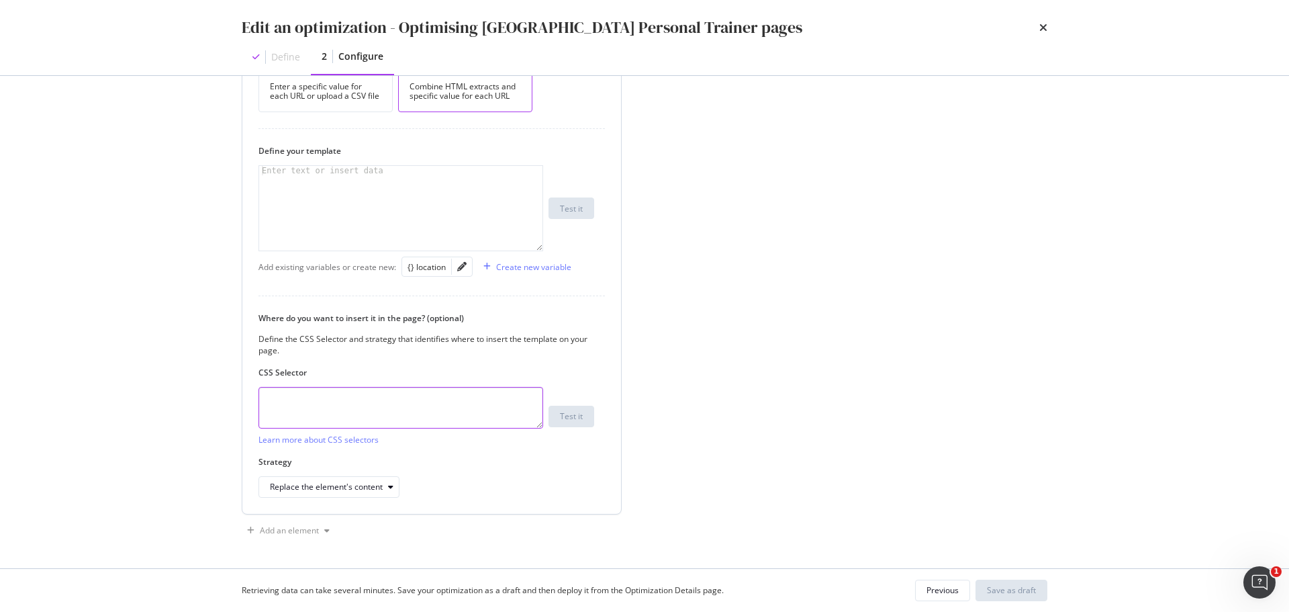
click at [357, 403] on textarea "modal" at bounding box center [401, 408] width 285 height 42
paste textarea "body > div.directory-page > div > div.m-text-block > div > div:nth-child(1) > d…"
type textarea "body > div.directory-page > div > div.m-text-block > div > div:nth-child(1) > d…"
click at [394, 185] on div "modal" at bounding box center [400, 217] width 283 height 103
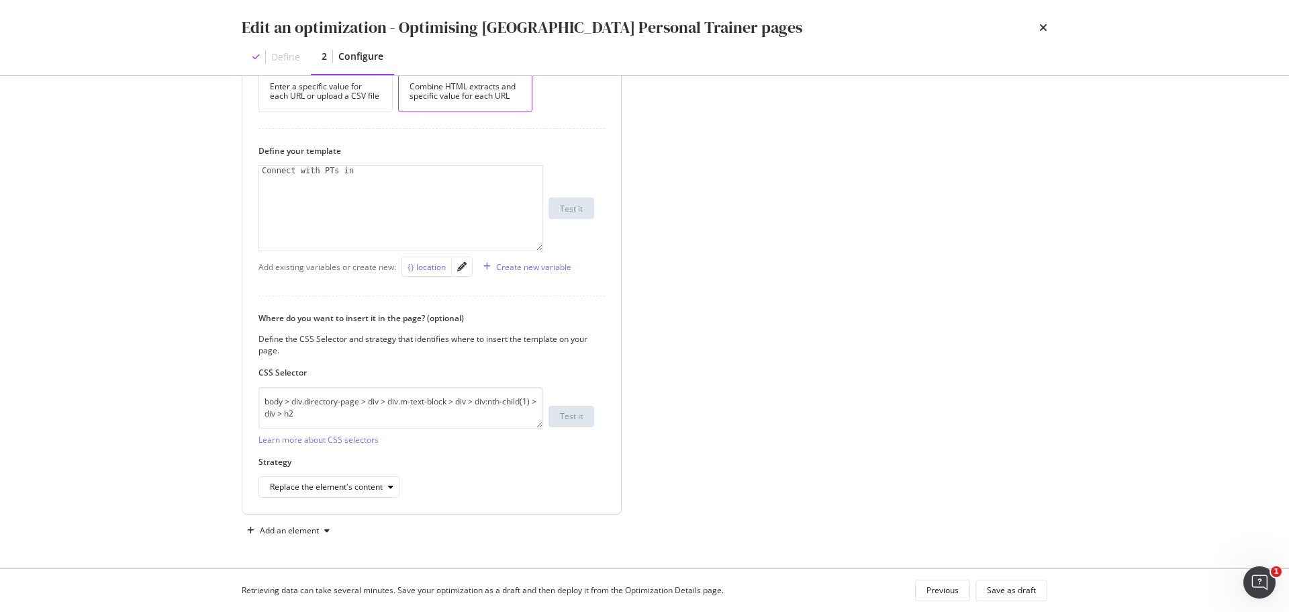
click at [426, 259] on div "{} location" at bounding box center [427, 266] width 38 height 15
type textarea "Connect with PTs in {{ location }}"
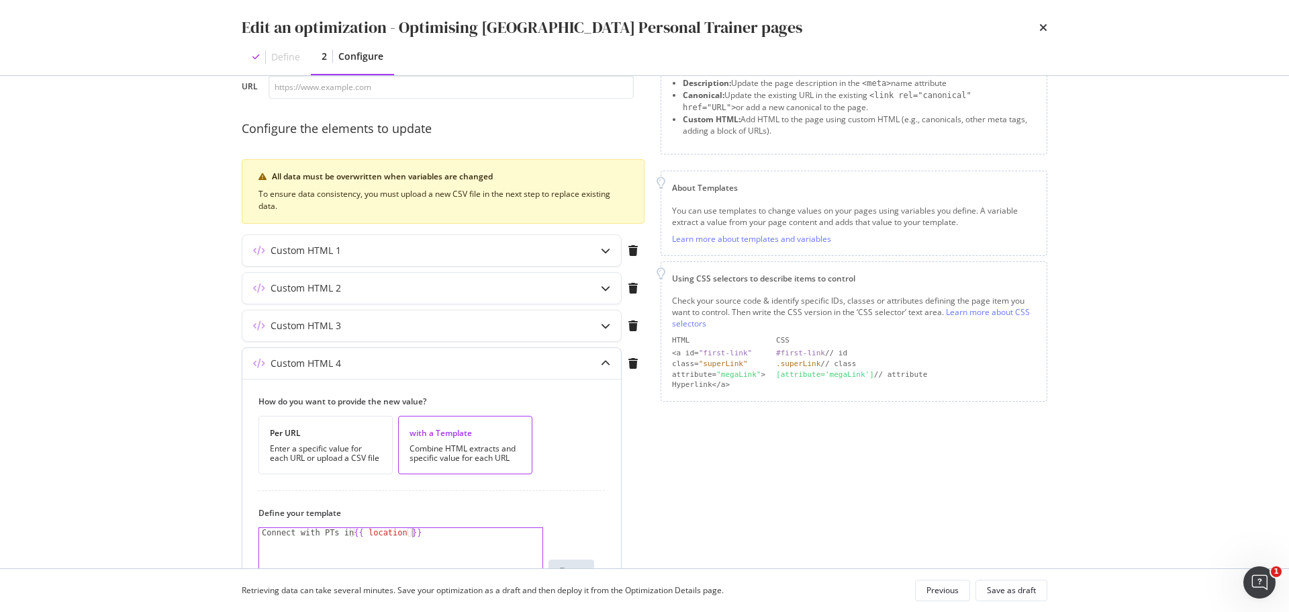
scroll to position [0, 0]
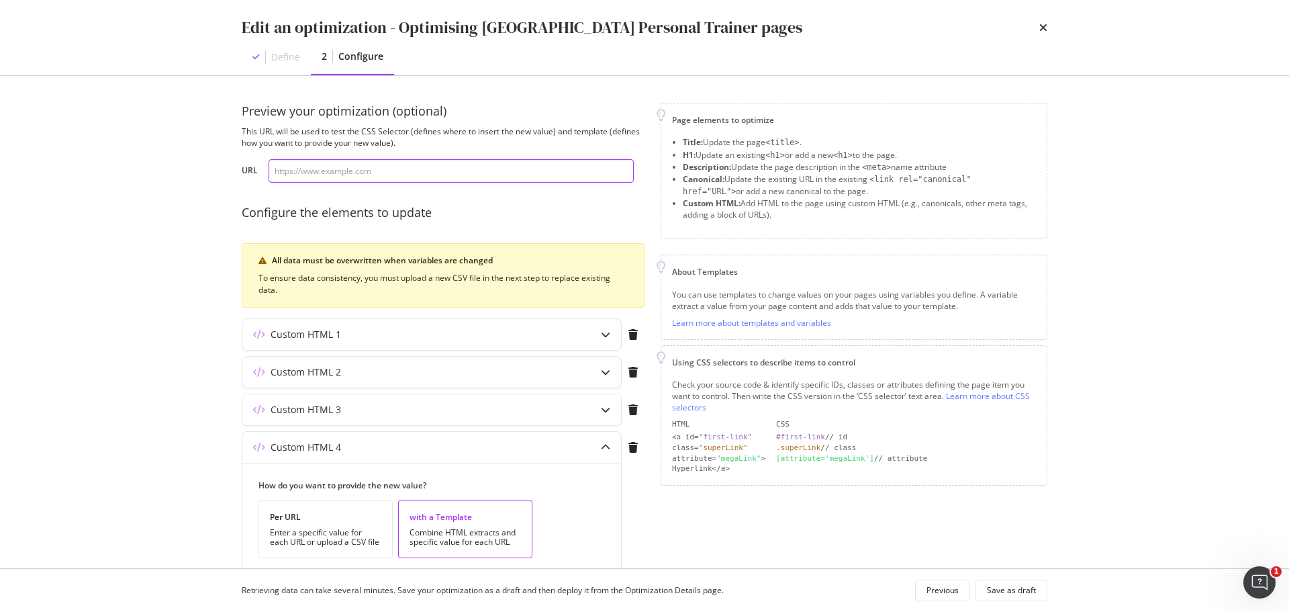
click at [441, 173] on input "modal" at bounding box center [451, 171] width 365 height 24
paste input "[URL][DOMAIN_NAME]"
type input "[URL][DOMAIN_NAME]"
drag, startPoint x: 795, startPoint y: 545, endPoint x: 766, endPoint y: 536, distance: 30.4
click at [795, 545] on div "Page elements to optimize Title: Update the page <title> . H1: Update an existi…" at bounding box center [854, 545] width 387 height 884
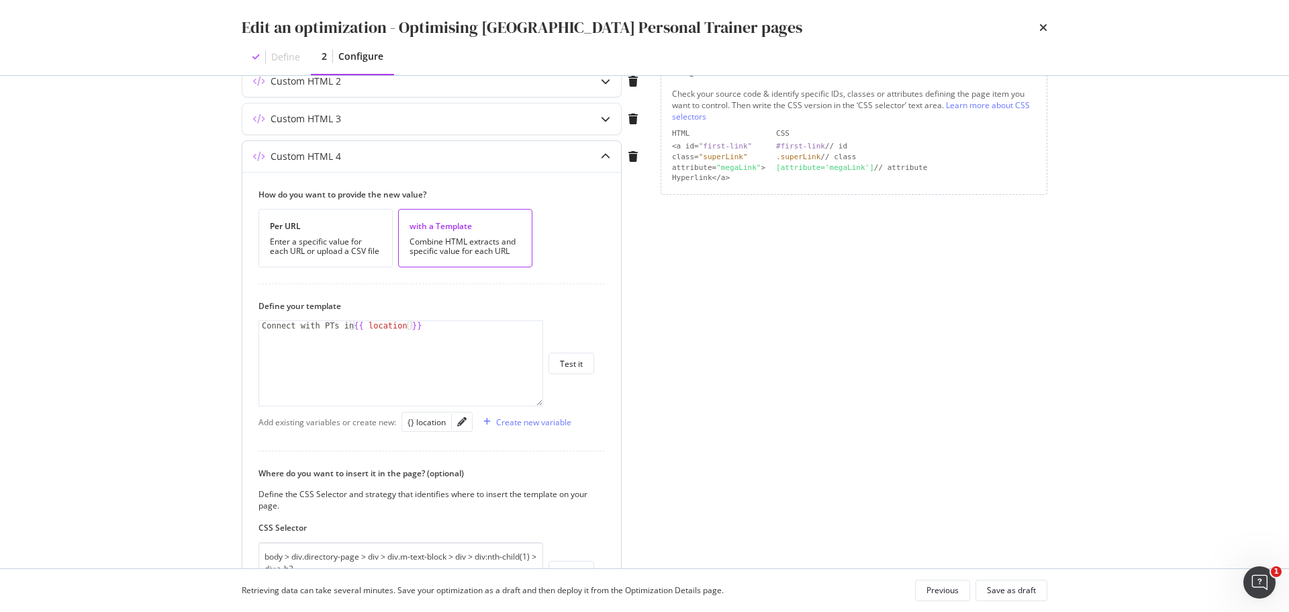
scroll to position [403, 0]
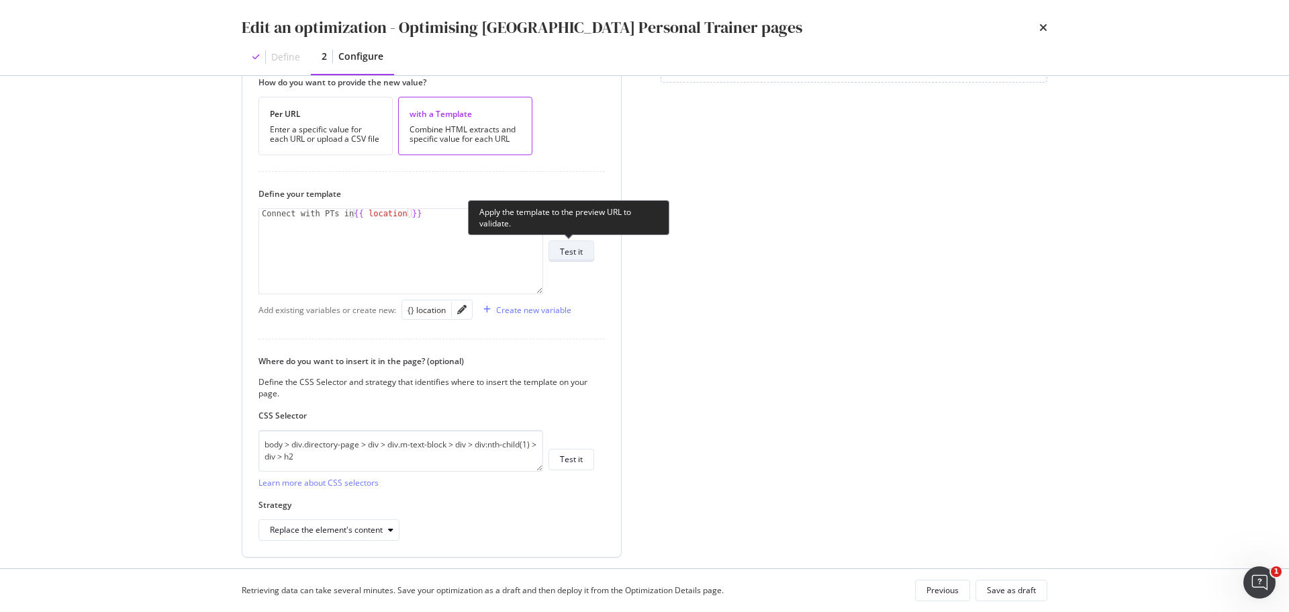
click at [576, 253] on div "Test it" at bounding box center [571, 251] width 23 height 11
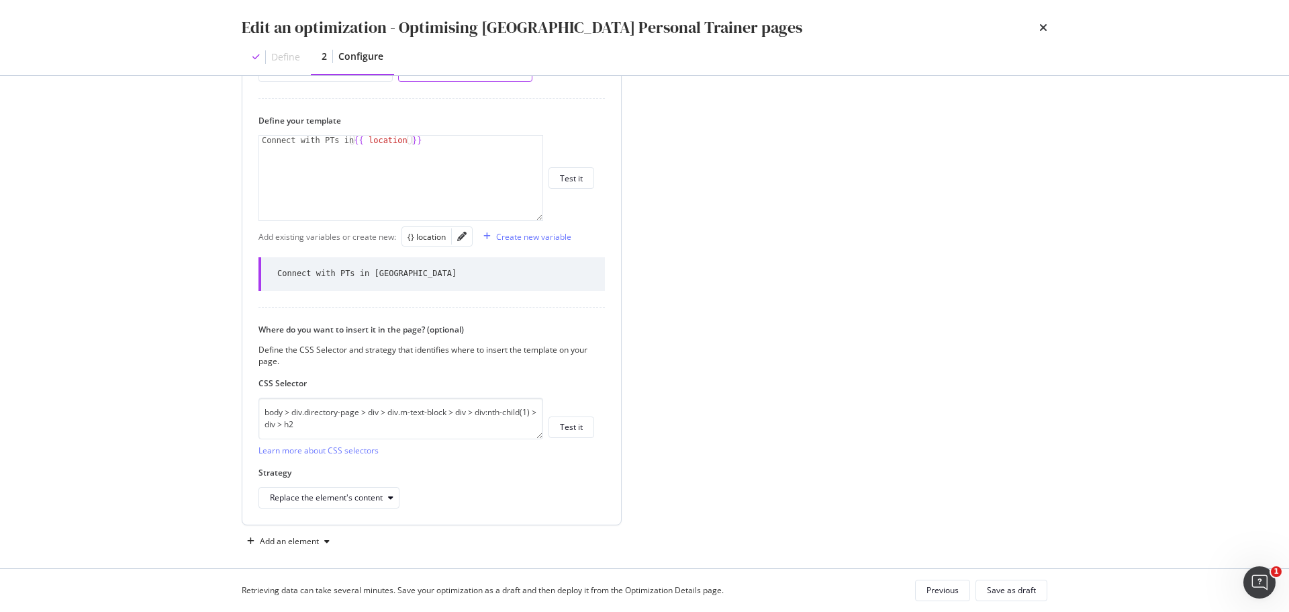
scroll to position [487, 0]
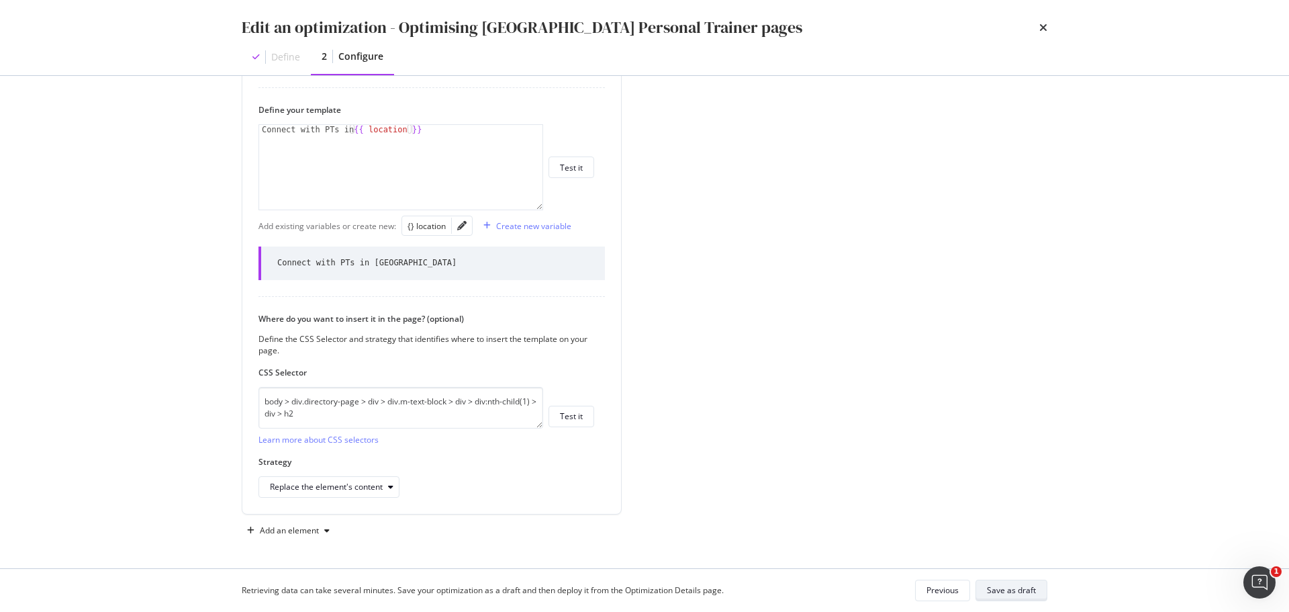
click at [1018, 580] on button "Save as draft" at bounding box center [1012, 590] width 72 height 21
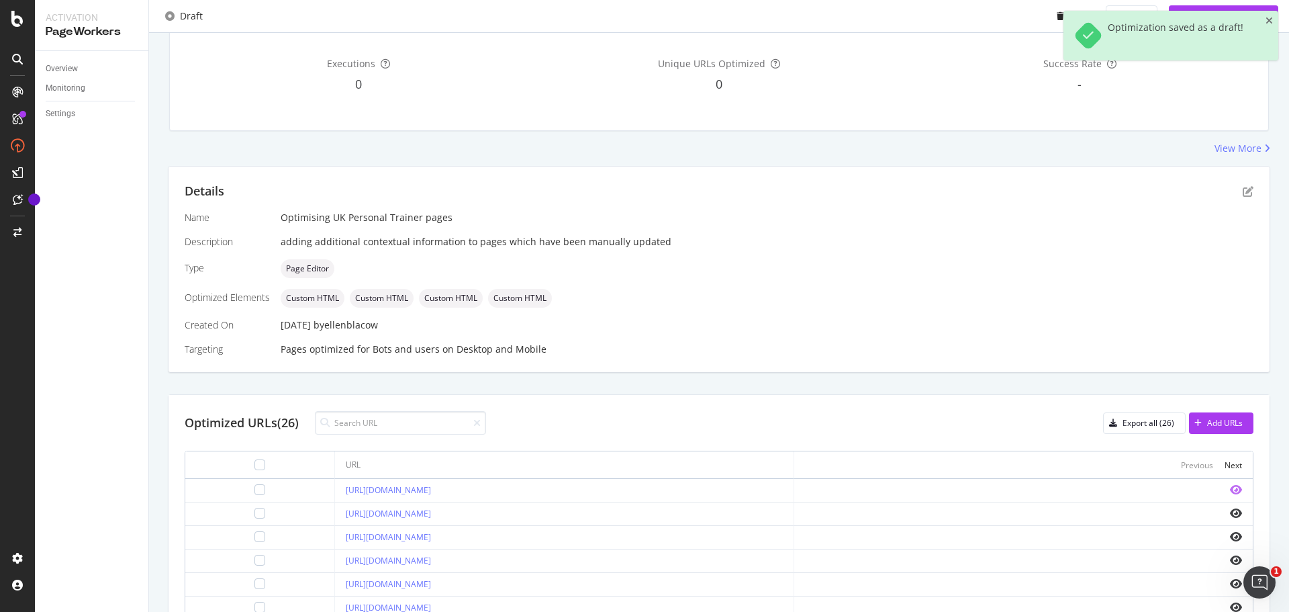
click at [1230, 488] on icon "eye" at bounding box center [1236, 489] width 12 height 11
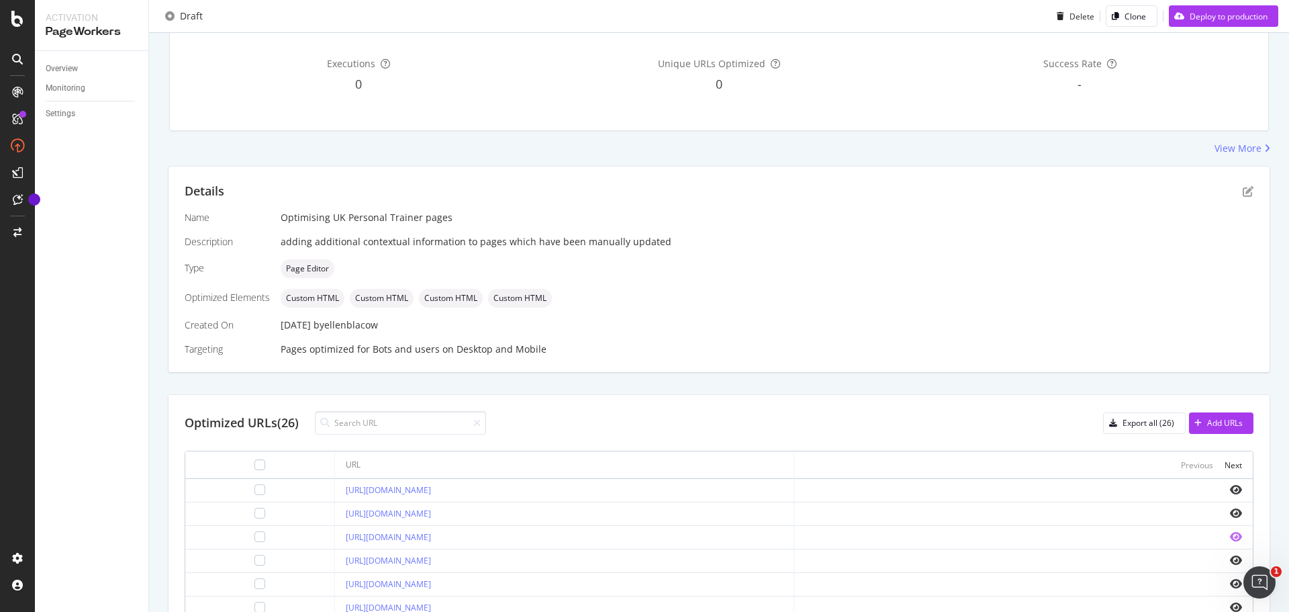
click at [1230, 532] on icon "eye" at bounding box center [1236, 536] width 12 height 11
click at [1230, 584] on icon "eye" at bounding box center [1236, 583] width 12 height 11
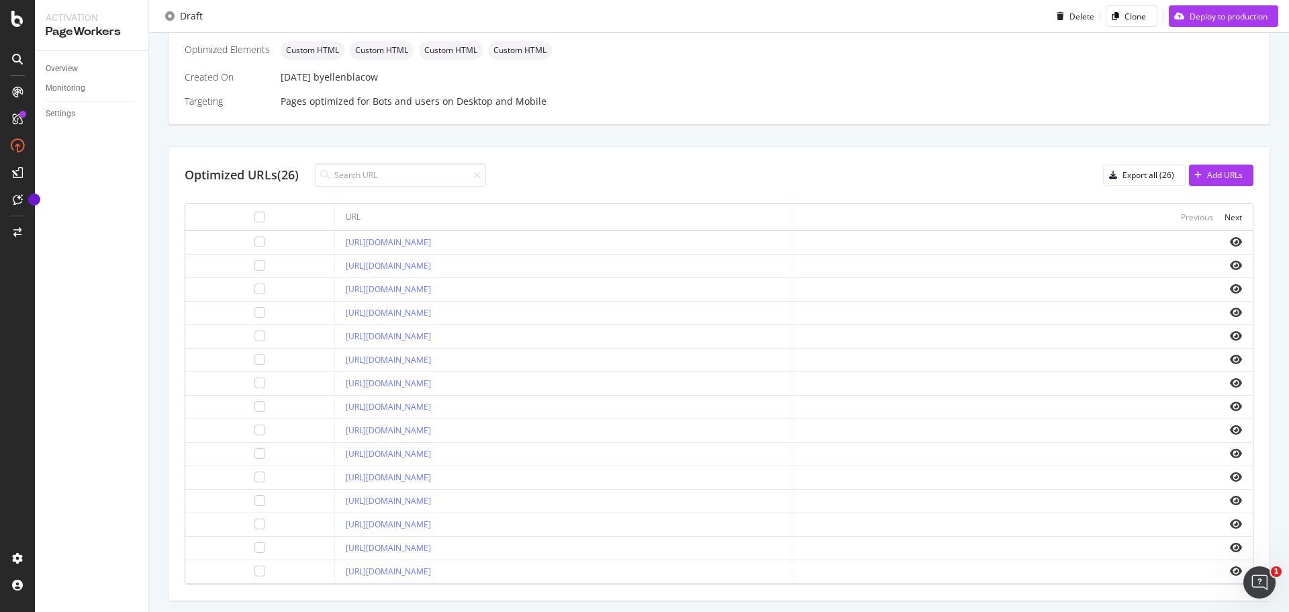
scroll to position [418, 0]
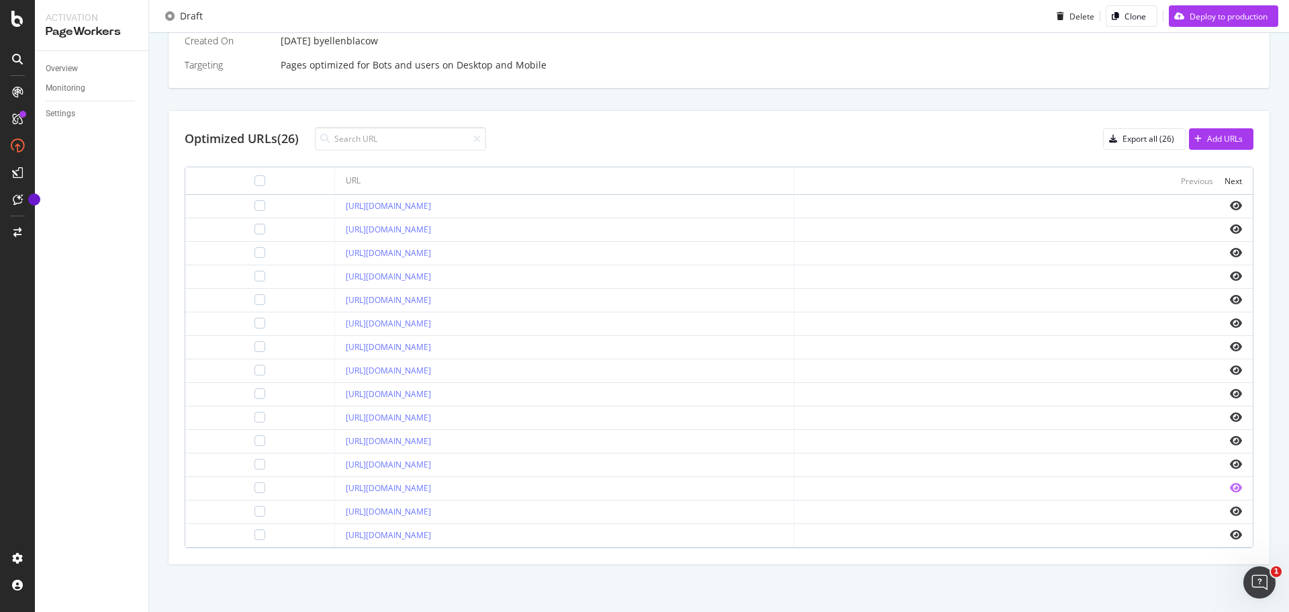
click at [1230, 487] on icon "eye" at bounding box center [1236, 487] width 12 height 11
click at [1230, 347] on icon "eye" at bounding box center [1236, 346] width 12 height 11
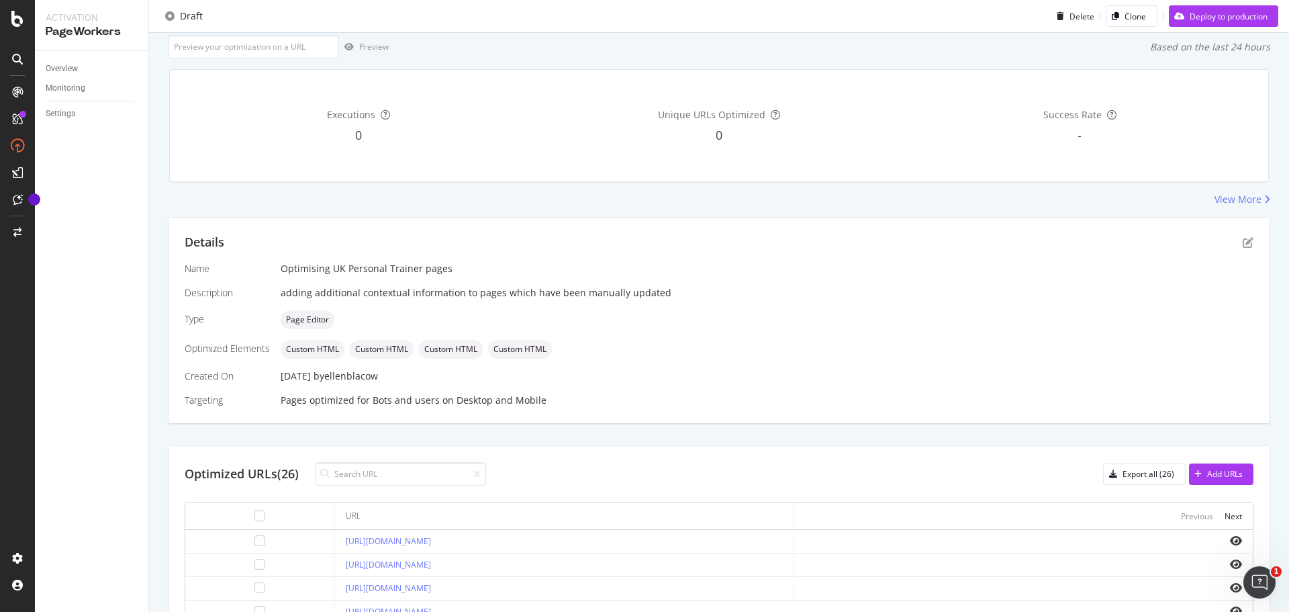
scroll to position [83, 0]
click at [1209, 15] on div "Deploy to production" at bounding box center [1229, 15] width 78 height 11
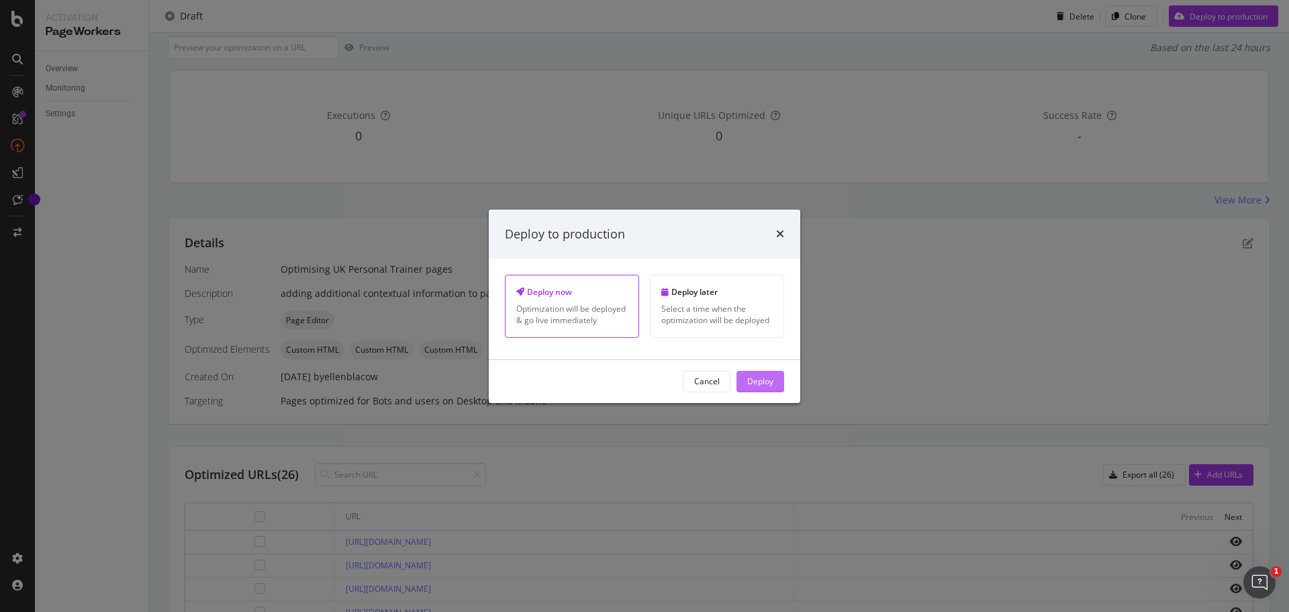
click at [775, 381] on button "Deploy" at bounding box center [761, 381] width 48 height 21
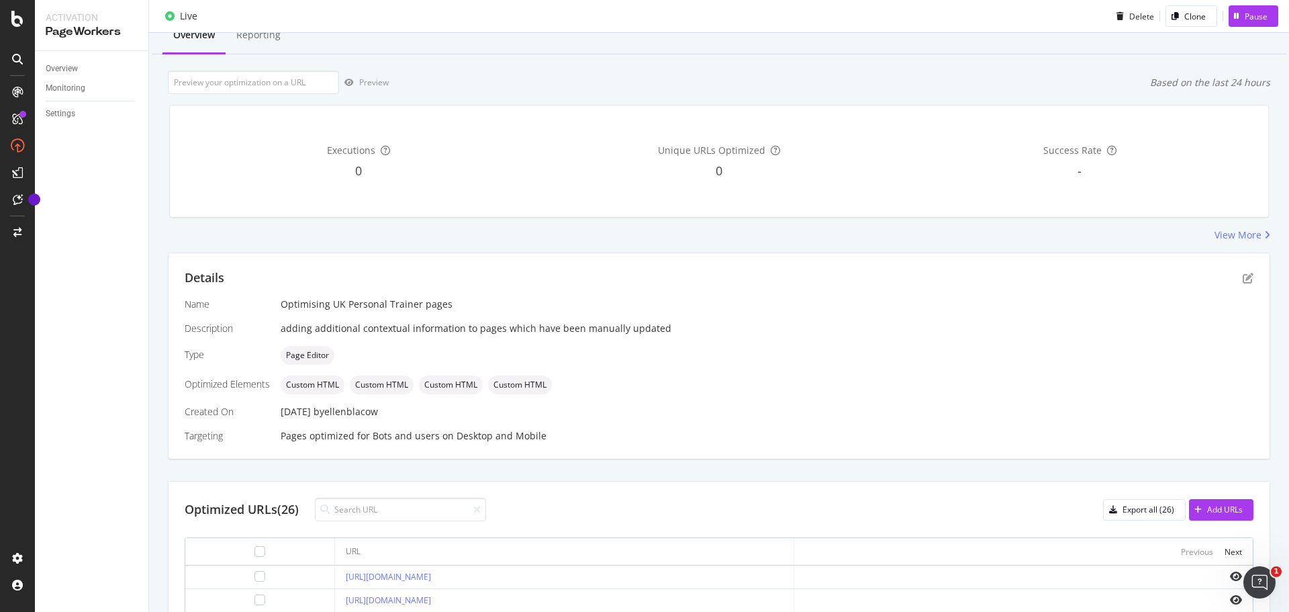
scroll to position [0, 0]
